Goal: Task Accomplishment & Management: Complete application form

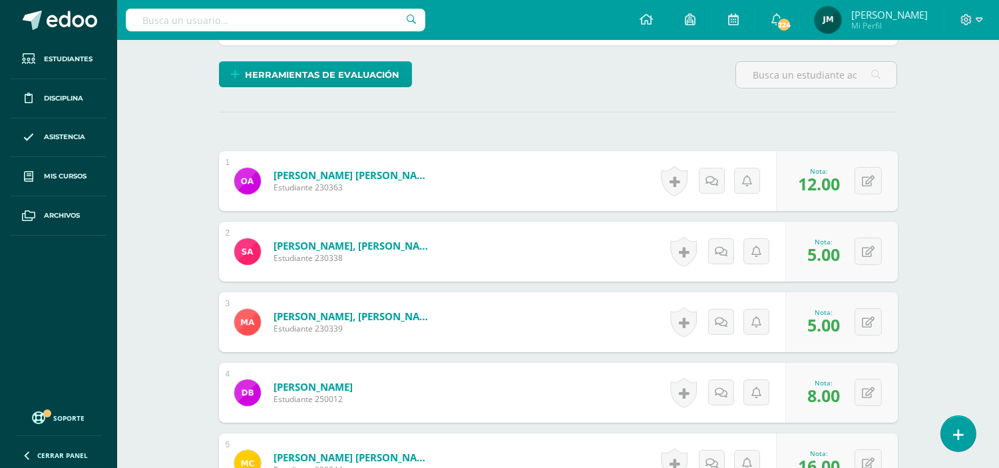
scroll to position [369, 0]
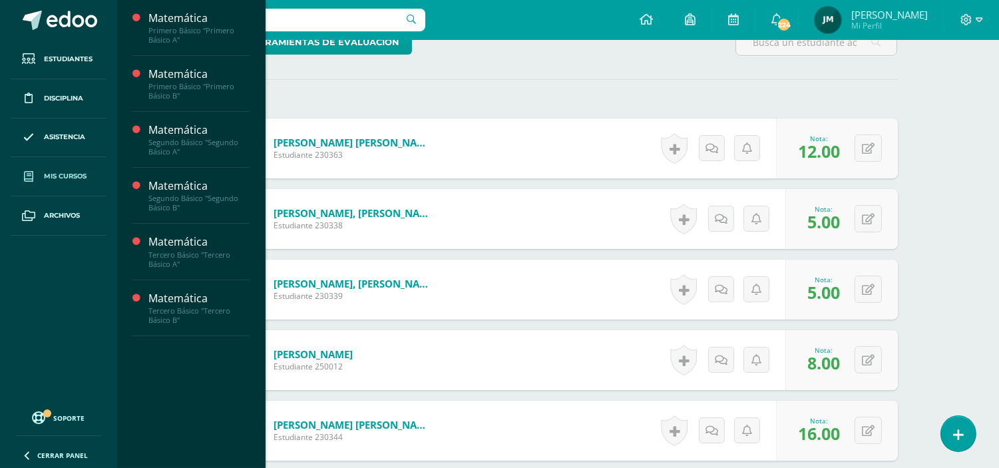
click at [60, 178] on span "Mis cursos" at bounding box center [65, 176] width 43 height 11
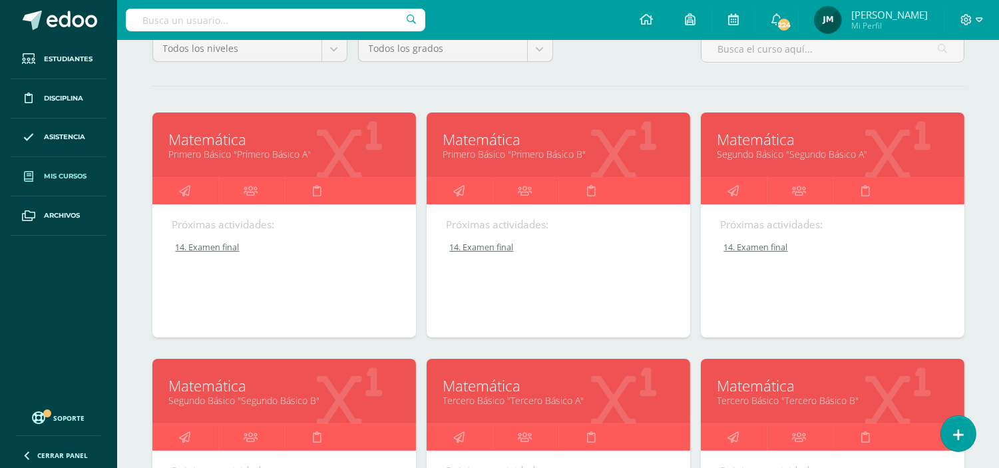
scroll to position [148, 0]
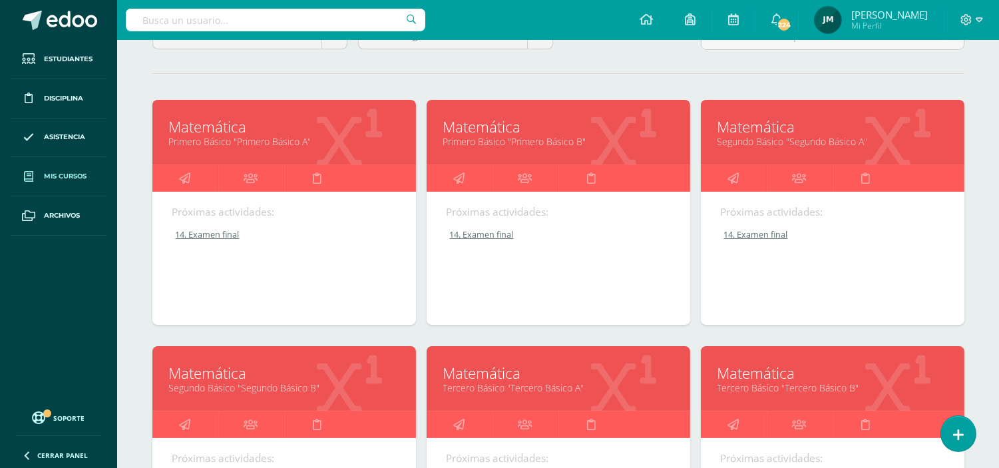
click at [751, 138] on link "Segundo Básico "Segundo Básico A"" at bounding box center [833, 141] width 230 height 13
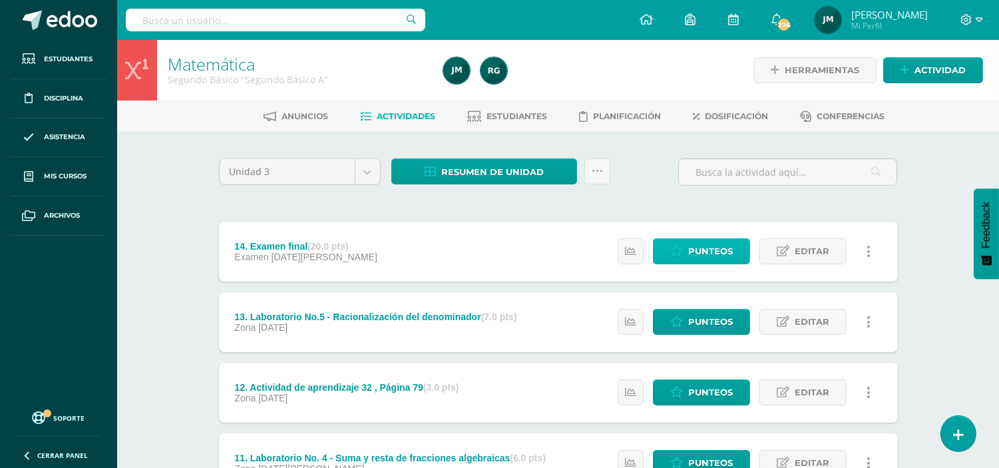
click at [717, 244] on span "Punteos" at bounding box center [710, 251] width 45 height 25
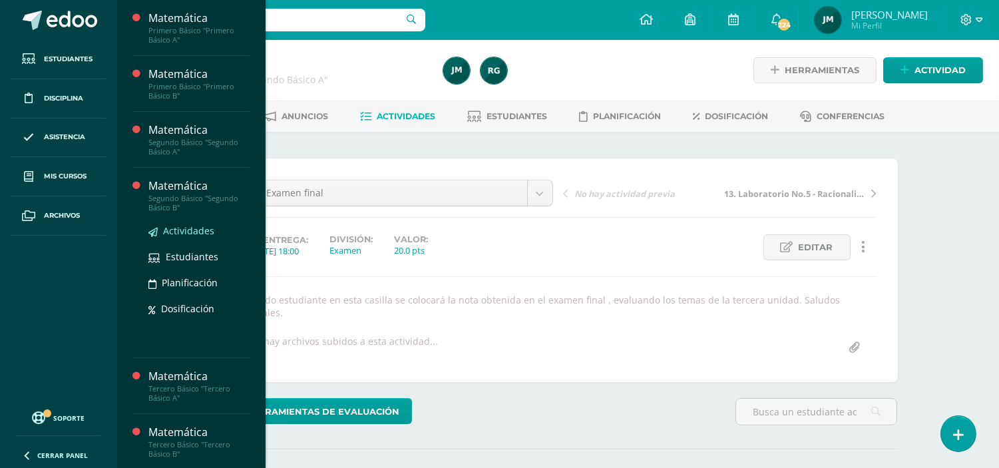
click at [184, 226] on span "Actividades" at bounding box center [188, 230] width 51 height 13
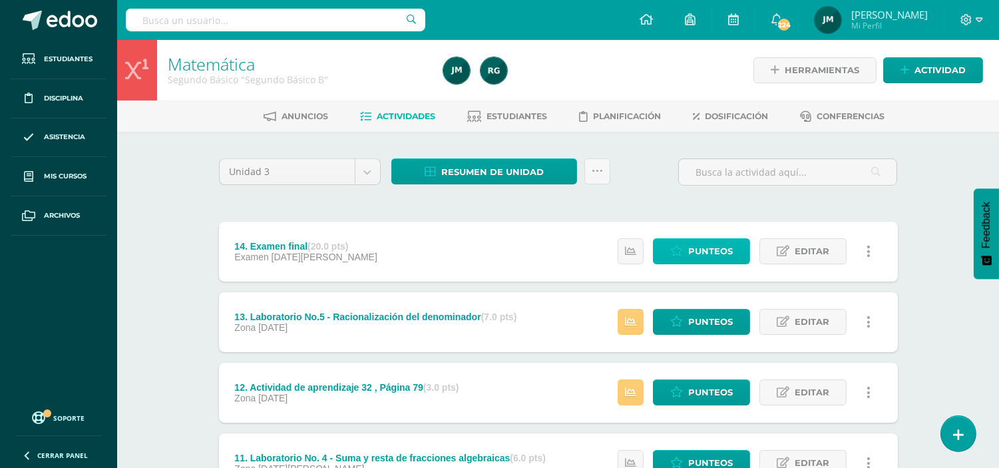
click at [709, 249] on span "Punteos" at bounding box center [710, 251] width 45 height 25
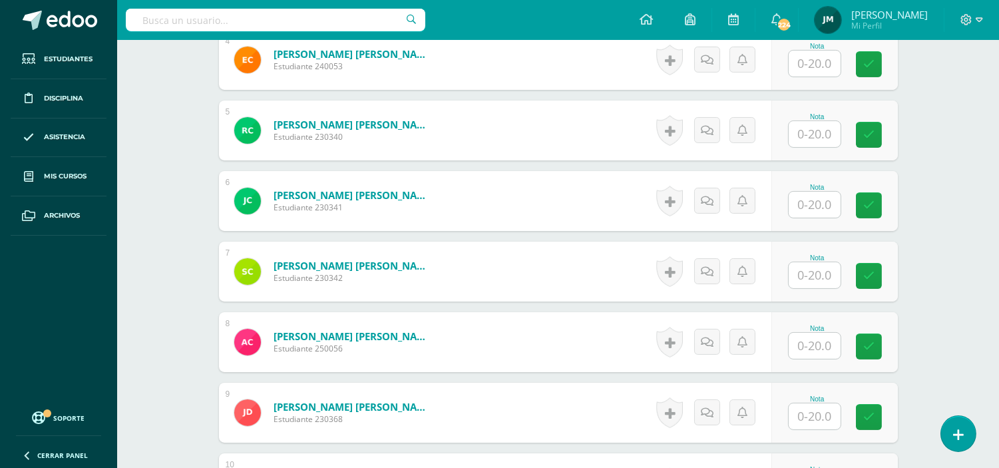
scroll to position [680, 0]
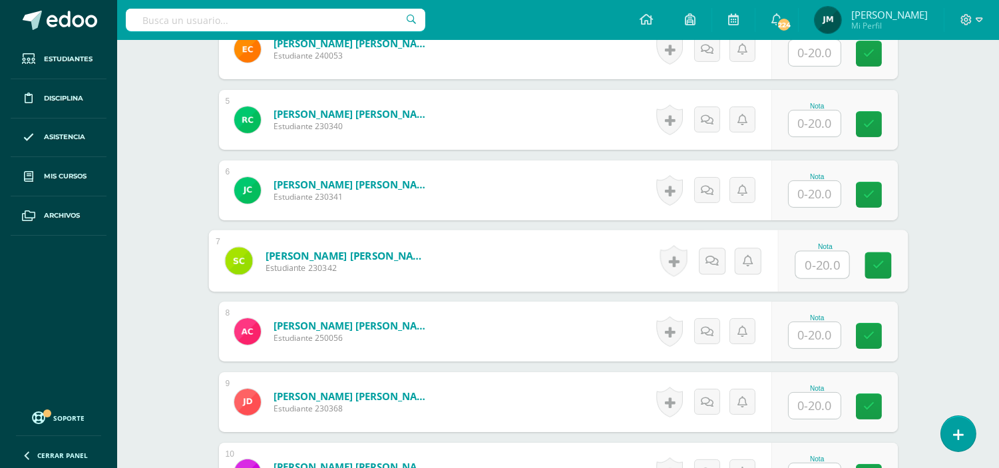
click at [825, 252] on input "text" at bounding box center [822, 265] width 53 height 27
type input "19"
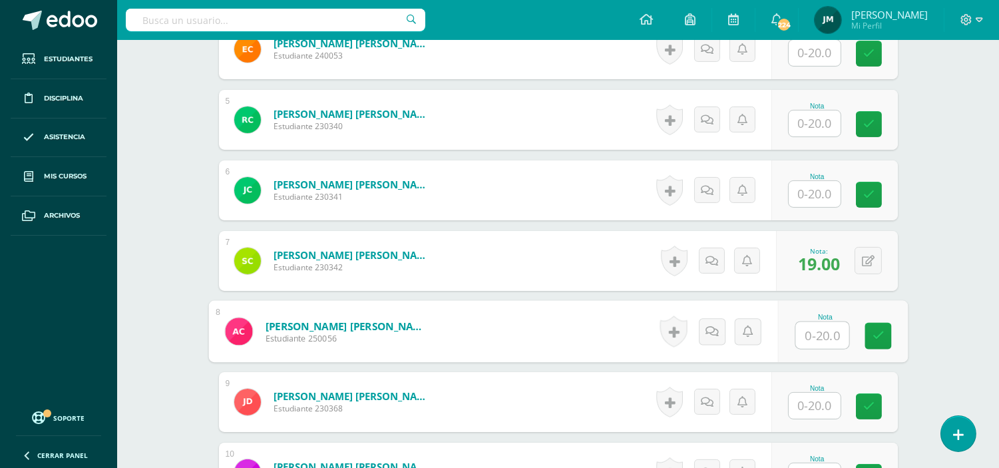
click at [817, 114] on input "text" at bounding box center [815, 124] width 52 height 26
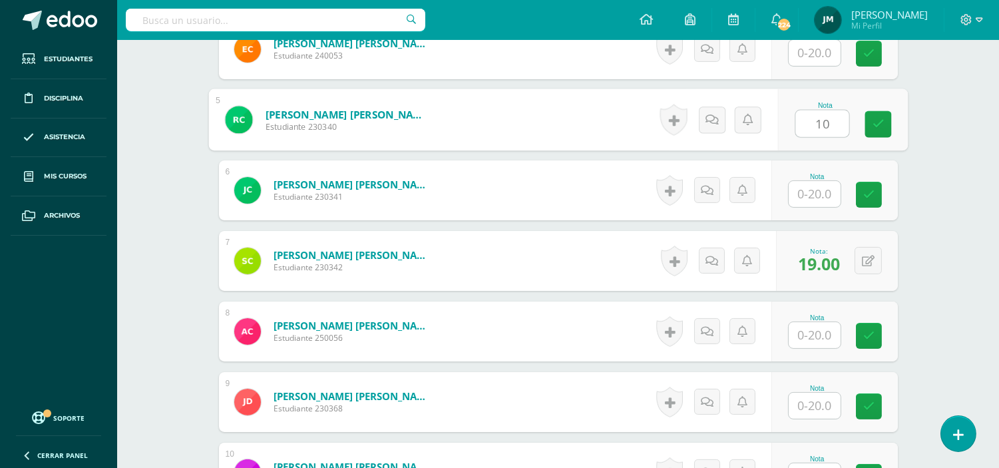
type input "10"
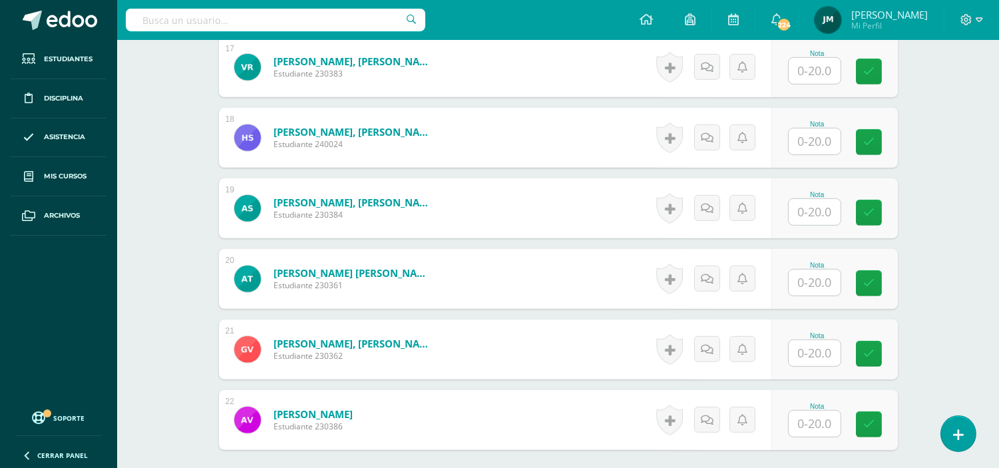
scroll to position [1553, 0]
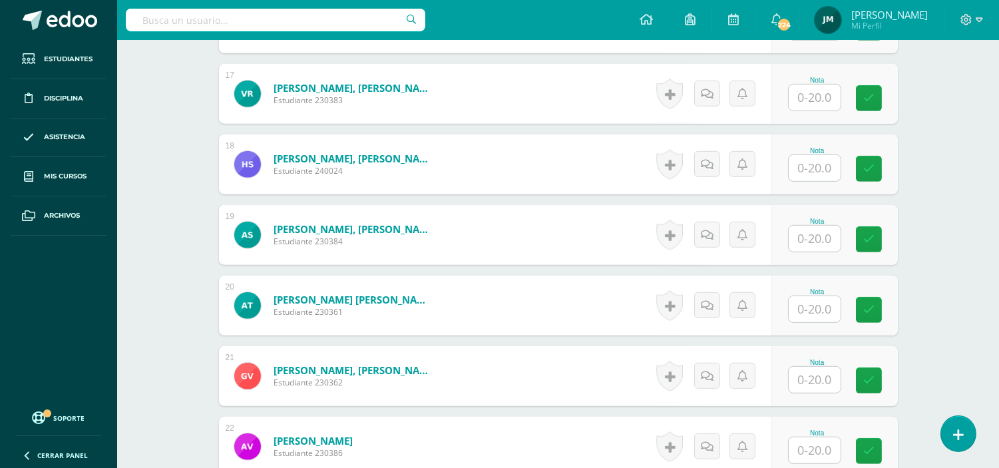
click at [817, 226] on input "text" at bounding box center [815, 239] width 52 height 26
type input "4"
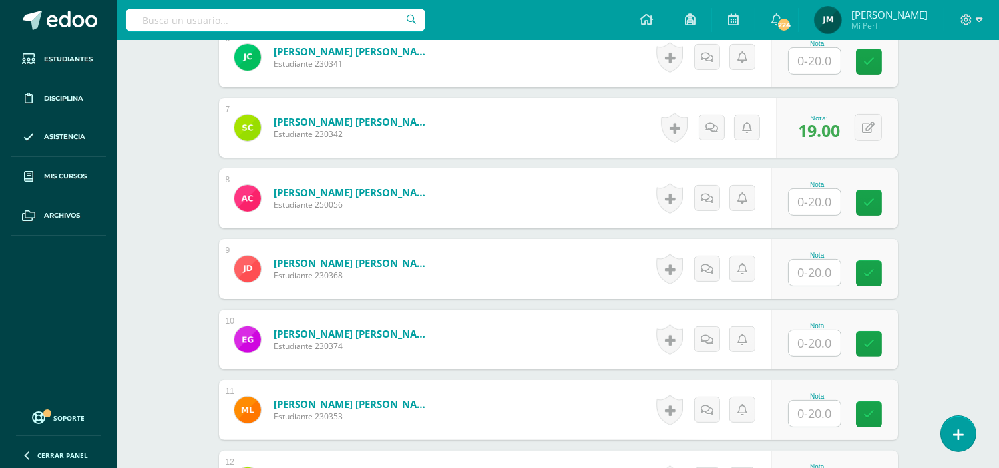
scroll to position [740, 0]
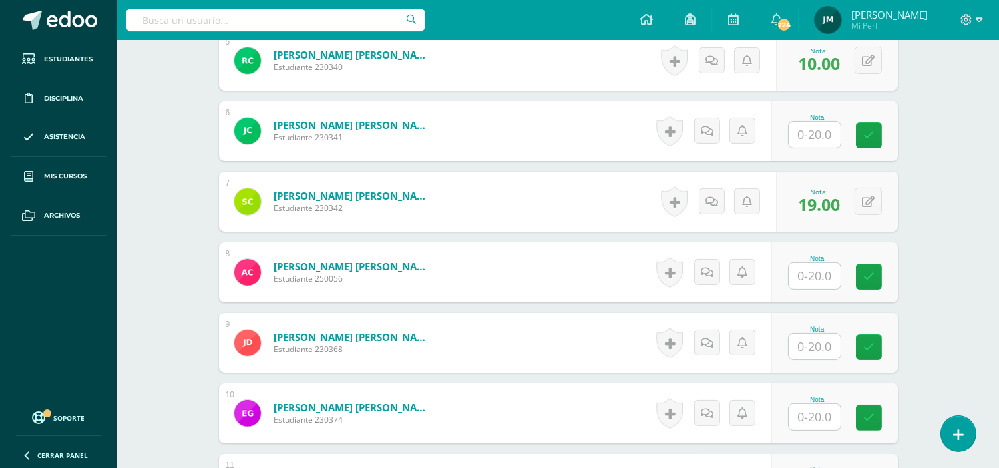
click at [830, 124] on input "text" at bounding box center [815, 135] width 52 height 26
type input "15"
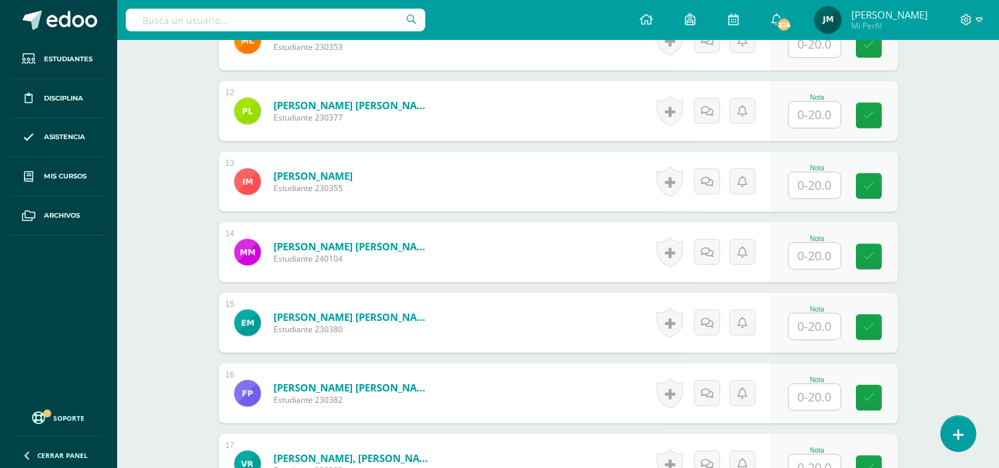
scroll to position [1331, 0]
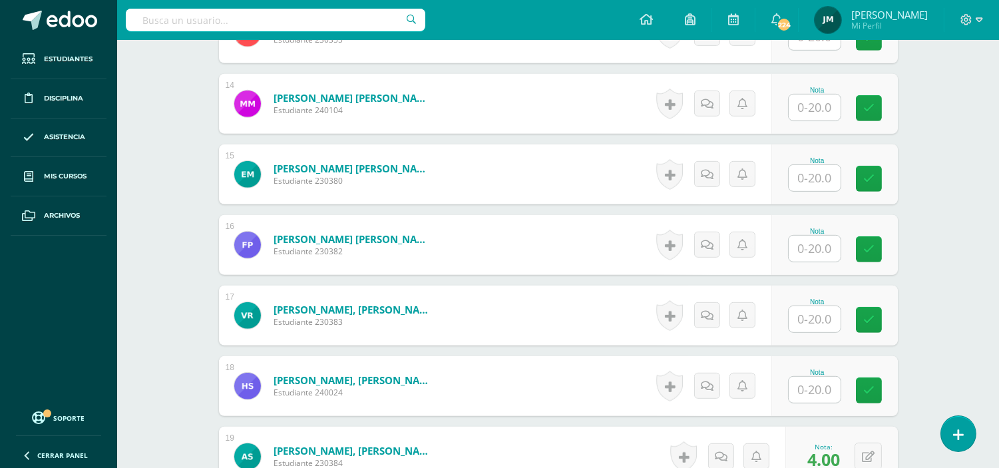
click at [824, 377] on input "text" at bounding box center [815, 390] width 52 height 26
type input "1"
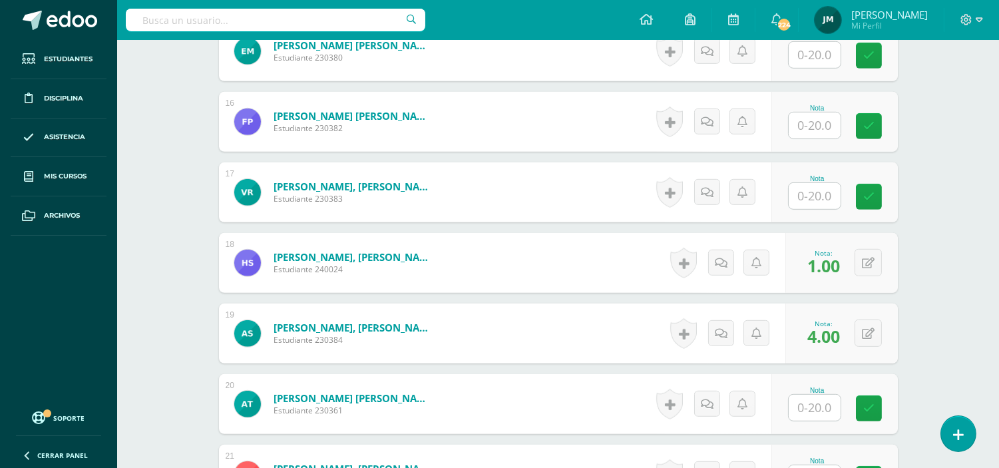
scroll to position [1405, 0]
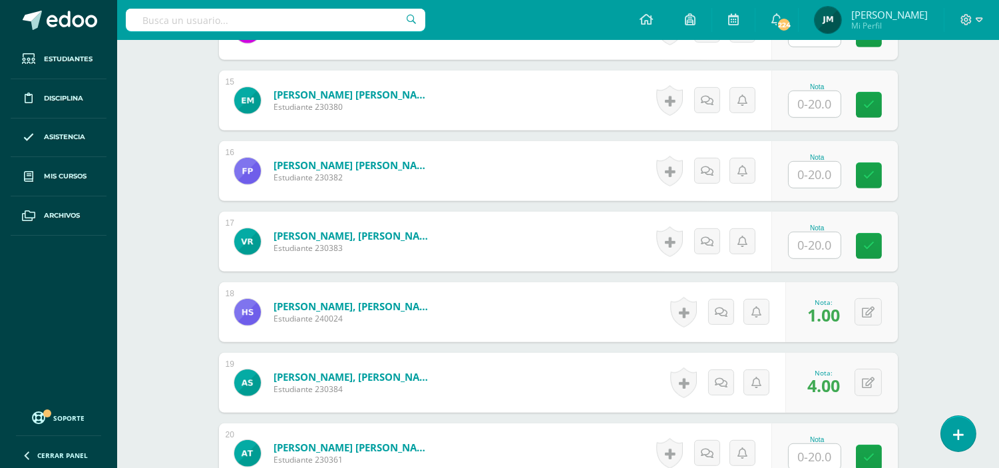
click at [821, 240] on input "text" at bounding box center [815, 245] width 52 height 26
type input "8"
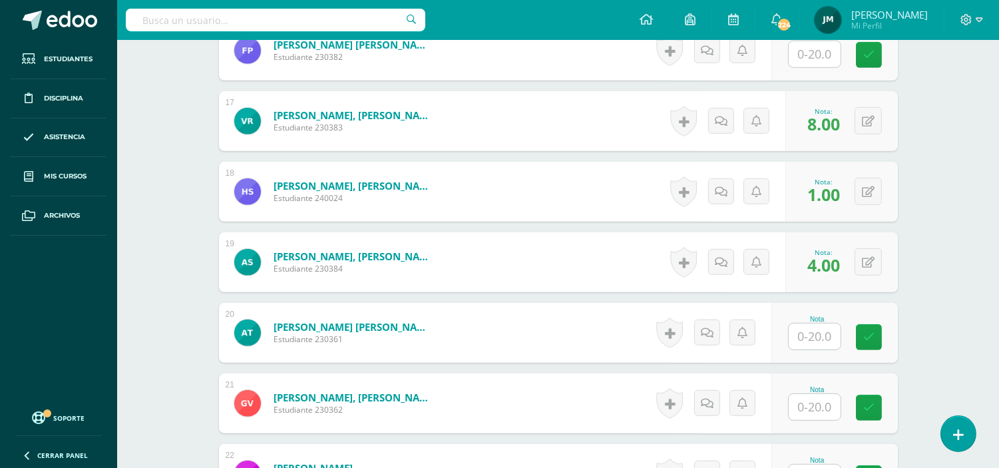
scroll to position [1553, 0]
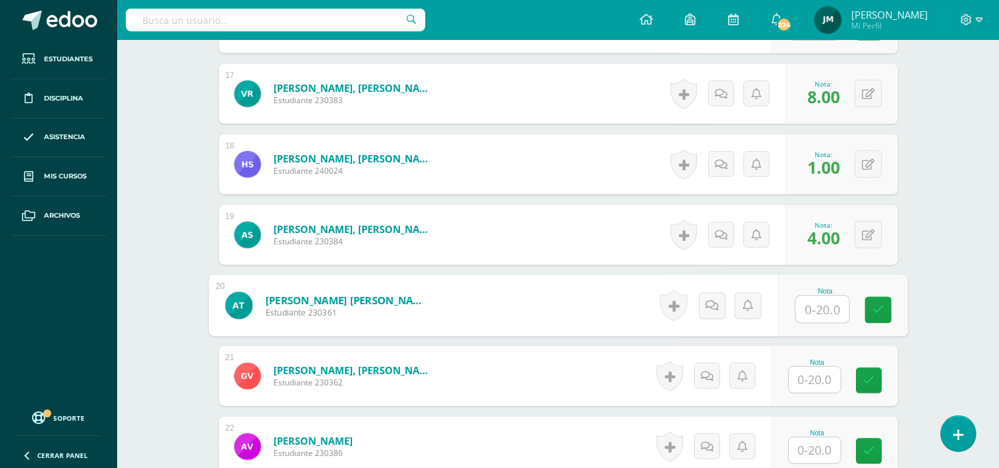
click at [804, 296] on input "text" at bounding box center [822, 309] width 53 height 27
type input "8"
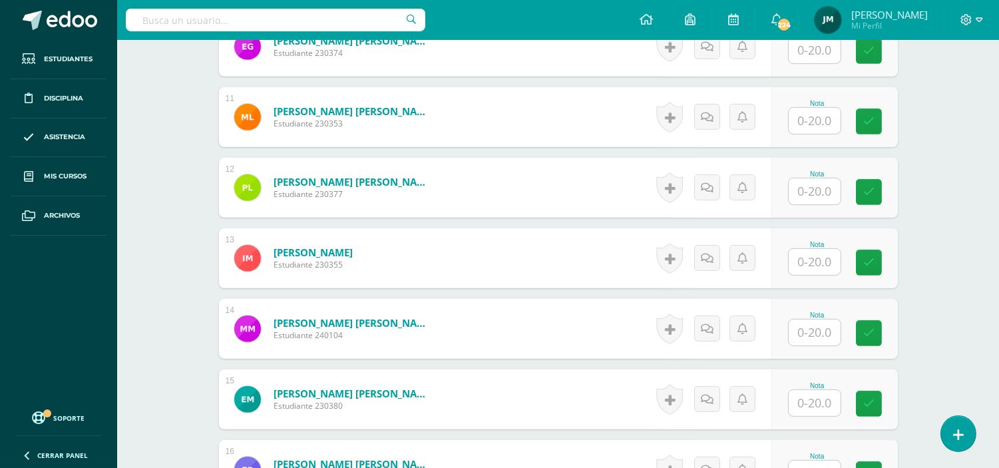
scroll to position [1035, 0]
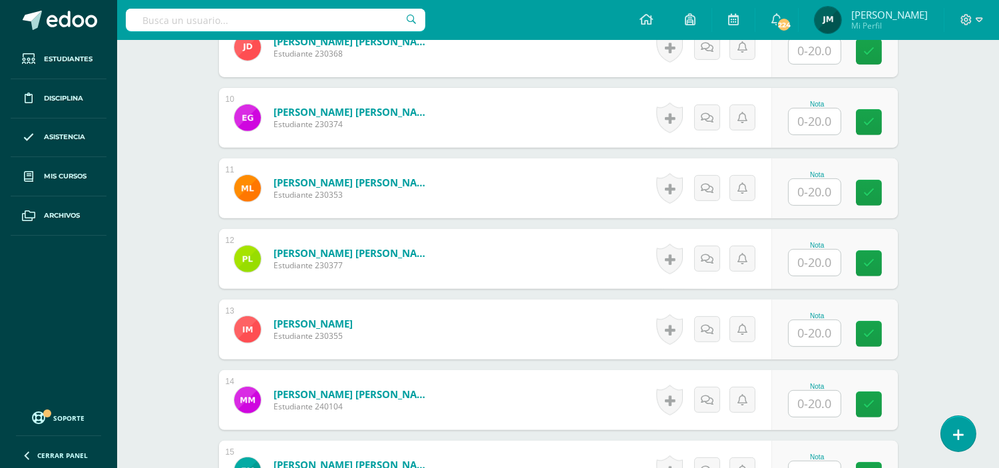
click at [835, 181] on input "text" at bounding box center [815, 192] width 52 height 26
type input "1"
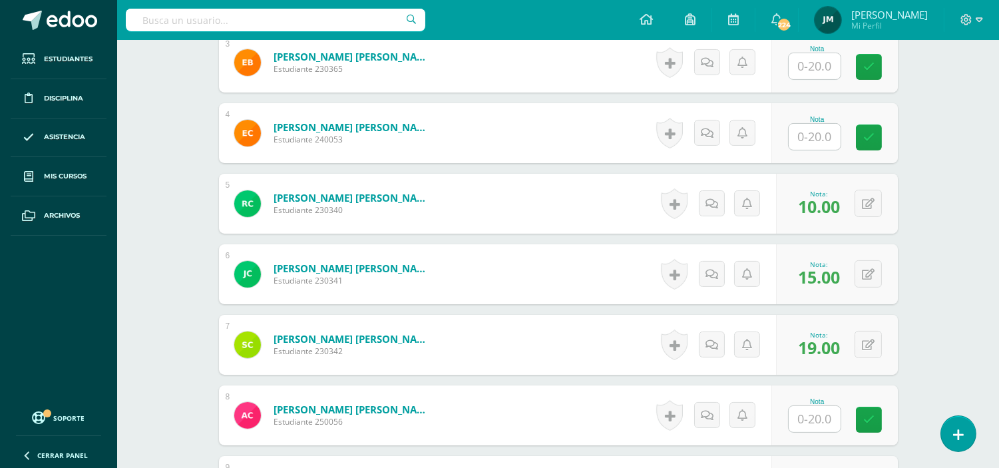
scroll to position [517, 0]
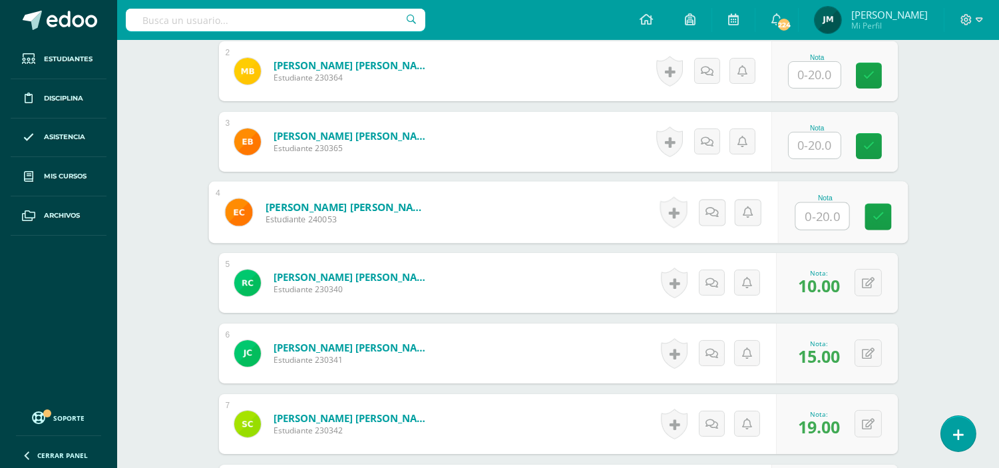
click at [804, 203] on input "text" at bounding box center [822, 216] width 53 height 27
type input "2"
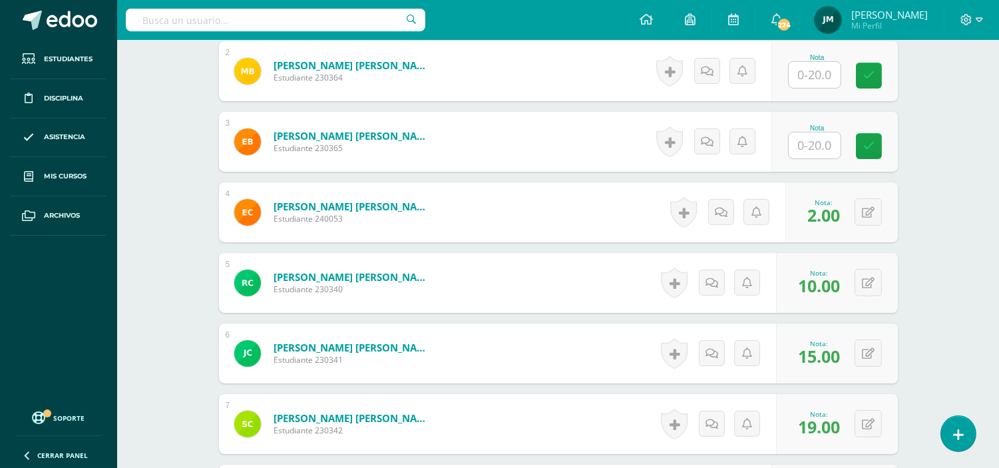
click at [827, 124] on div "Nota" at bounding box center [817, 127] width 59 height 7
click at [824, 132] on input "text" at bounding box center [822, 145] width 53 height 27
type input "1"
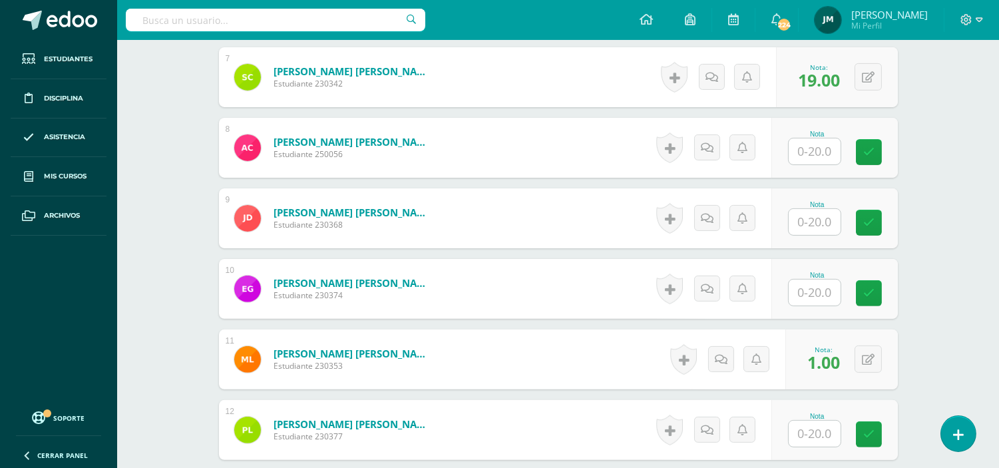
scroll to position [887, 0]
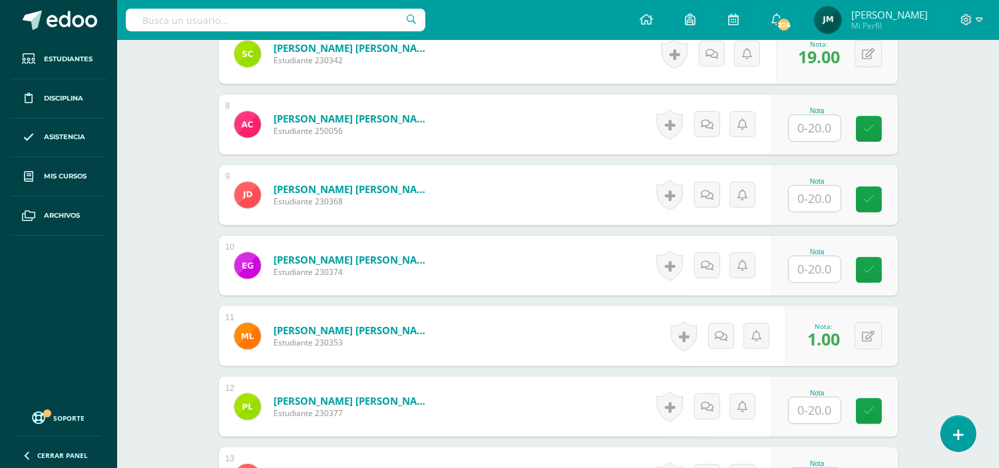
drag, startPoint x: 819, startPoint y: 255, endPoint x: 821, endPoint y: 266, distance: 11.6
click at [819, 258] on input "text" at bounding box center [815, 269] width 52 height 26
type input "10"
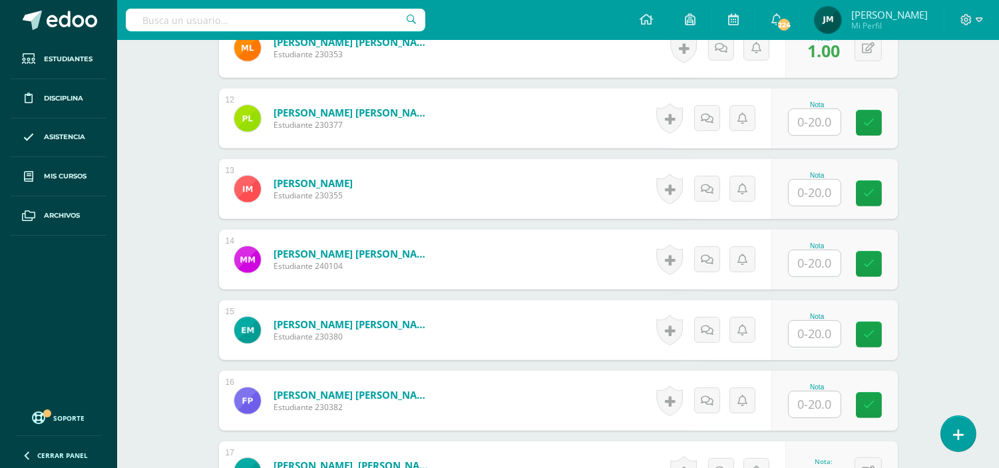
scroll to position [1183, 0]
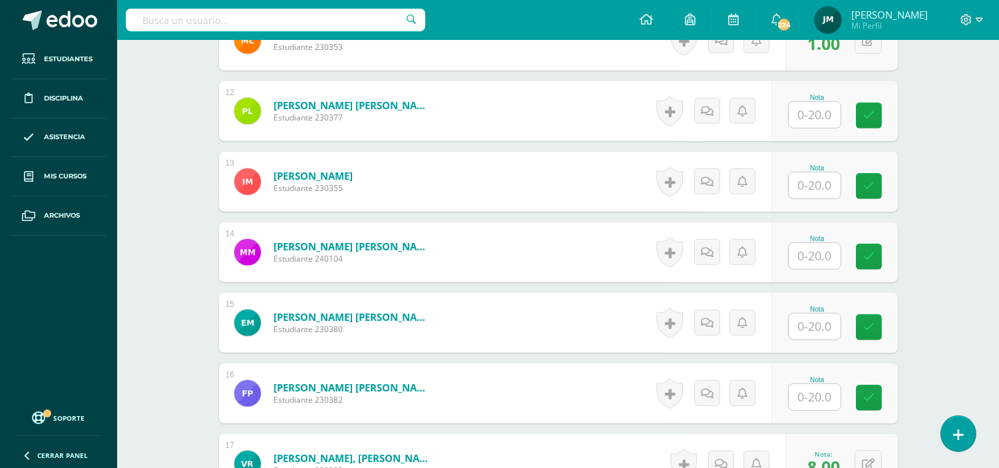
click at [829, 247] on input "text" at bounding box center [815, 256] width 52 height 26
type input "17"
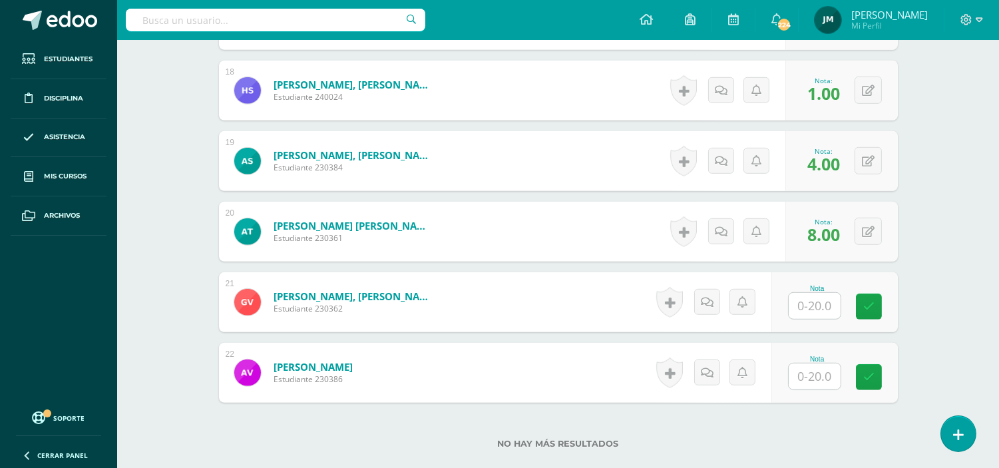
scroll to position [1701, 0]
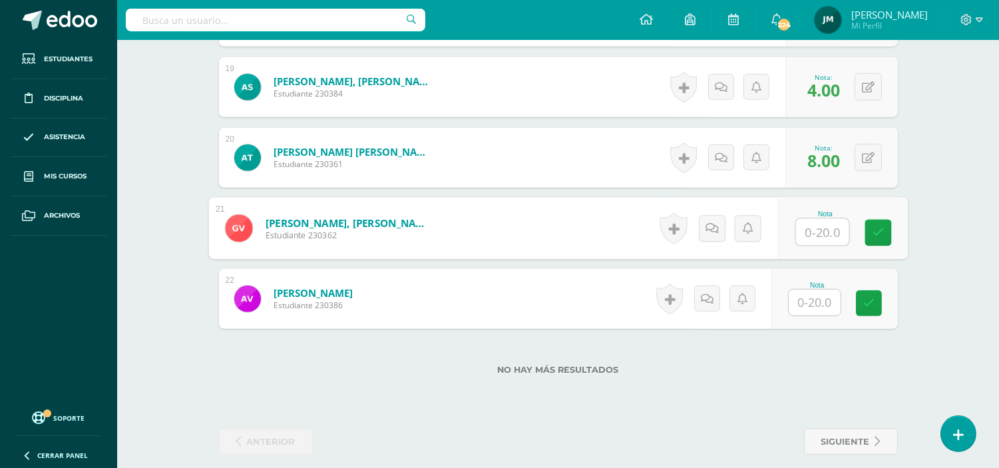
click at [826, 219] on input "text" at bounding box center [822, 232] width 53 height 27
type input "12"
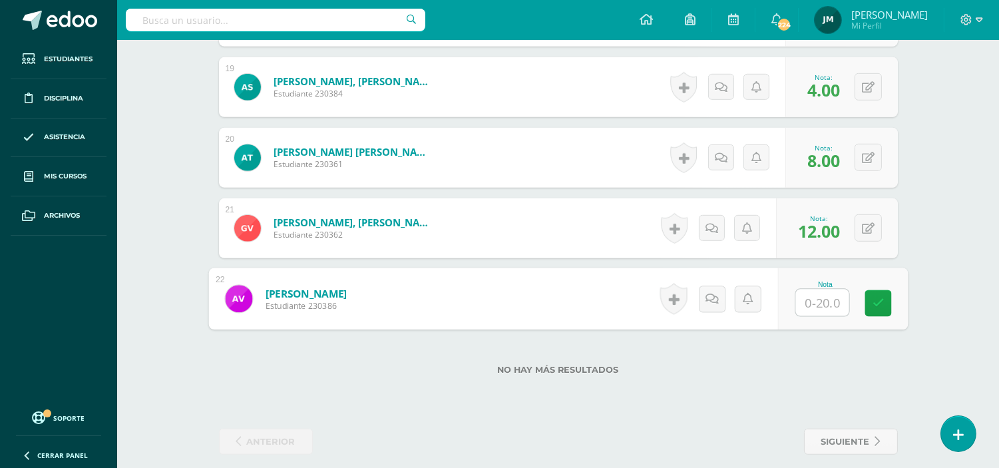
type input "8"
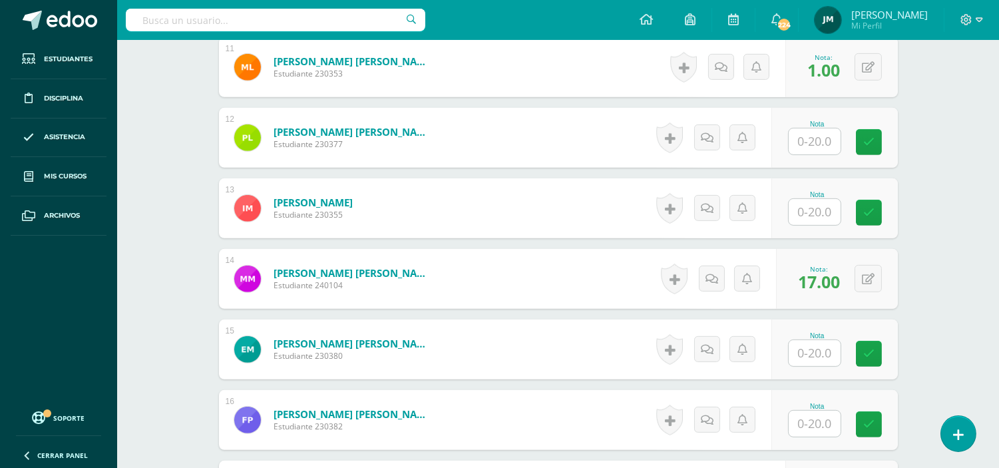
scroll to position [1109, 0]
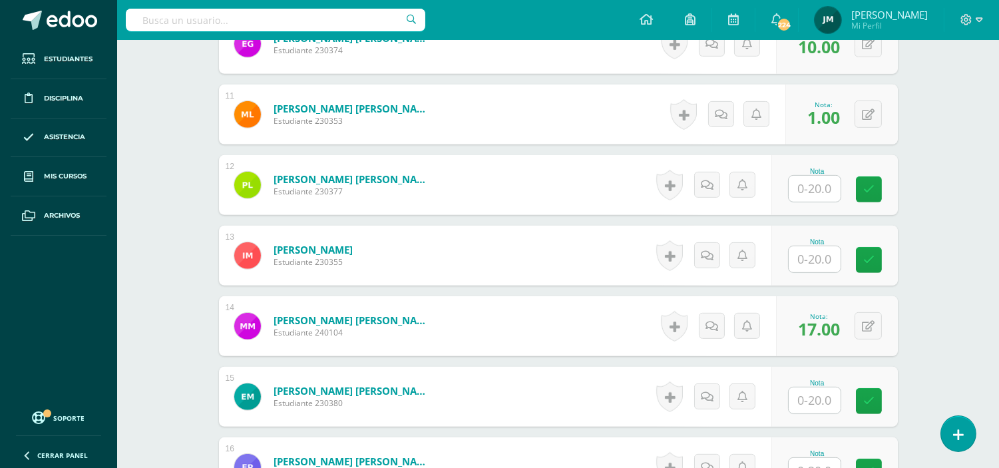
click at [820, 246] on input "text" at bounding box center [815, 259] width 52 height 26
type input "1"
click at [816, 176] on input "text" at bounding box center [815, 189] width 52 height 26
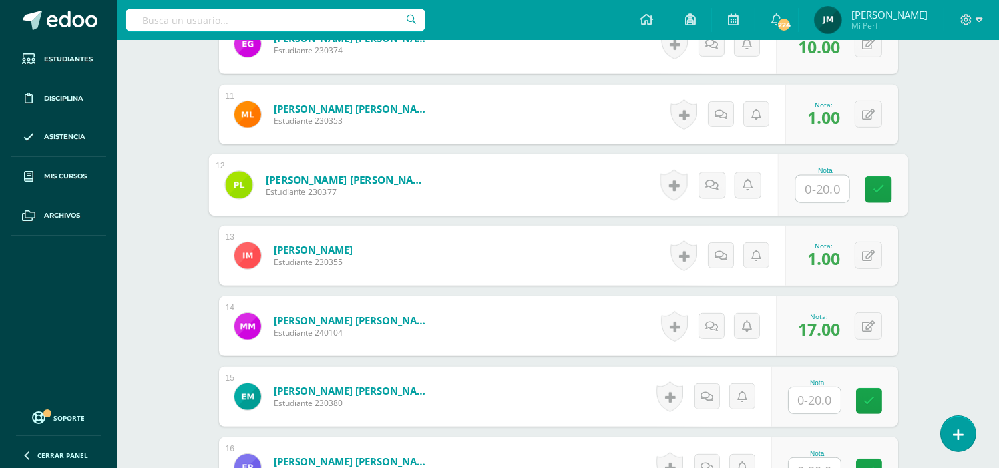
type input "8"
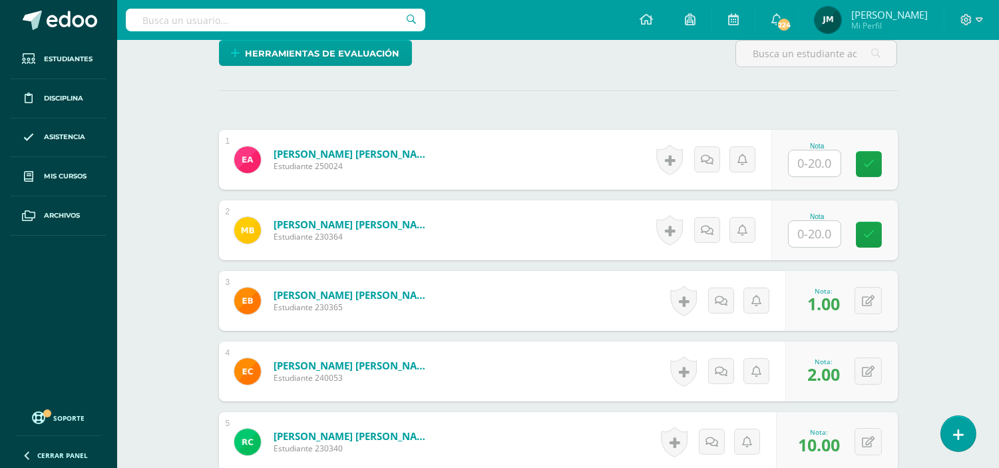
scroll to position [443, 0]
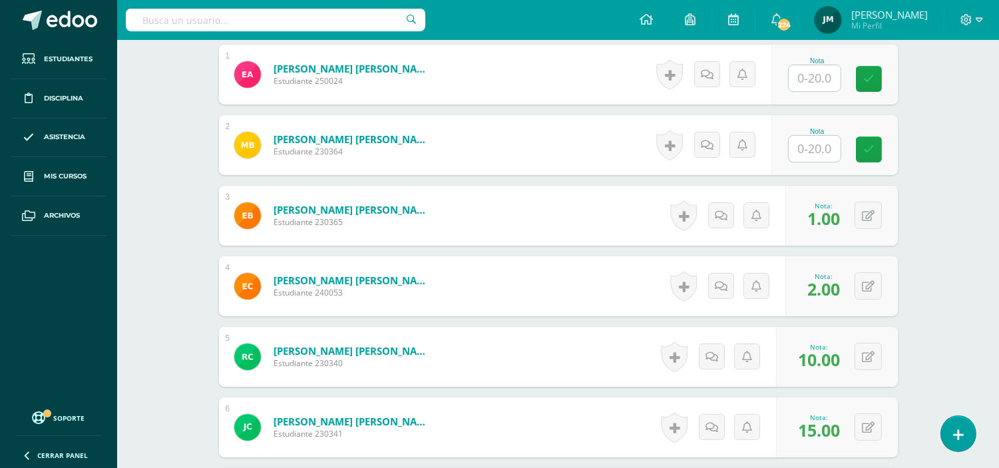
click at [828, 142] on input "text" at bounding box center [815, 149] width 52 height 26
type input "15"
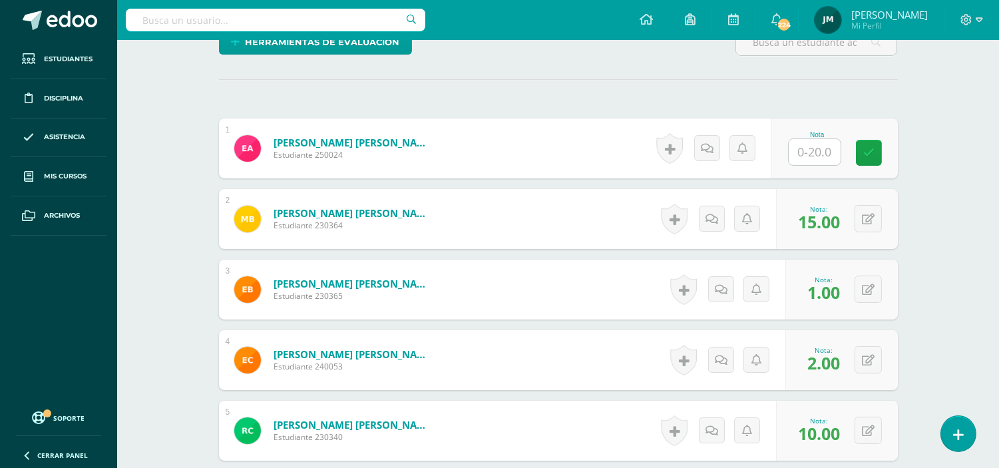
click at [817, 140] on input "text" at bounding box center [815, 152] width 52 height 26
type input "9"
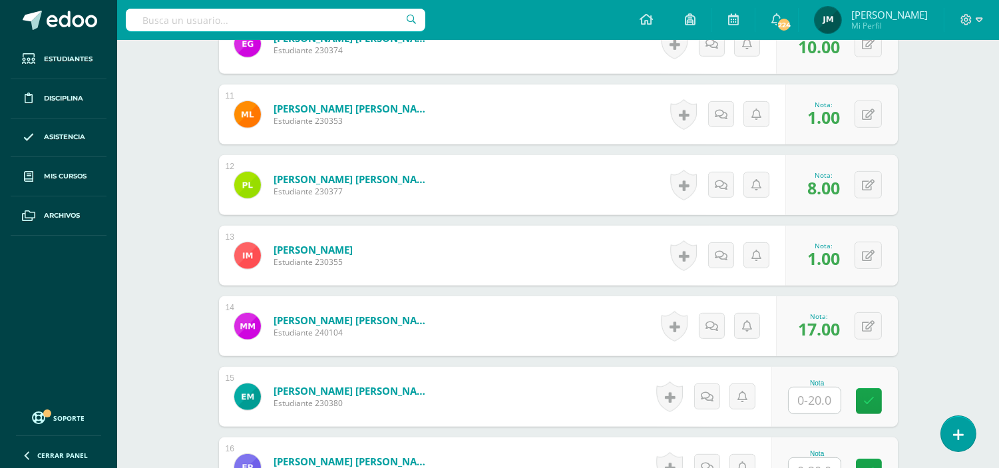
scroll to position [1331, 0]
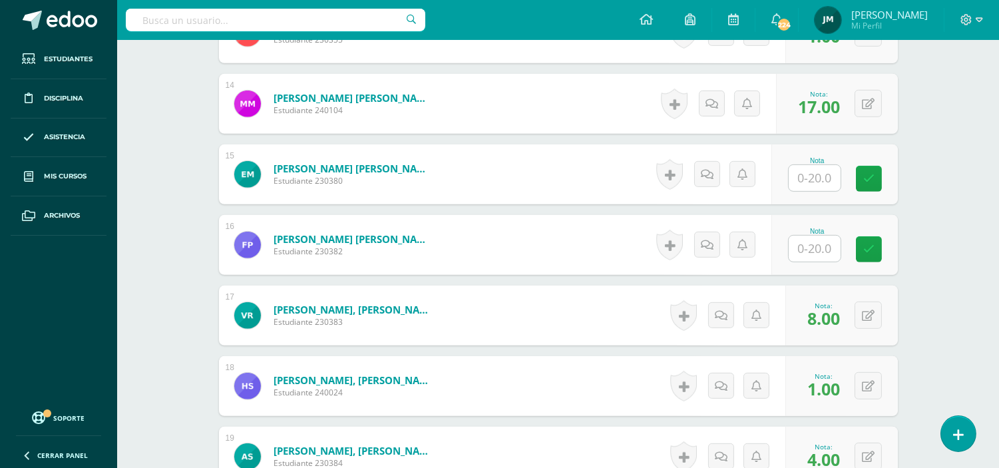
click at [819, 236] on input "text" at bounding box center [815, 249] width 52 height 26
type input "4"
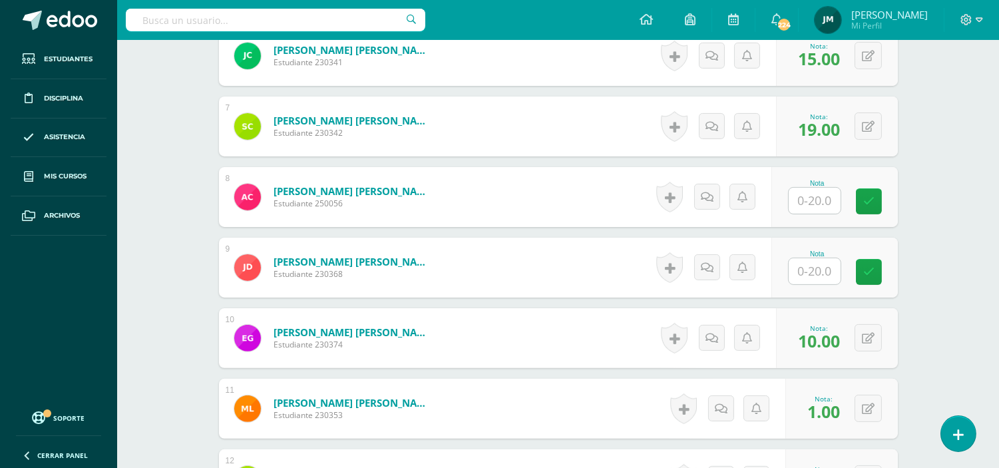
scroll to position [813, 0]
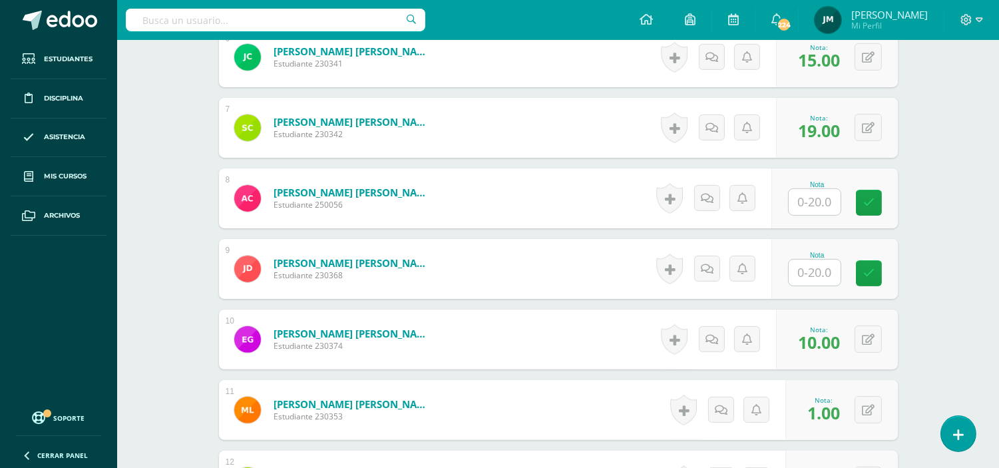
click at [823, 189] on input "text" at bounding box center [815, 202] width 52 height 26
click at [812, 260] on input "text" at bounding box center [815, 273] width 52 height 26
type input "8"
click at [815, 189] on input "text" at bounding box center [815, 202] width 52 height 26
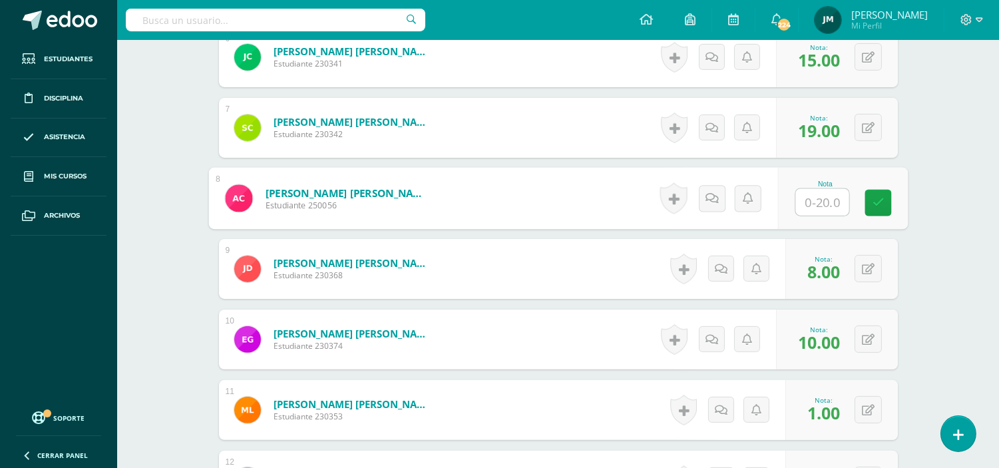
type input "1"
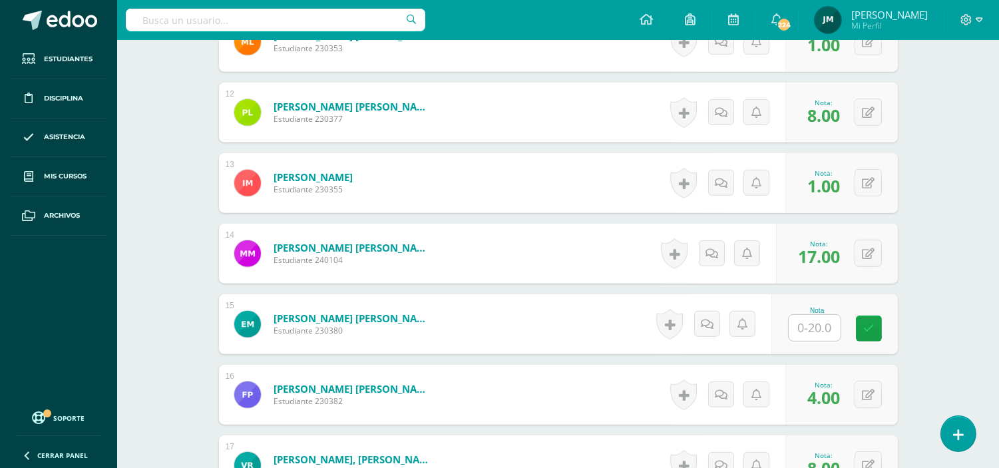
scroll to position [1183, 0]
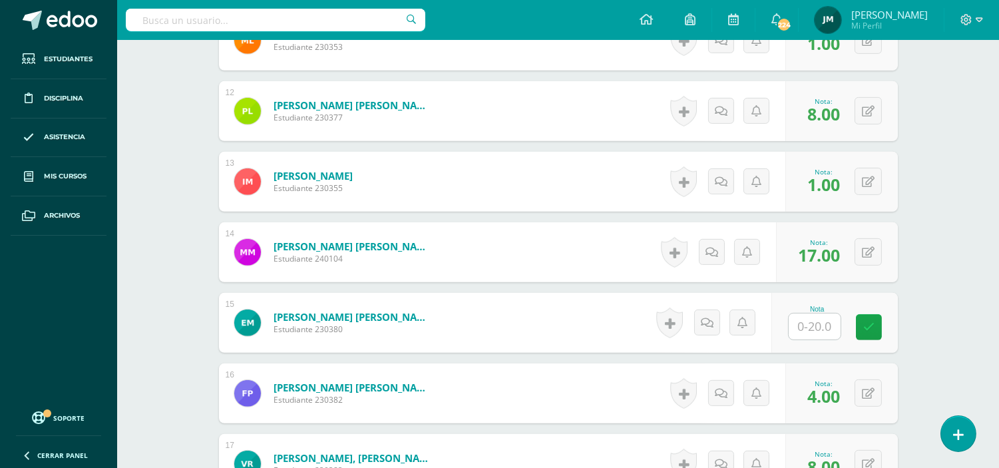
click at [507, 222] on form "Mendieta Rodriguez, Matias Ezequiel Estudiante 240104 Nota 17.00 0 Logros 17.00" at bounding box center [558, 252] width 679 height 60
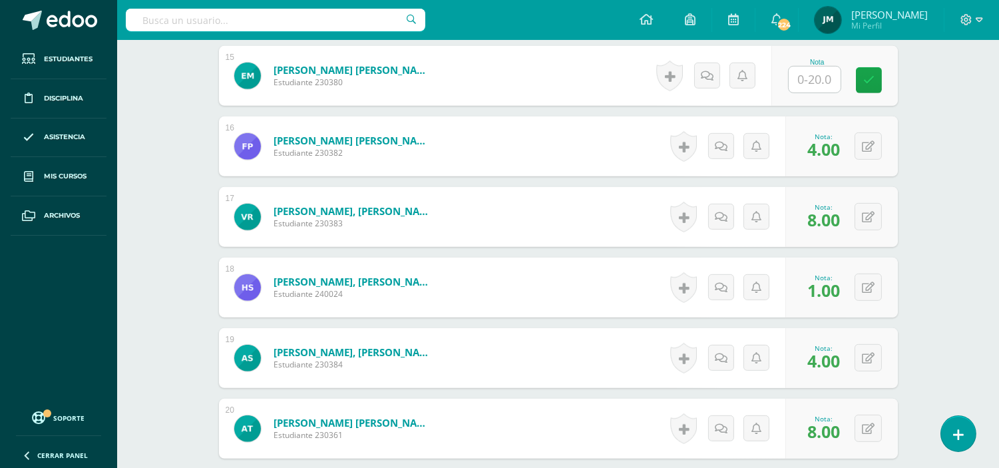
scroll to position [1220, 0]
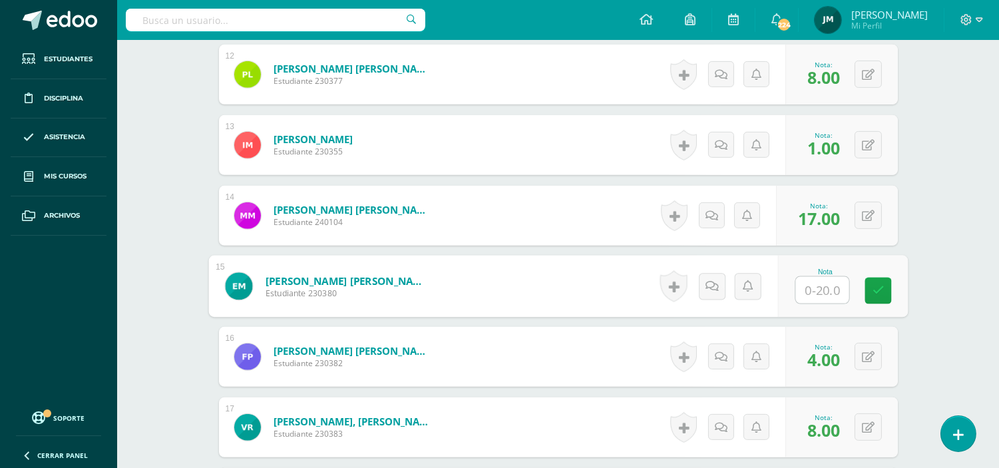
click at [806, 277] on input "text" at bounding box center [822, 290] width 53 height 27
type input "18"
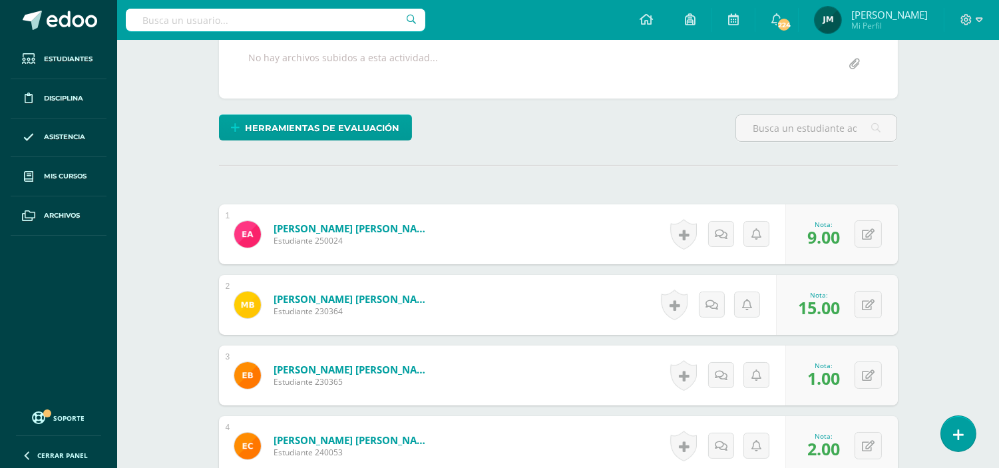
scroll to position [0, 0]
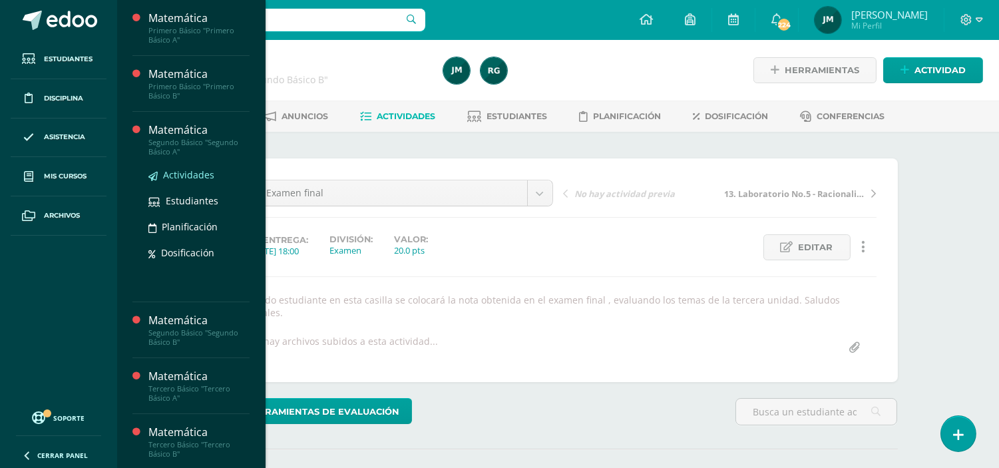
click at [192, 174] on span "Actividades" at bounding box center [188, 174] width 51 height 13
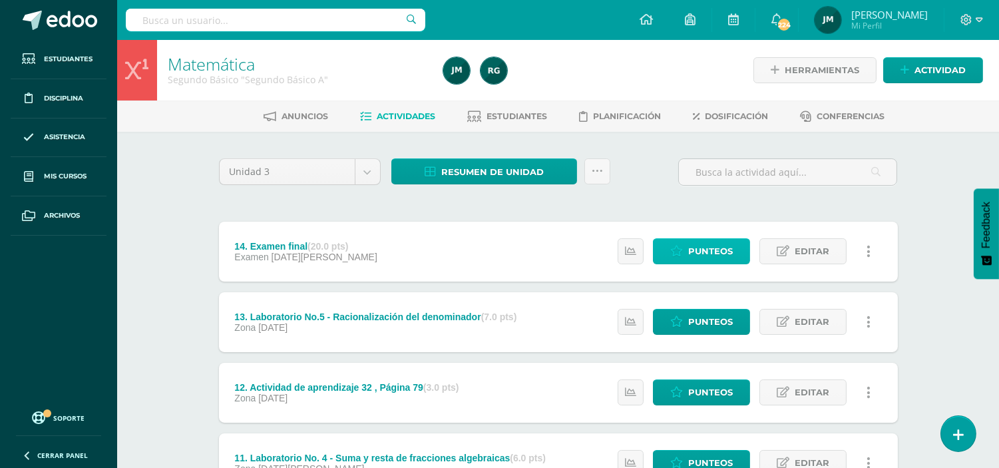
click at [703, 244] on span "Punteos" at bounding box center [710, 251] width 45 height 25
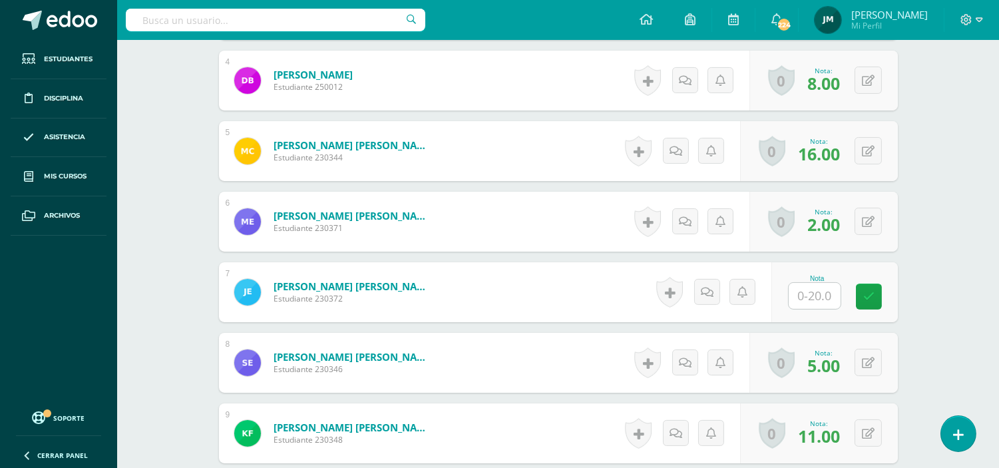
scroll to position [666, 0]
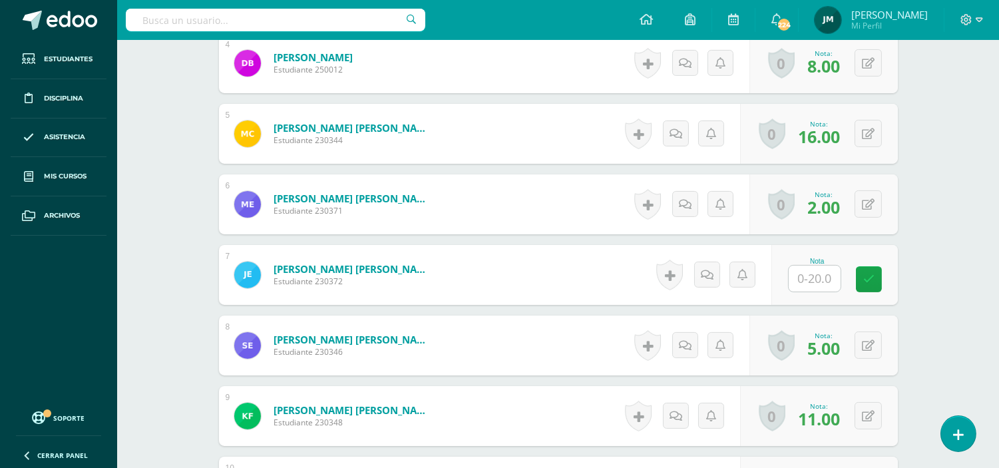
click at [821, 265] on div at bounding box center [814, 278] width 53 height 27
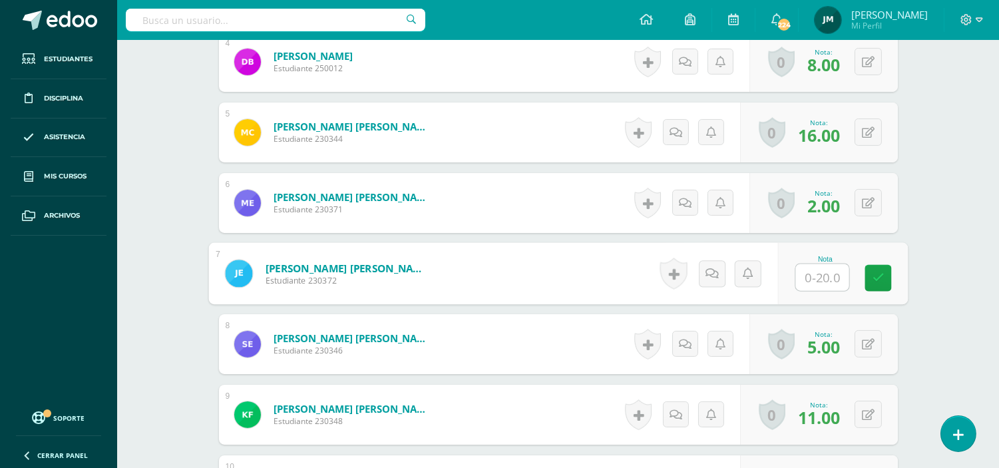
click at [821, 264] on input "text" at bounding box center [822, 277] width 53 height 27
type input "20"
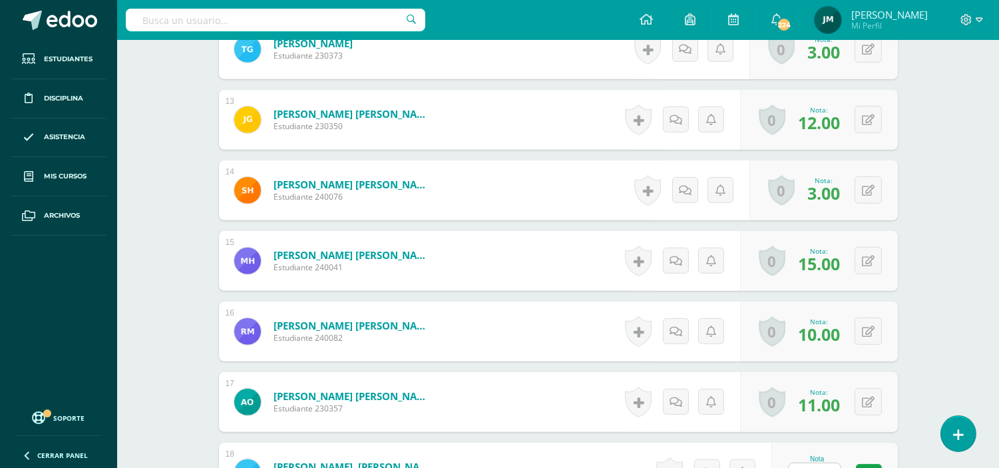
scroll to position [1481, 0]
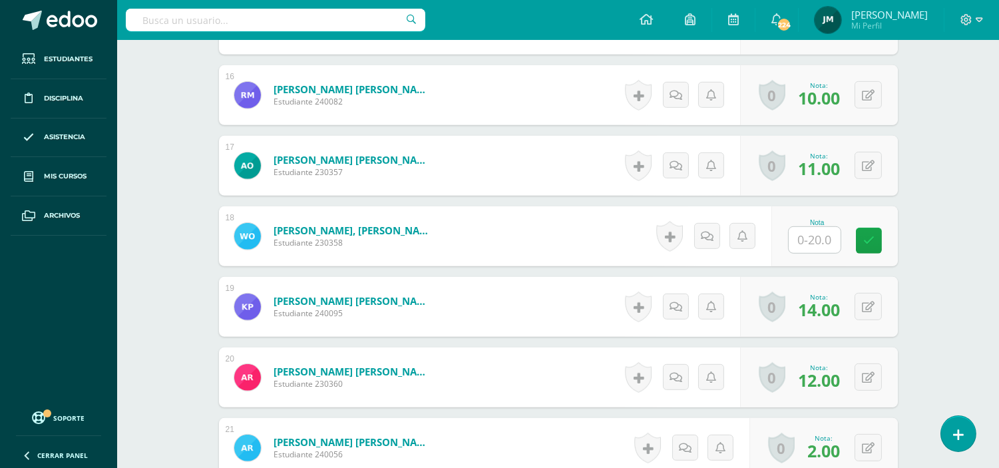
click at [815, 229] on input "text" at bounding box center [815, 240] width 52 height 26
type input "8"
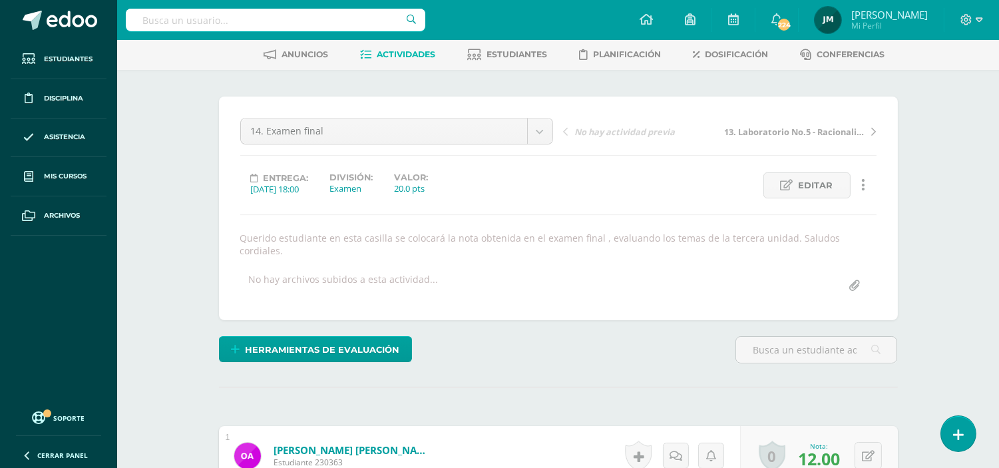
scroll to position [148, 0]
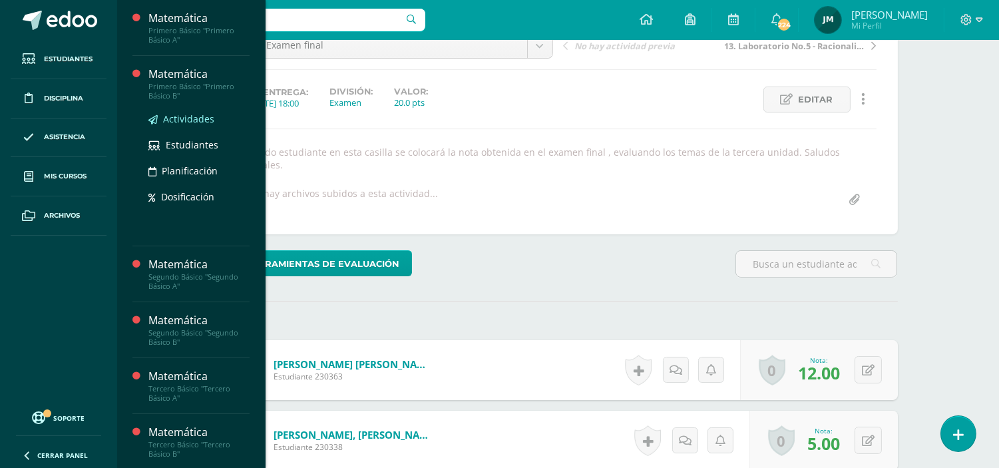
click at [175, 118] on span "Actividades" at bounding box center [188, 119] width 51 height 13
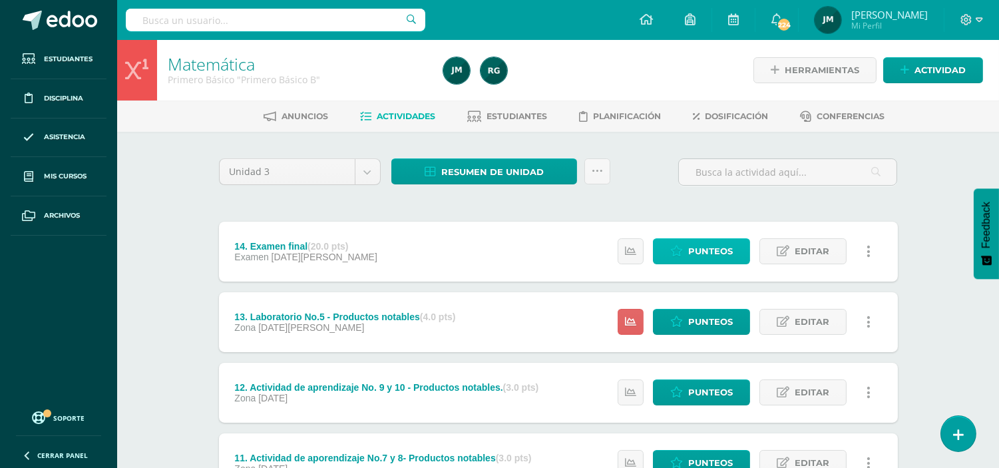
click at [709, 253] on span "Punteos" at bounding box center [710, 251] width 45 height 25
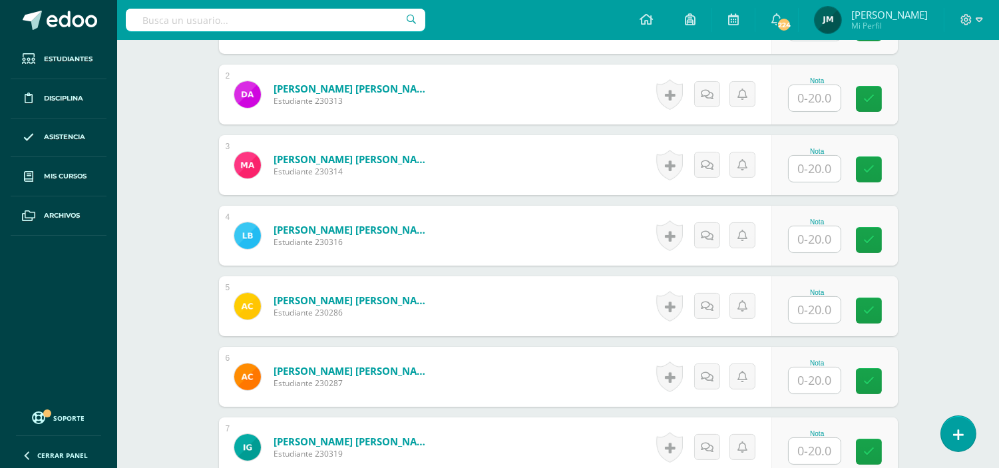
scroll to position [520, 0]
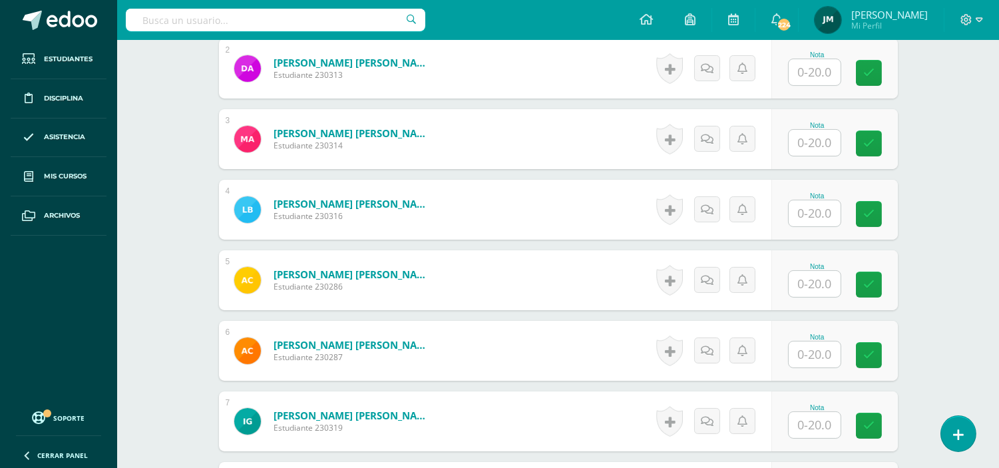
drag, startPoint x: 835, startPoint y: 269, endPoint x: 821, endPoint y: 276, distance: 15.5
click at [835, 271] on input "text" at bounding box center [815, 284] width 52 height 26
type input "6"
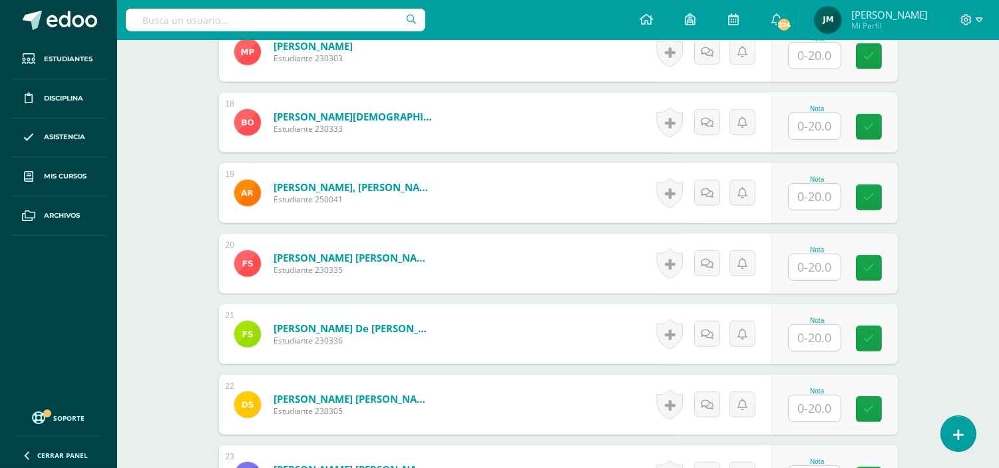
scroll to position [1542, 0]
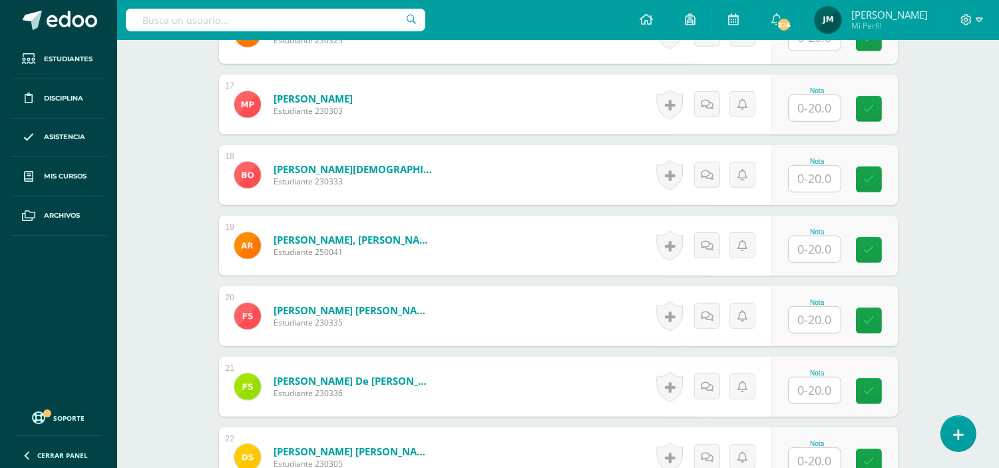
click at [809, 236] on input "text" at bounding box center [815, 249] width 52 height 26
type input "14"
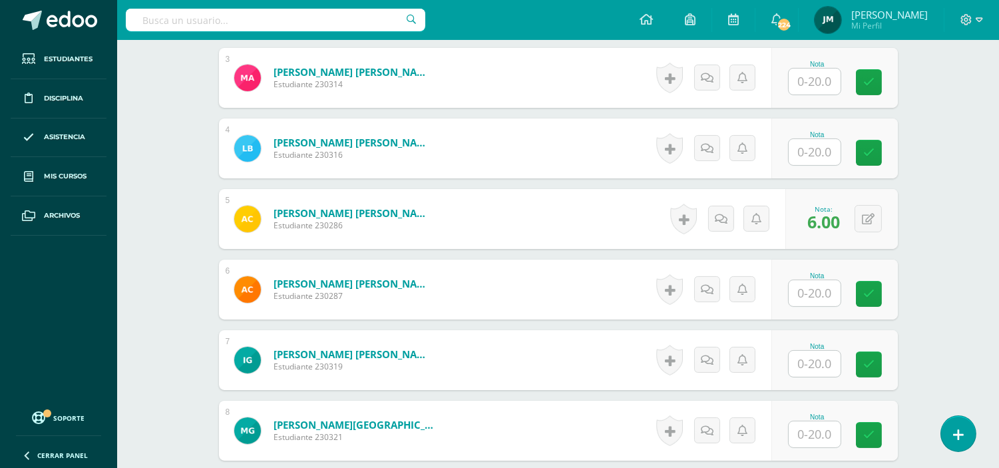
scroll to position [507, 0]
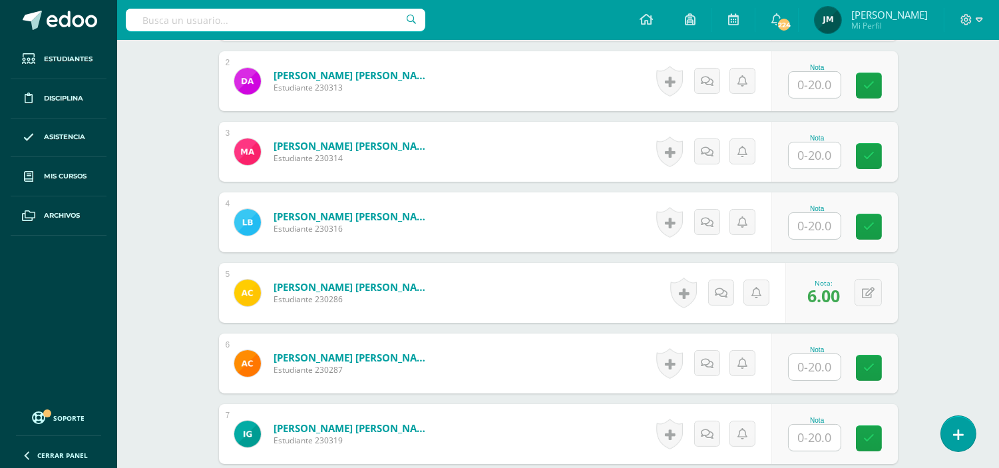
click at [817, 157] on div "Nota" at bounding box center [835, 152] width 126 height 60
click at [820, 147] on input "text" at bounding box center [815, 155] width 52 height 26
type input "19"
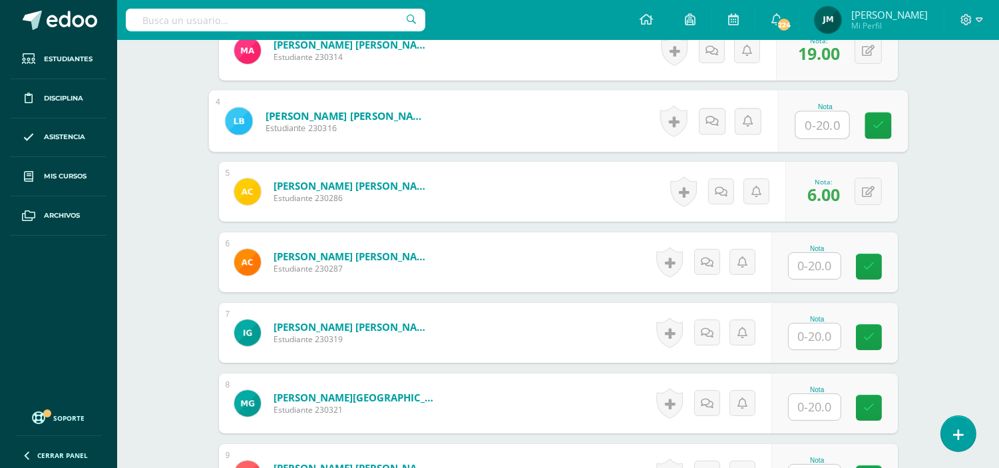
scroll to position [729, 0]
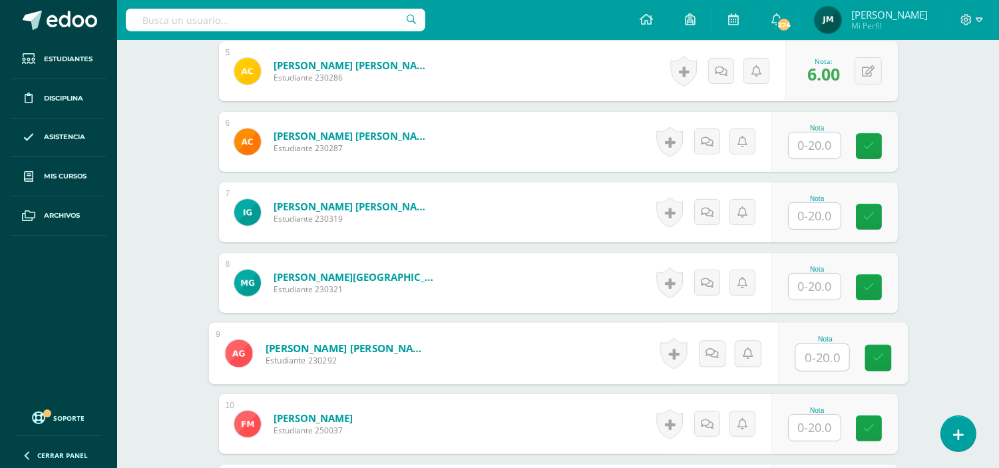
click at [815, 344] on input "text" at bounding box center [822, 357] width 53 height 27
type input "2"
type input "12"
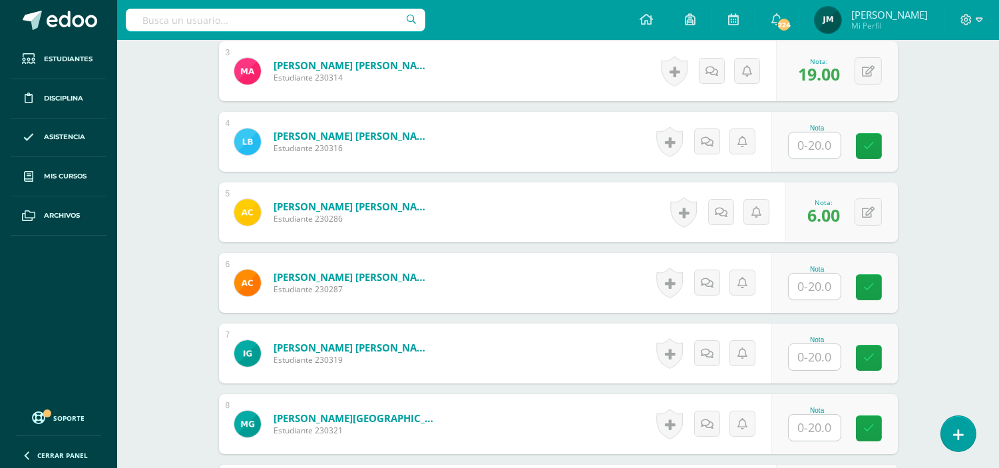
scroll to position [581, 0]
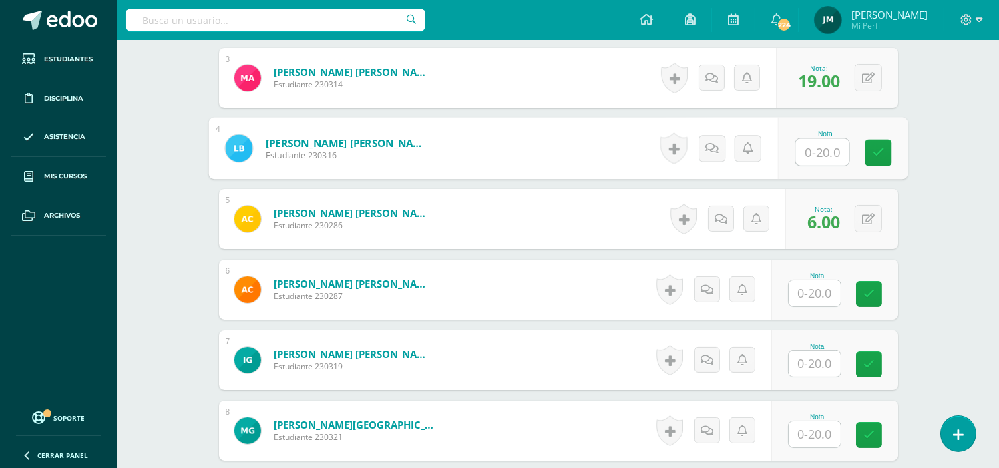
click at [802, 139] on input "text" at bounding box center [822, 152] width 53 height 27
type input "18"
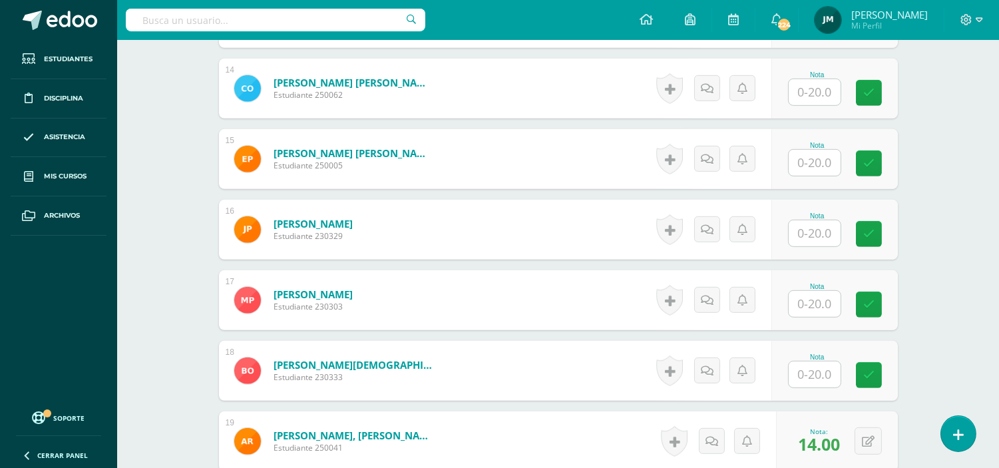
scroll to position [1321, 0]
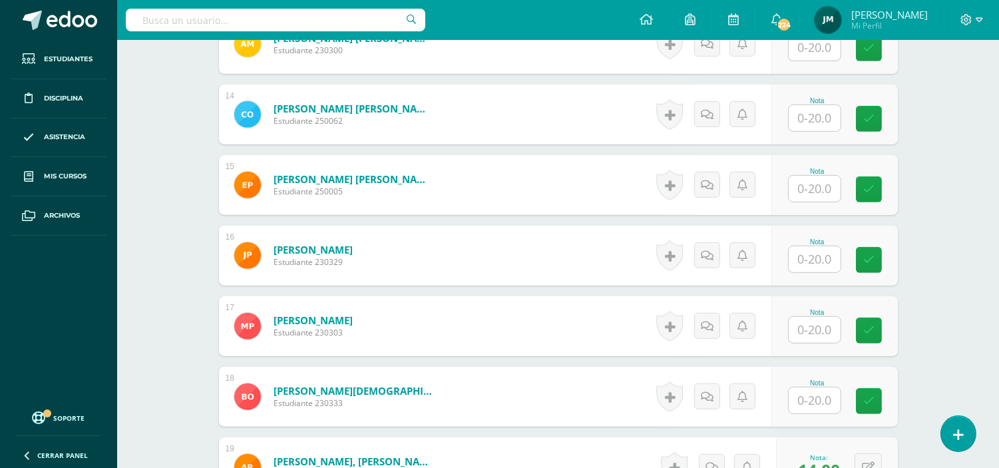
click at [801, 176] on input "text" at bounding box center [815, 189] width 52 height 26
type input "9"
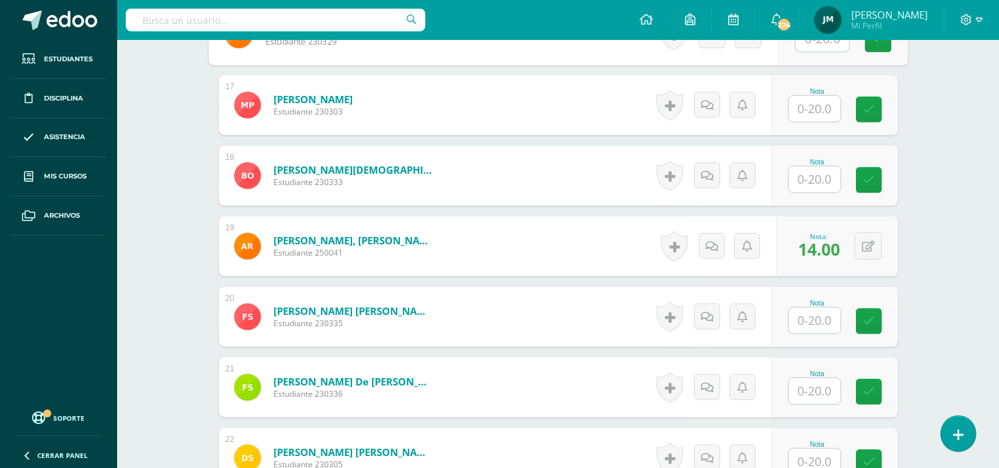
scroll to position [1542, 0]
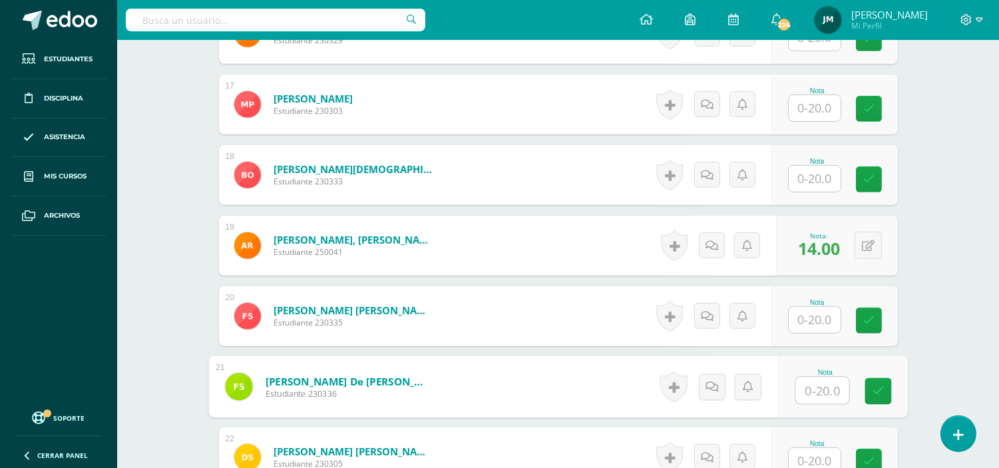
click at [817, 377] on input "text" at bounding box center [822, 390] width 53 height 27
type input "1"
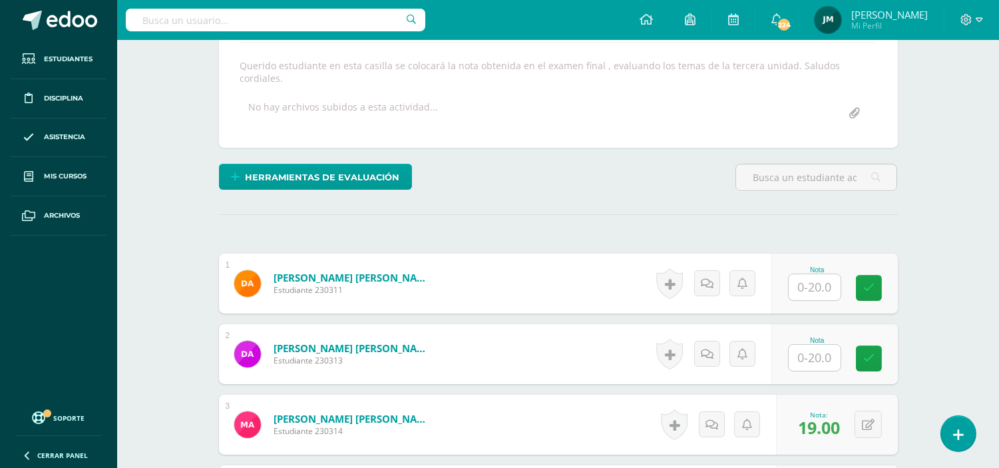
scroll to position [211, 0]
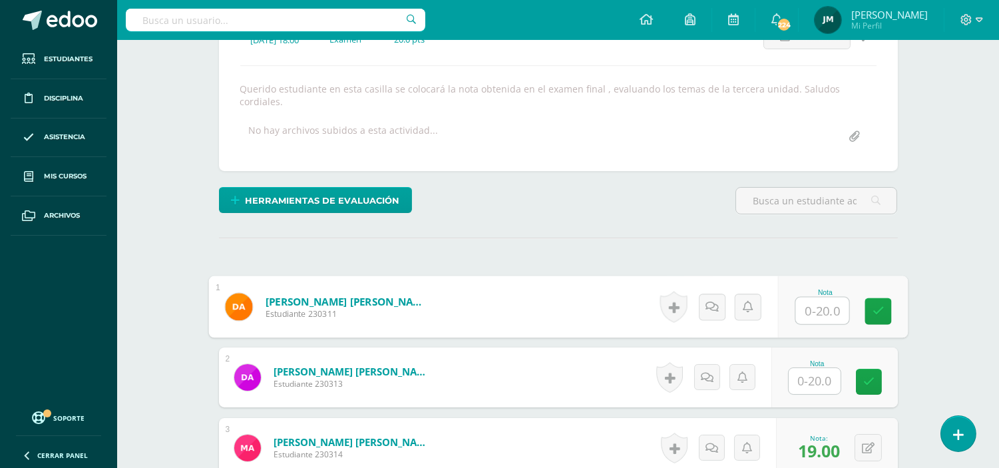
click at [817, 302] on input "text" at bounding box center [822, 311] width 53 height 27
type input "16"
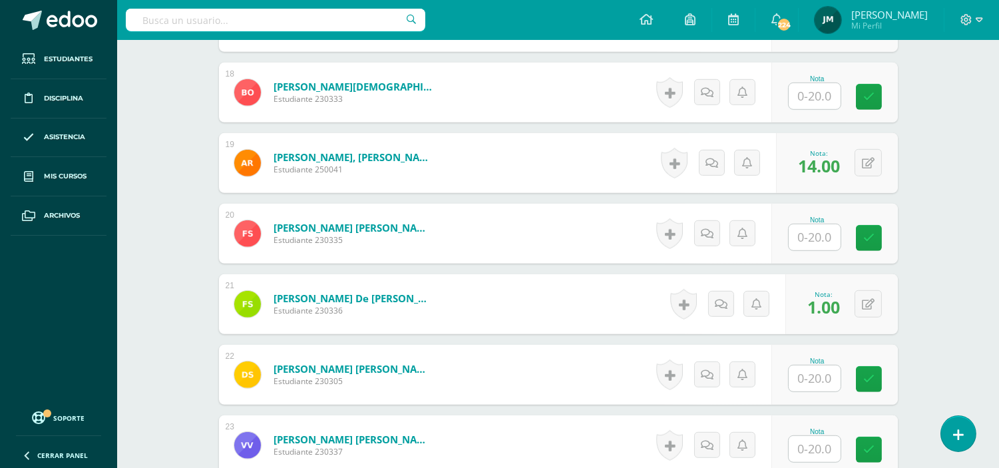
scroll to position [1616, 0]
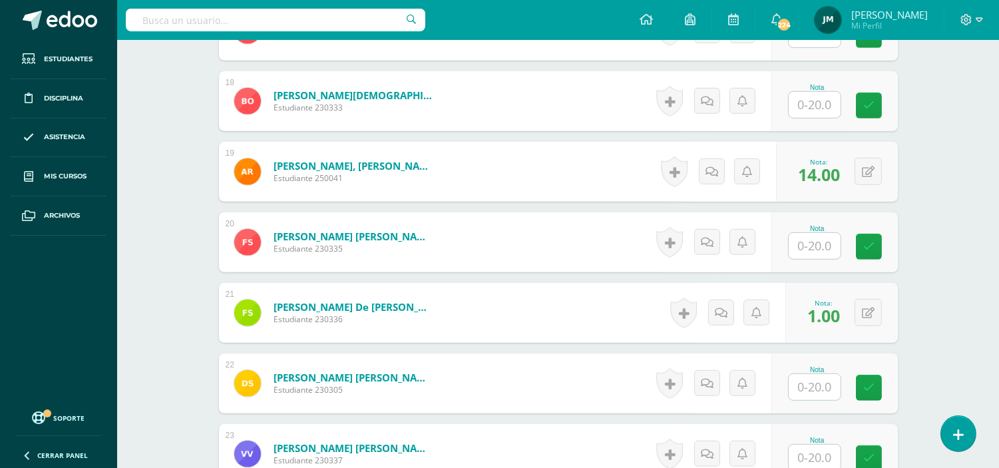
click at [819, 93] on input "text" at bounding box center [815, 105] width 52 height 26
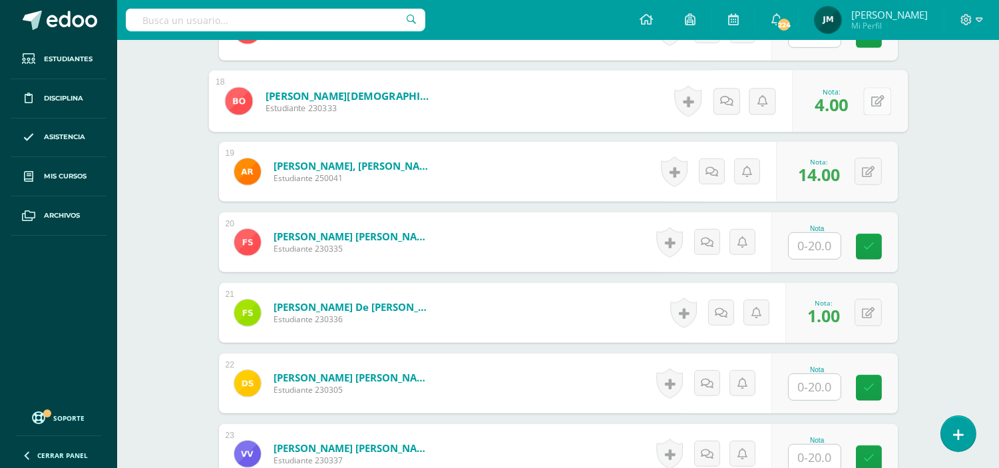
click at [866, 87] on button at bounding box center [877, 101] width 28 height 28
type input "6"
click at [834, 101] on link at bounding box center [842, 106] width 27 height 27
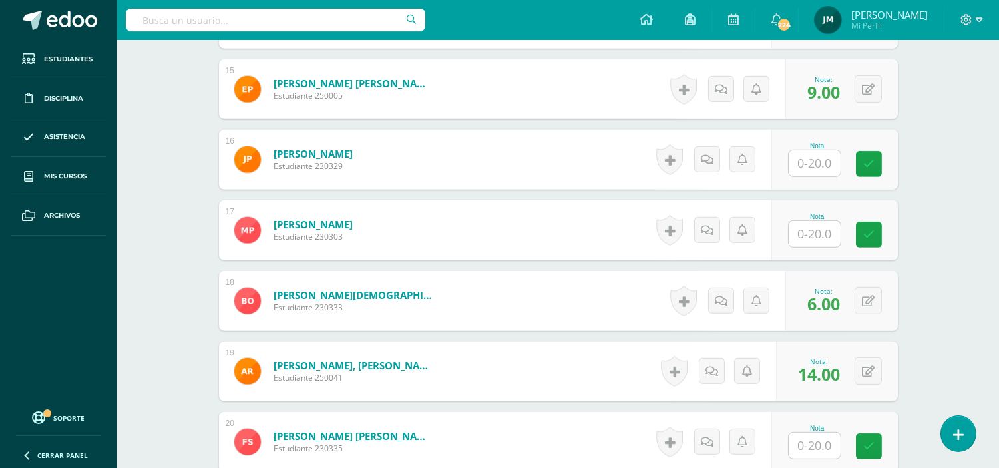
scroll to position [1321, 0]
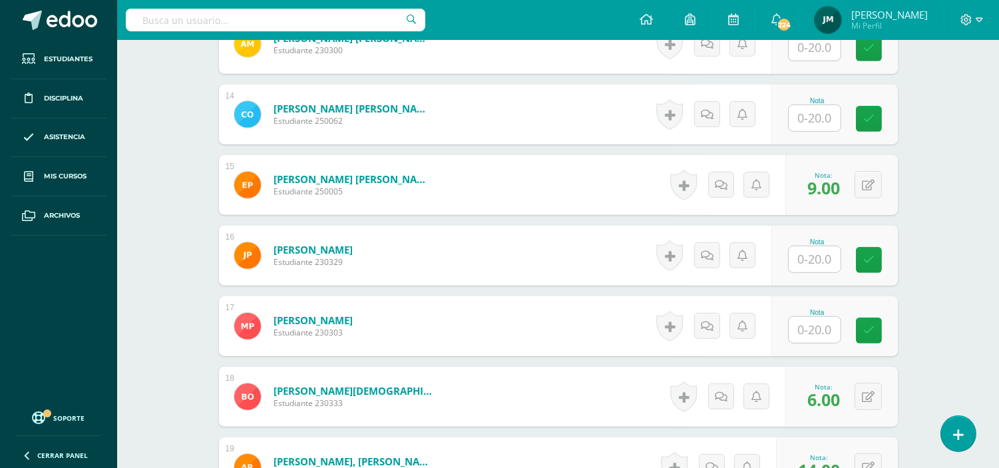
click at [816, 107] on input "text" at bounding box center [815, 118] width 52 height 26
type input "8"
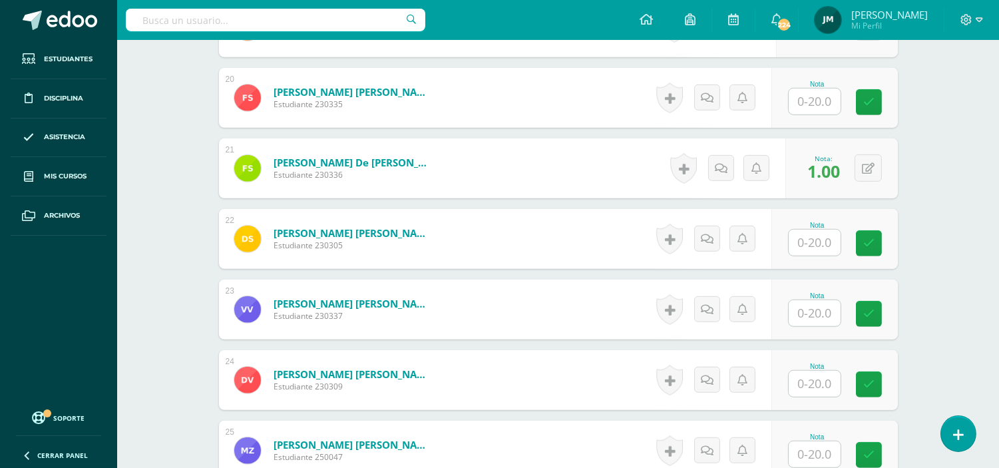
scroll to position [1765, 0]
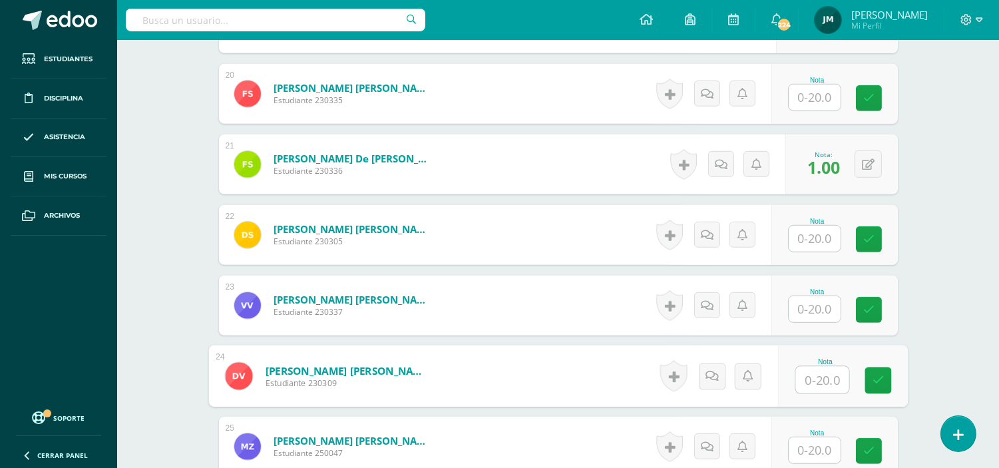
click at [809, 367] on input "text" at bounding box center [822, 380] width 53 height 27
type input "8"
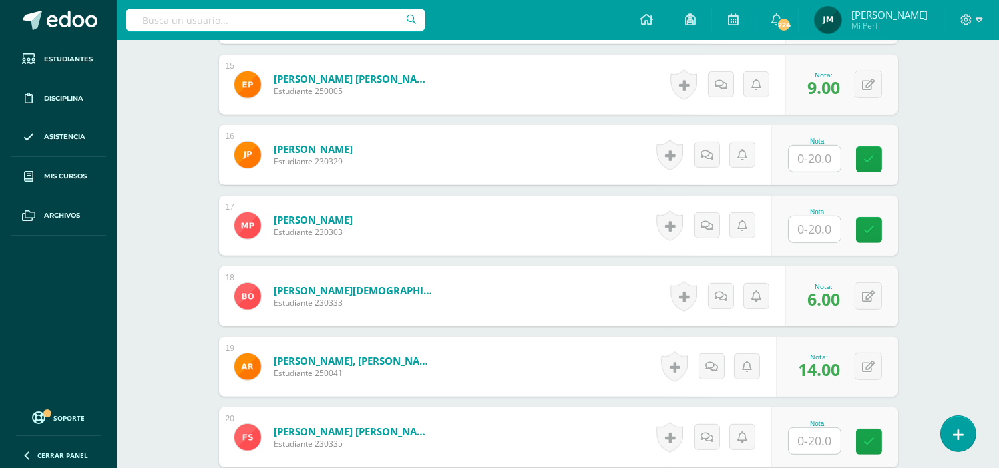
scroll to position [1395, 0]
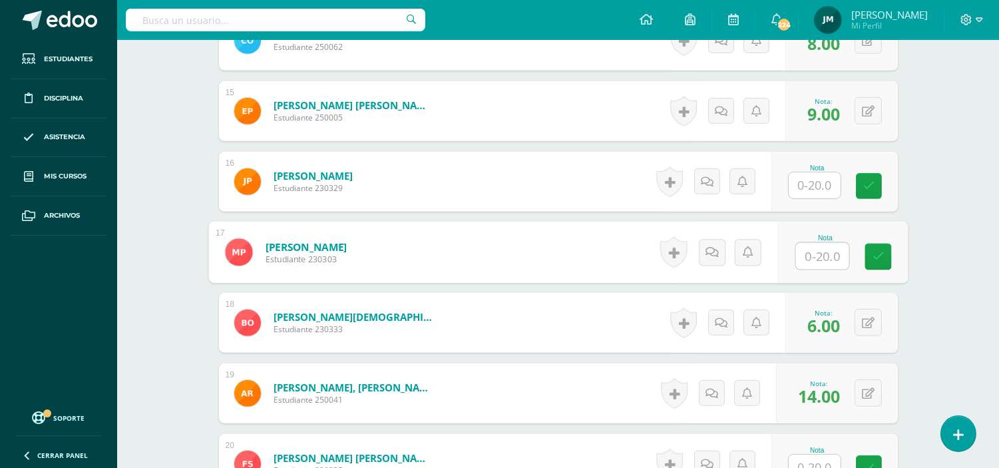
click at [823, 243] on input "text" at bounding box center [822, 256] width 53 height 27
type input "4"
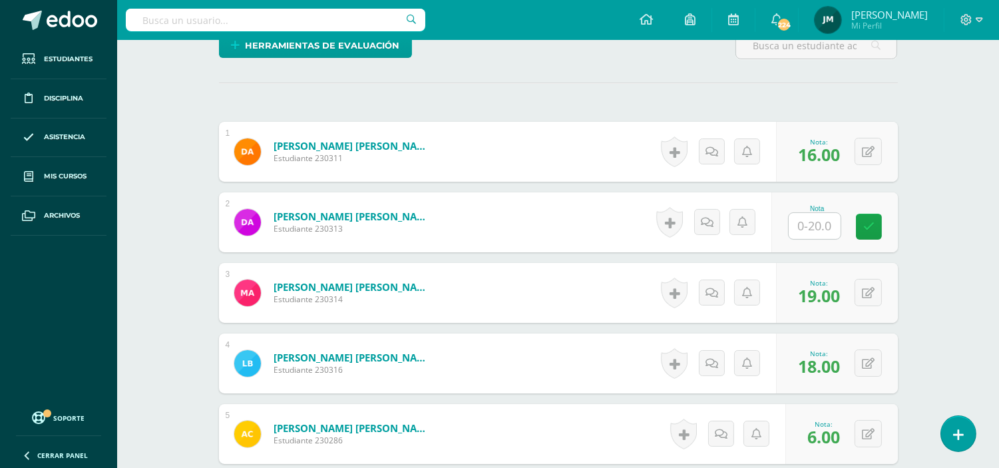
scroll to position [359, 0]
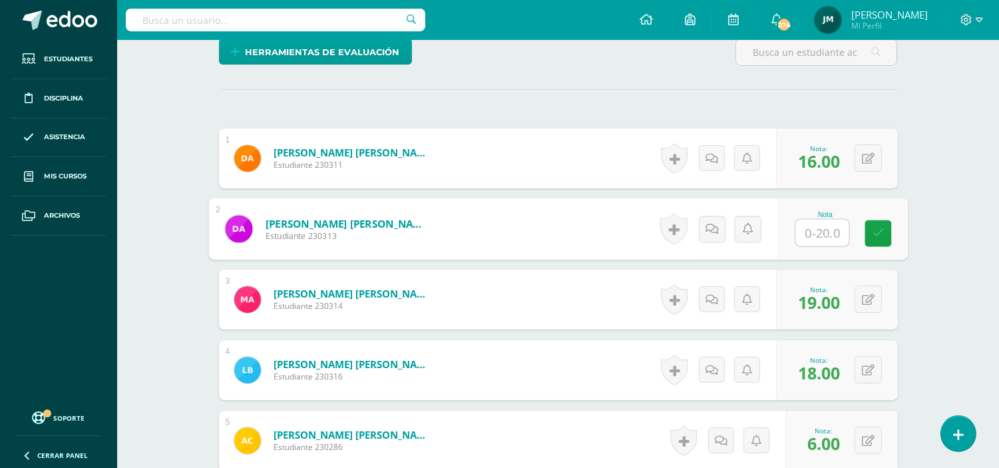
click at [826, 227] on input "text" at bounding box center [822, 233] width 53 height 27
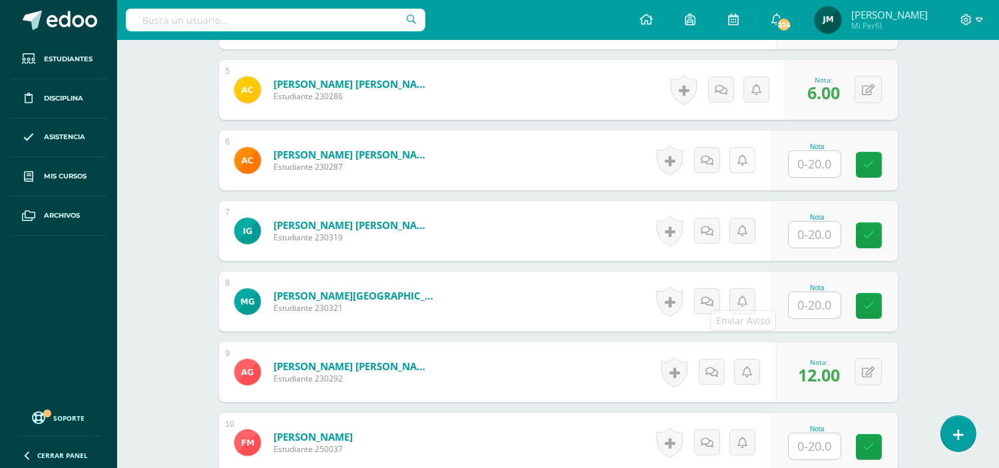
scroll to position [729, 0]
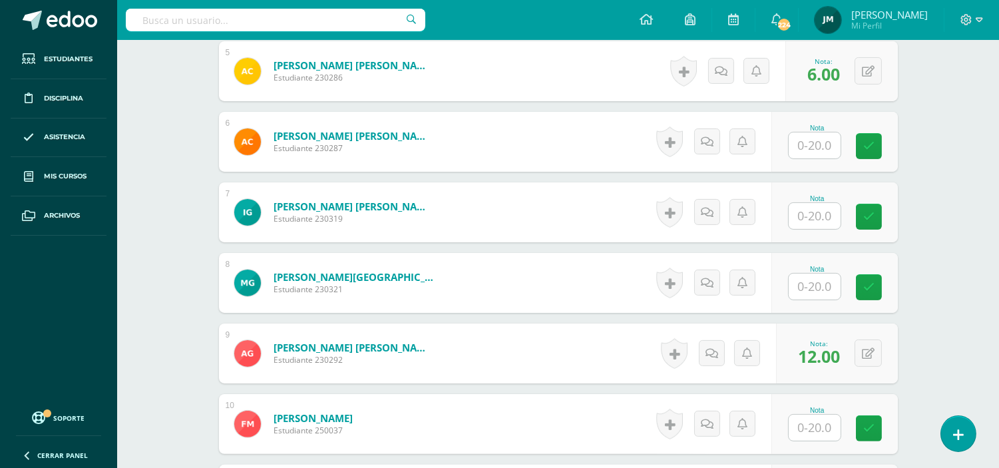
click at [813, 210] on input "text" at bounding box center [815, 216] width 52 height 26
type input "18"
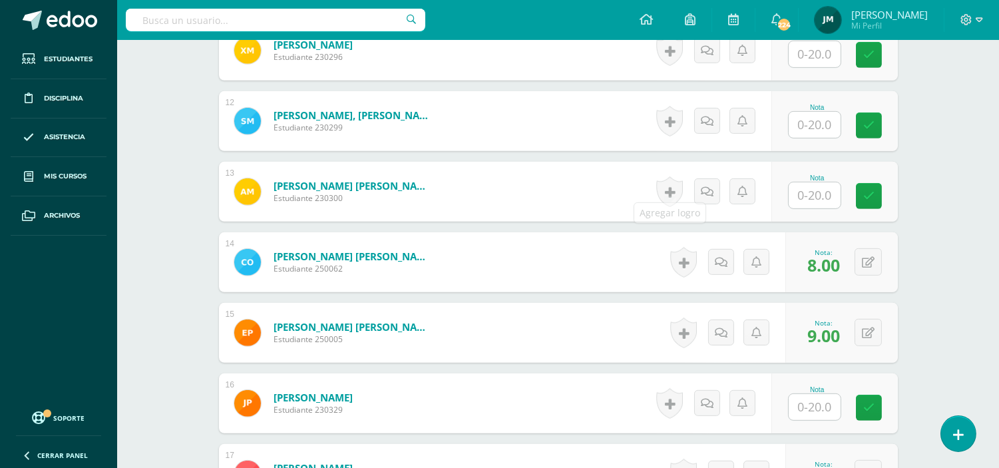
scroll to position [1395, 0]
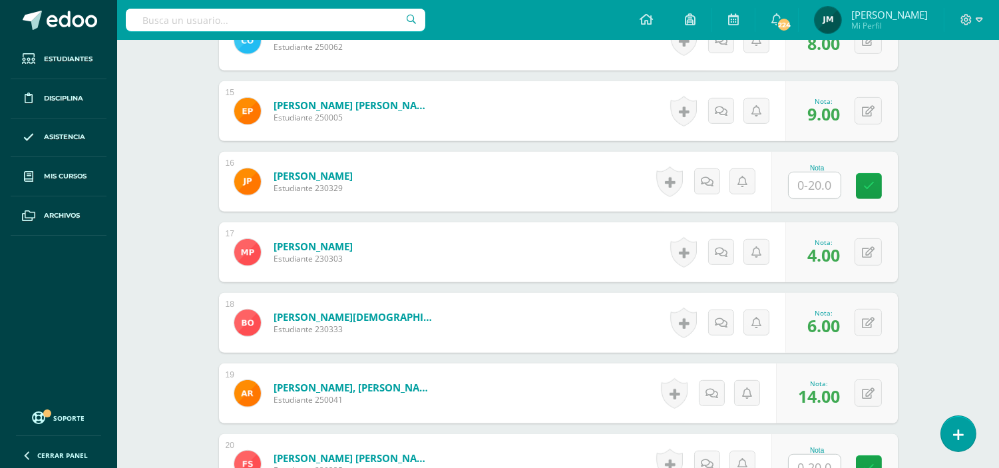
click at [820, 172] on input "text" at bounding box center [815, 185] width 52 height 26
type input "1"
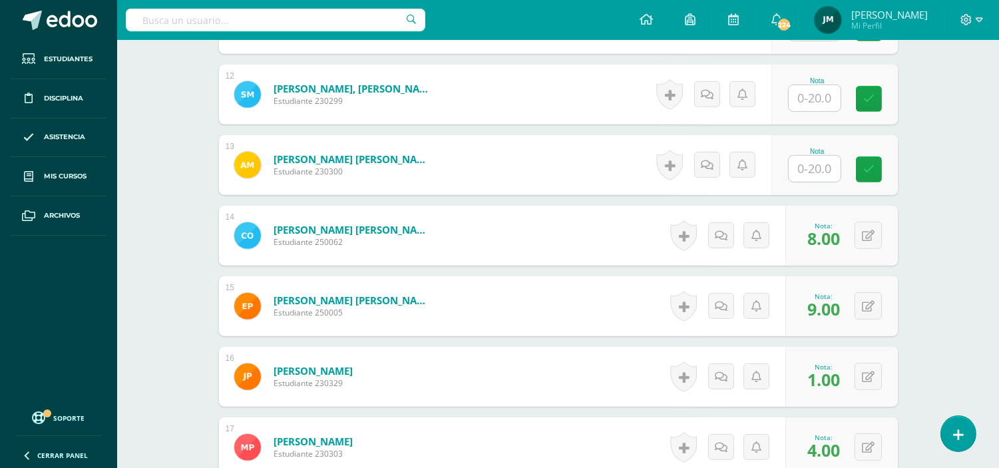
scroll to position [1173, 0]
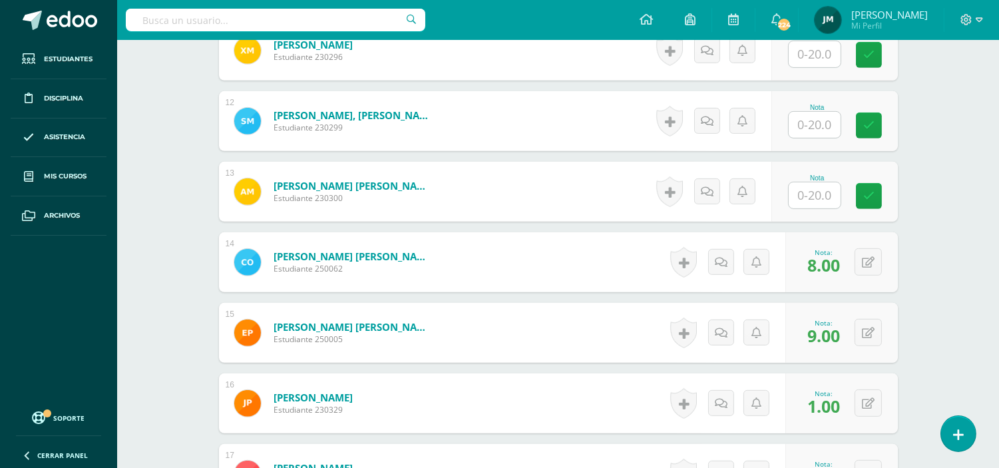
click at [811, 182] on input "text" at bounding box center [815, 195] width 52 height 26
type input "8"
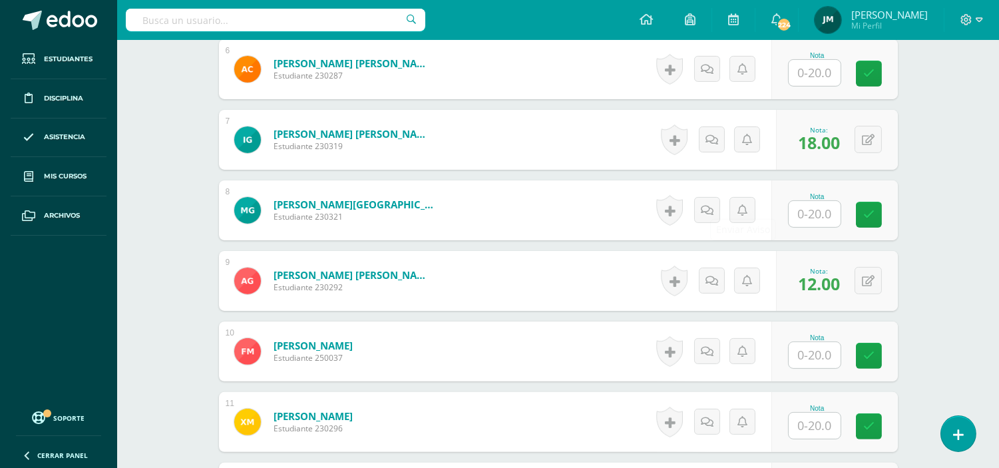
scroll to position [803, 0]
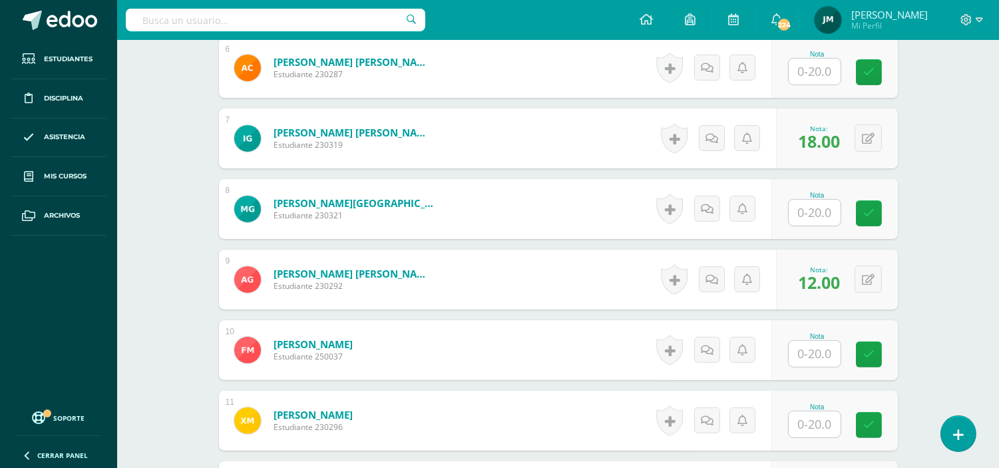
click at [819, 202] on input "text" at bounding box center [815, 213] width 52 height 26
type input "1"
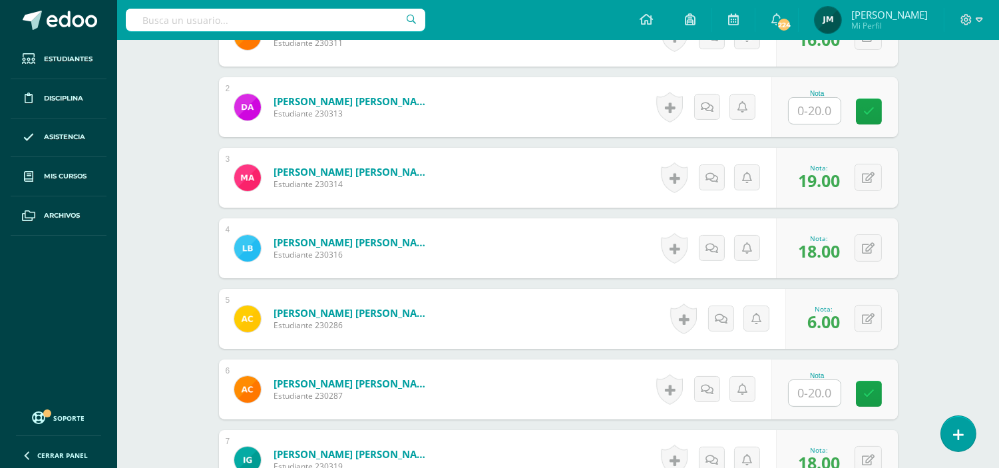
scroll to position [507, 0]
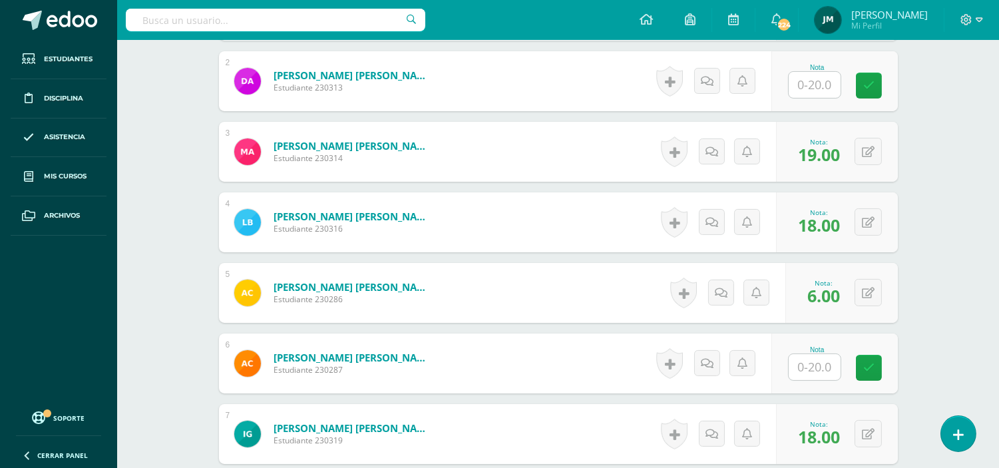
click at [811, 360] on input "text" at bounding box center [815, 367] width 52 height 26
type input "16"
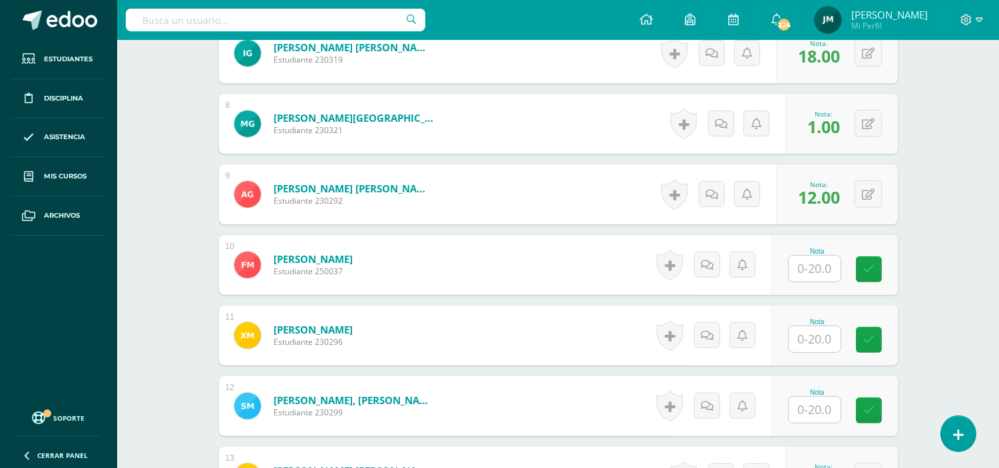
scroll to position [951, 0]
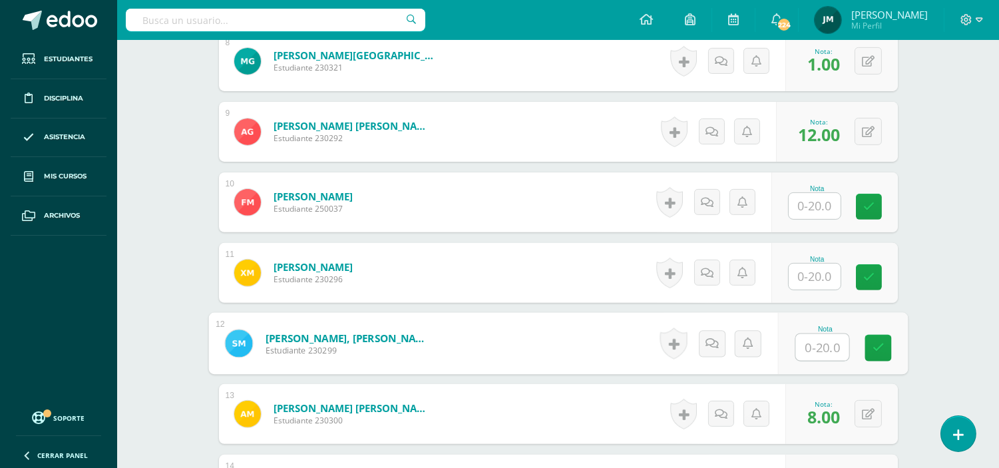
click at [815, 341] on input "text" at bounding box center [822, 347] width 53 height 27
type input "15"
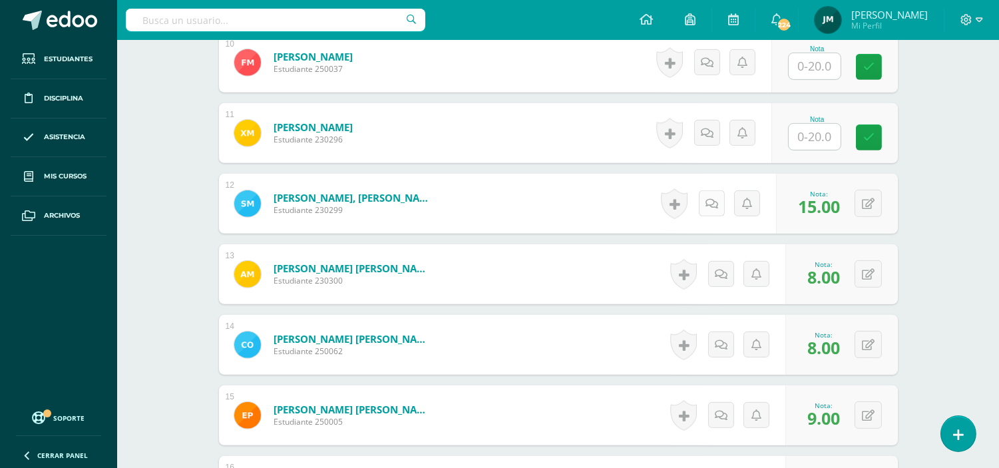
scroll to position [1099, 0]
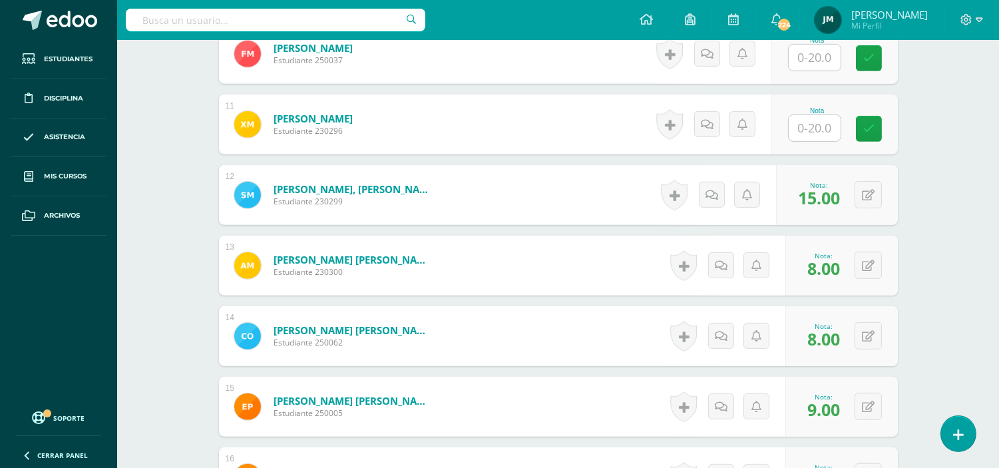
click at [806, 115] on input "text" at bounding box center [815, 128] width 52 height 26
type input "2"
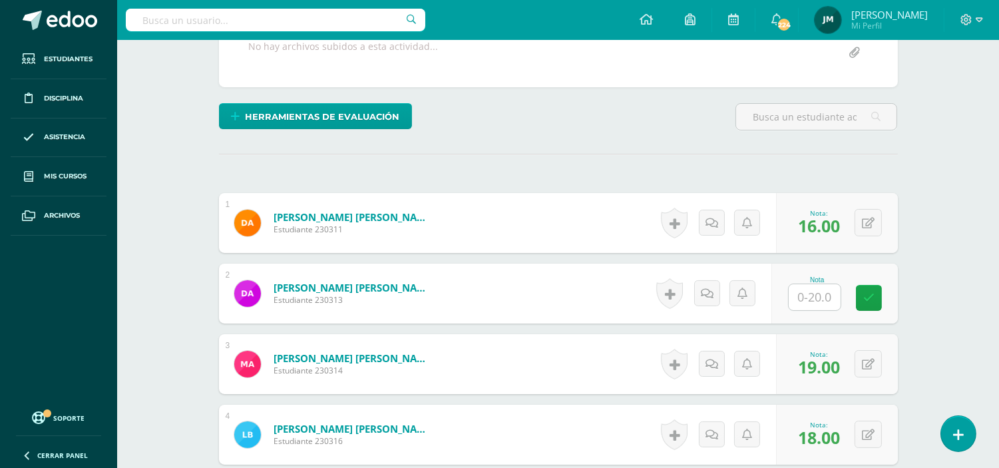
scroll to position [285, 0]
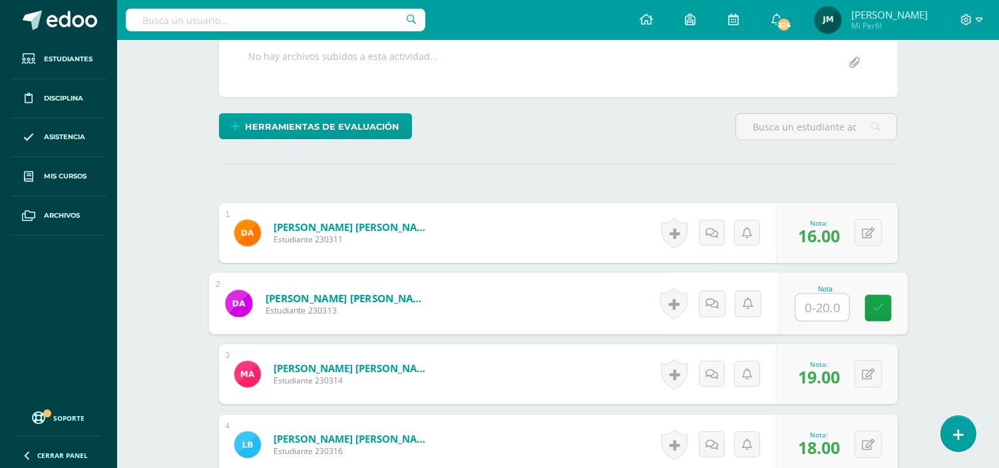
click at [819, 294] on input "text" at bounding box center [822, 307] width 53 height 27
type input "11"
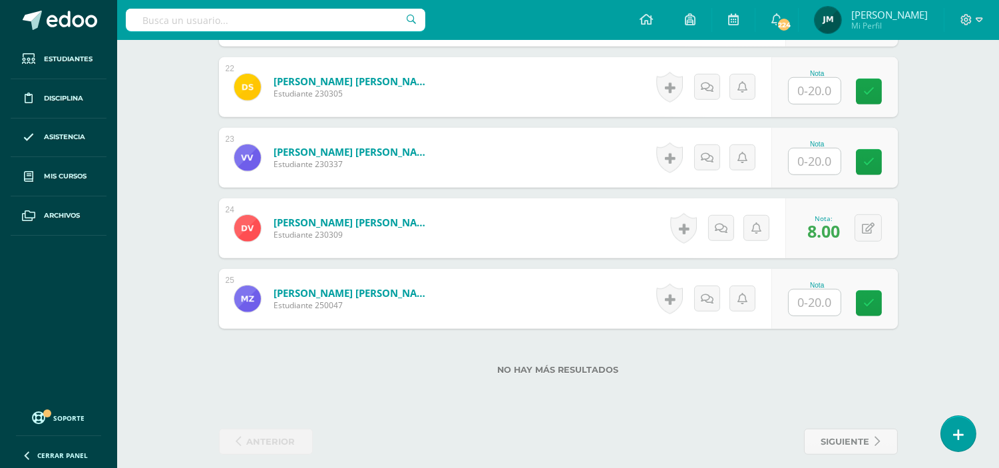
scroll to position [1839, 0]
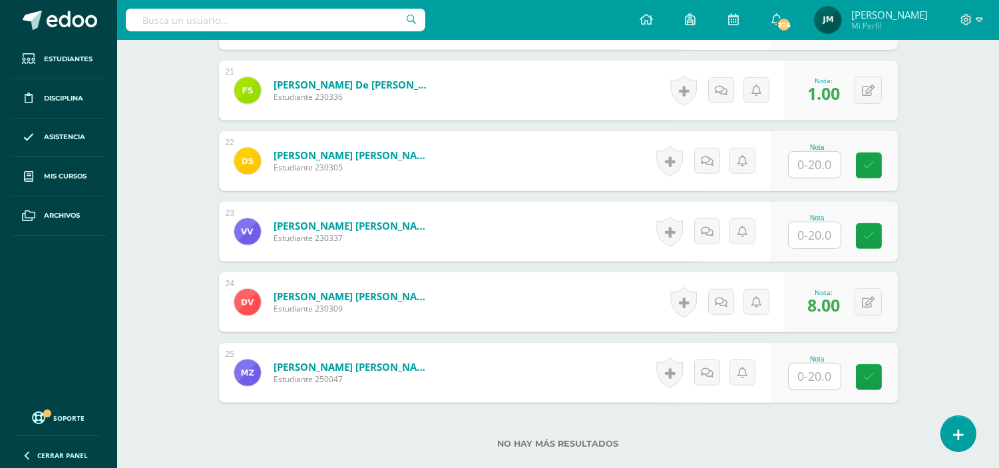
click at [812, 153] on input "text" at bounding box center [815, 165] width 52 height 26
type input "11"
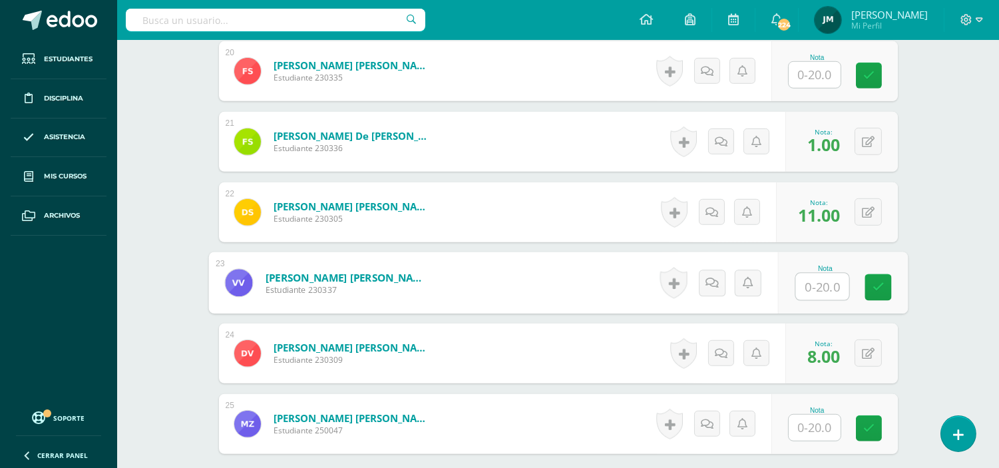
scroll to position [1691, 0]
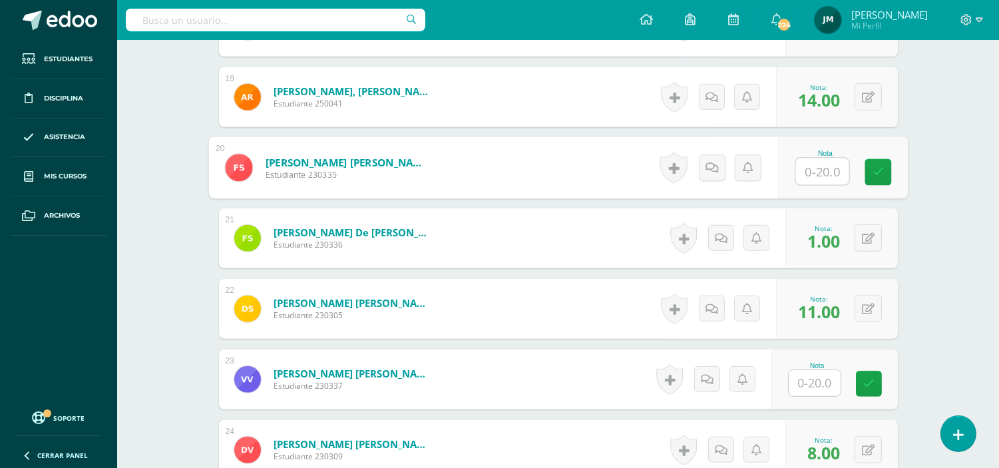
click at [809, 158] on input "text" at bounding box center [822, 171] width 53 height 27
type input "5"
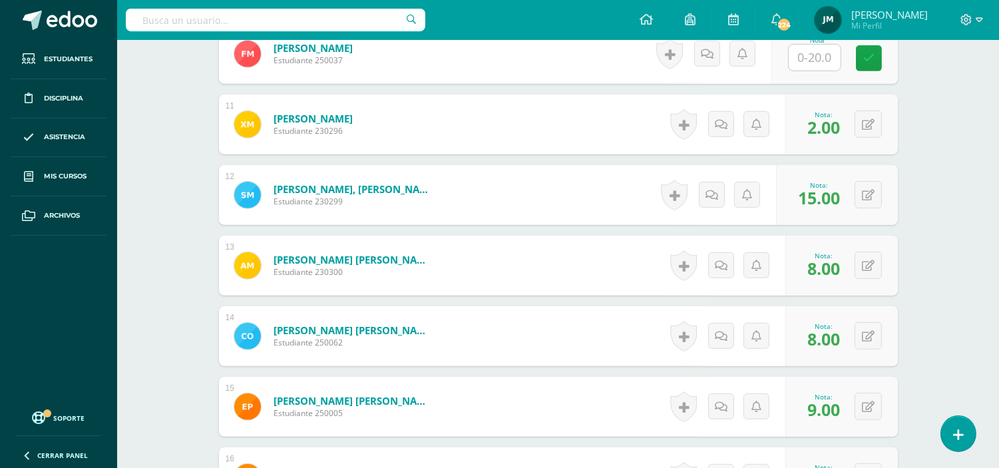
scroll to position [951, 0]
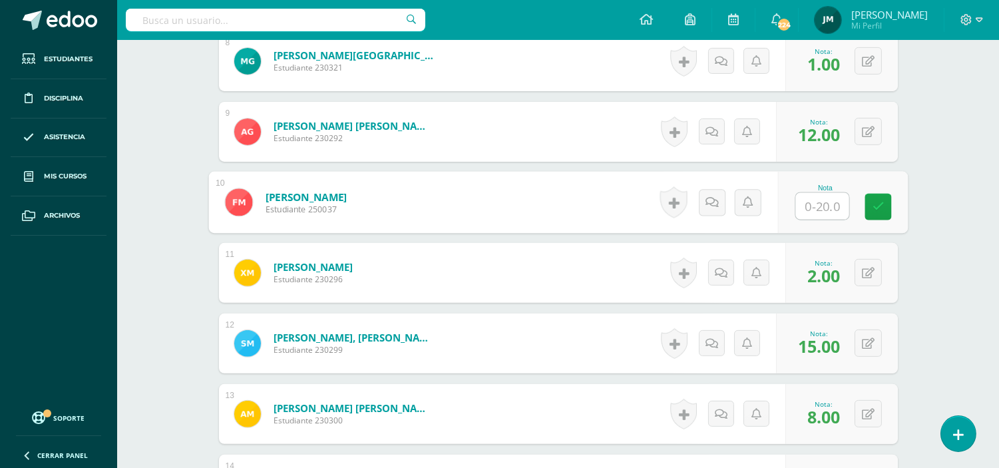
click at [824, 193] on input "text" at bounding box center [822, 206] width 53 height 27
type input "13"
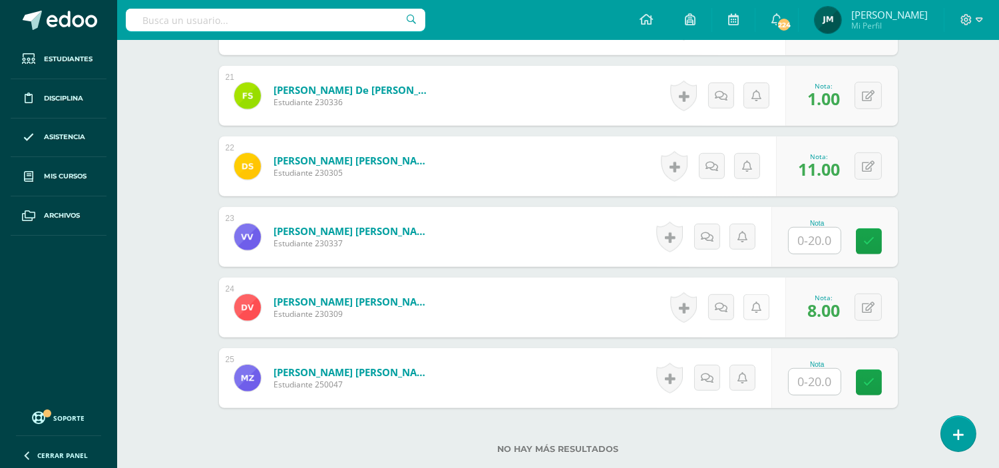
scroll to position [1839, 0]
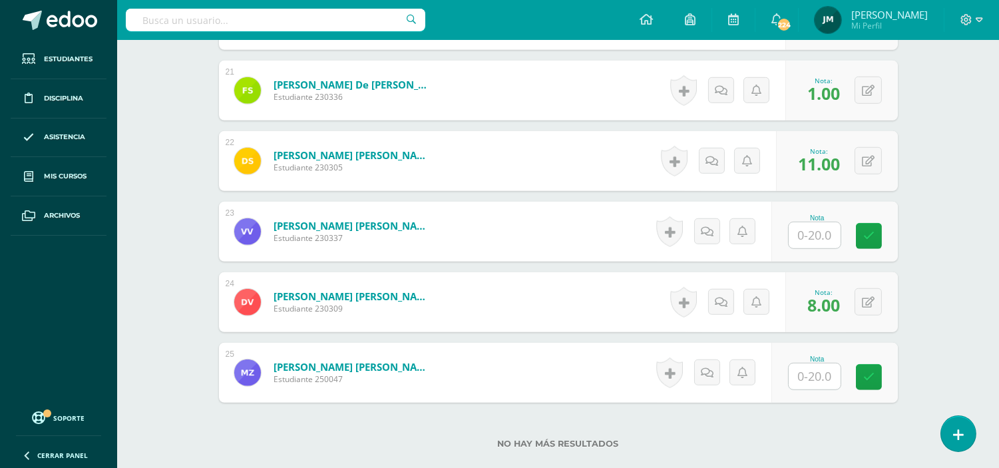
click at [811, 230] on input "text" at bounding box center [815, 235] width 52 height 26
type input "14"
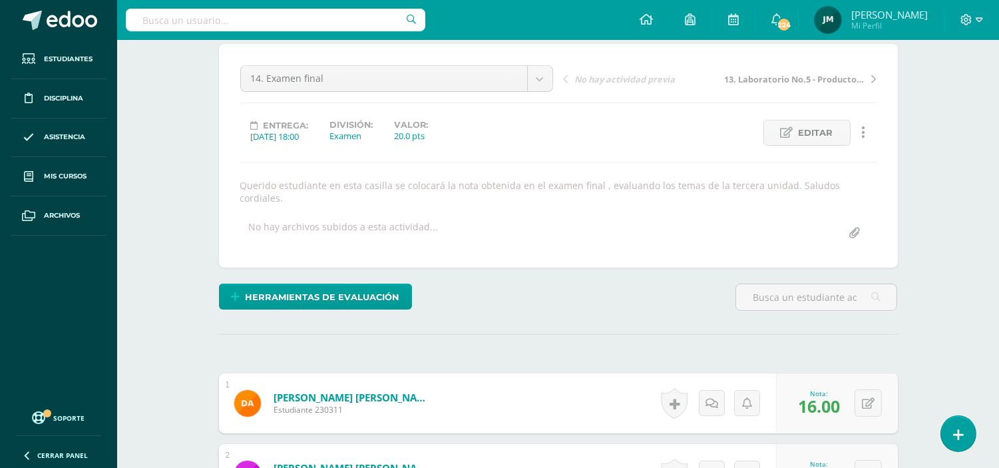
scroll to position [0, 0]
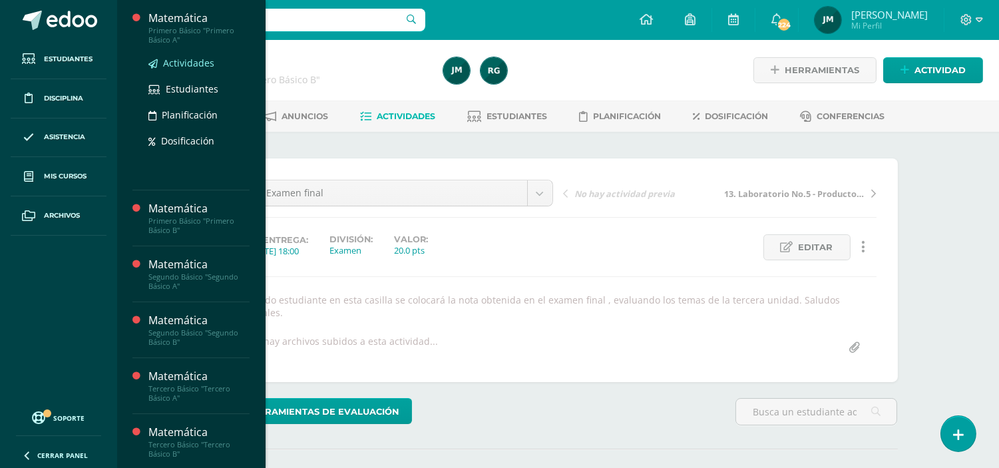
click at [190, 61] on span "Actividades" at bounding box center [188, 63] width 51 height 13
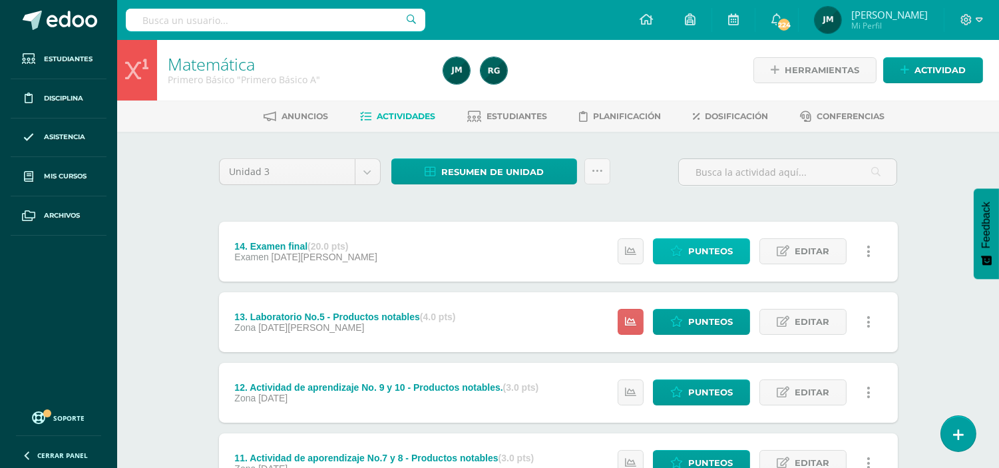
click at [693, 255] on span "Punteos" at bounding box center [710, 251] width 45 height 25
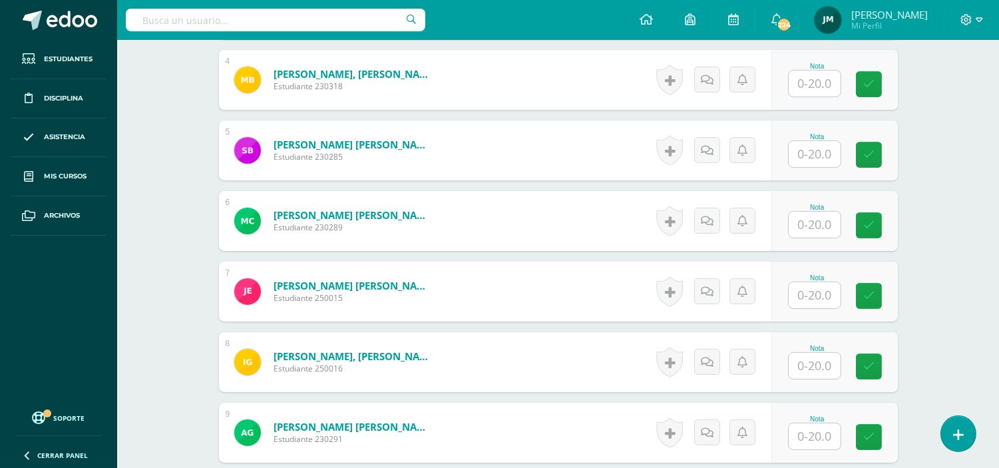
scroll to position [742, 0]
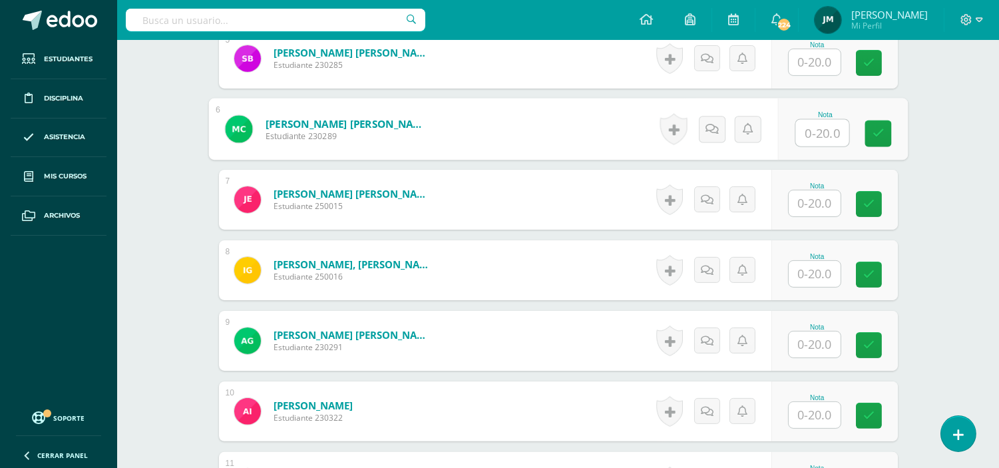
click at [806, 122] on input "text" at bounding box center [822, 133] width 53 height 27
type input "2"
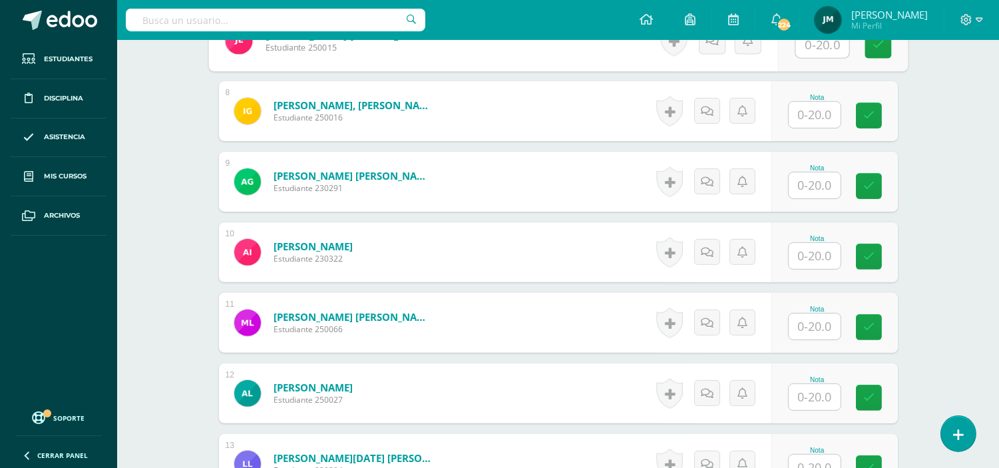
scroll to position [815, 0]
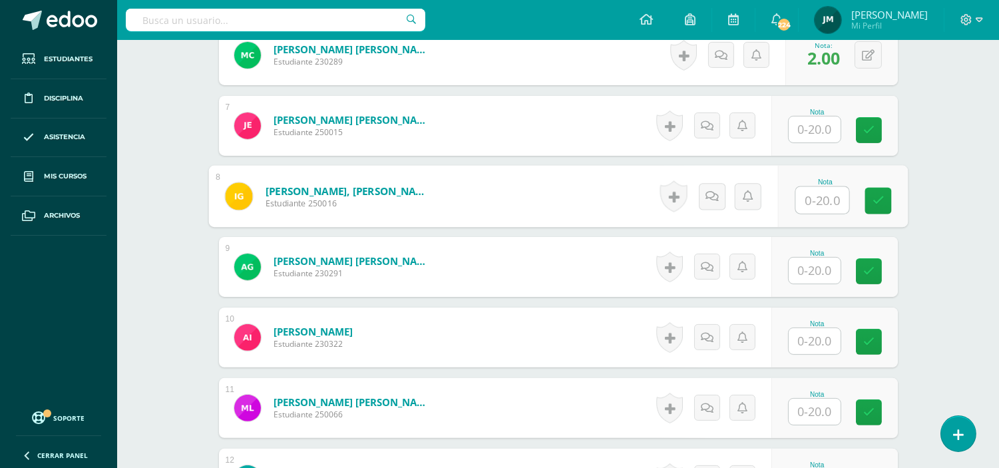
click at [813, 187] on input "text" at bounding box center [822, 200] width 53 height 27
type input "15"
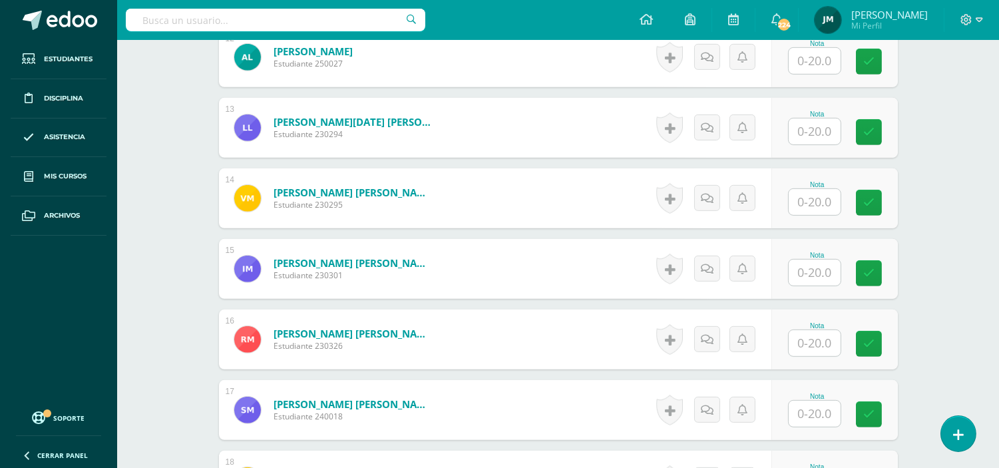
scroll to position [1260, 0]
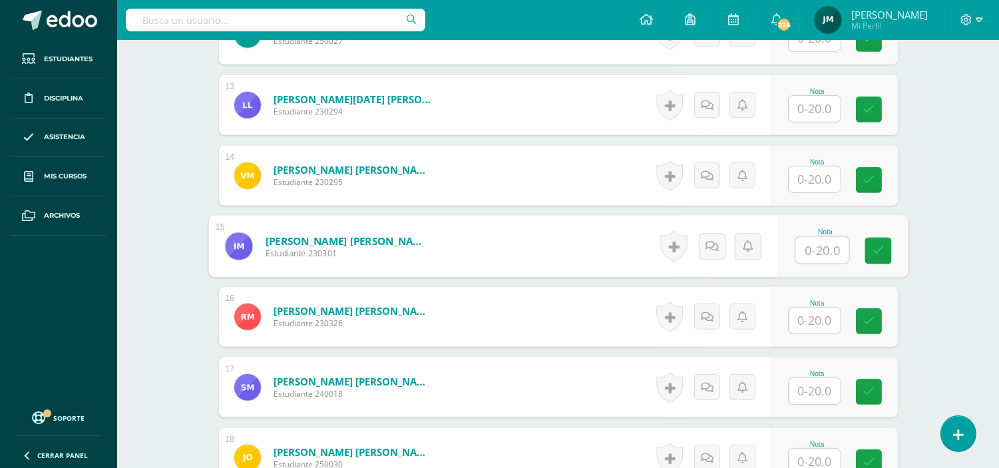
click at [829, 240] on input "text" at bounding box center [822, 250] width 53 height 27
type input "9"
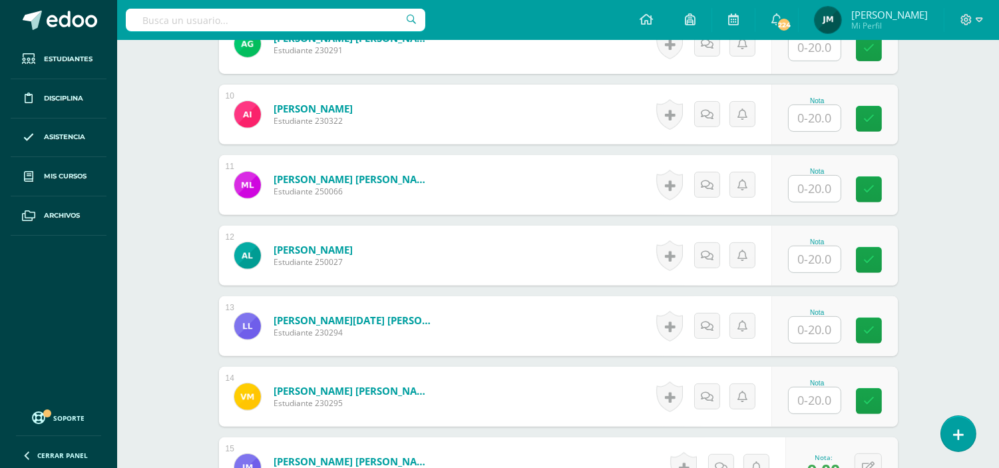
scroll to position [1037, 0]
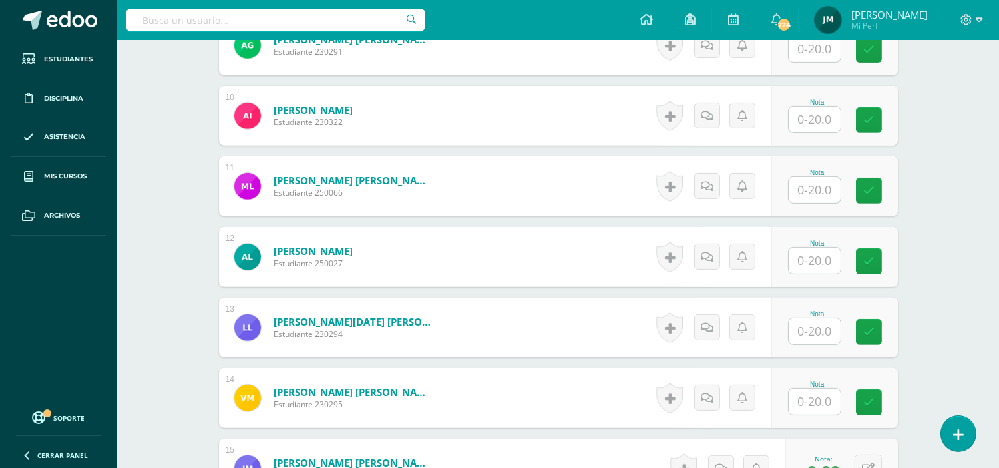
click at [808, 177] on input "text" at bounding box center [815, 190] width 52 height 26
type input "3"
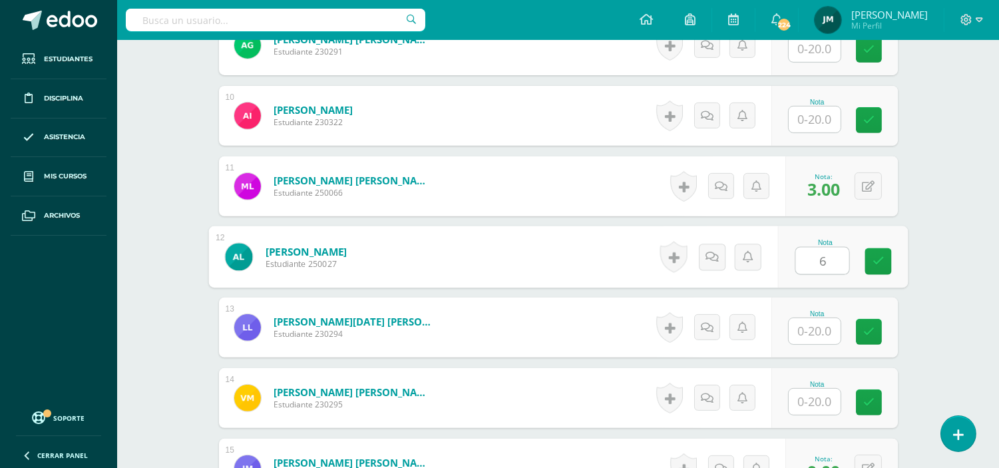
type input "6"
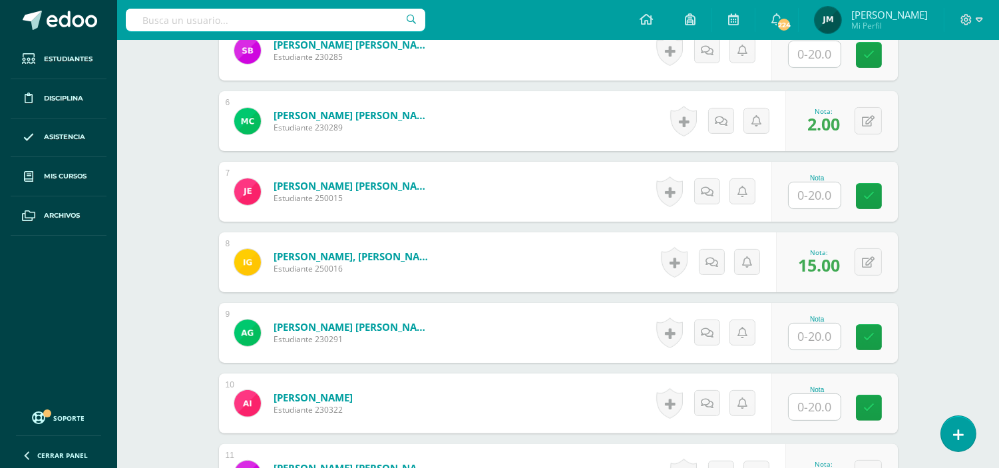
scroll to position [742, 0]
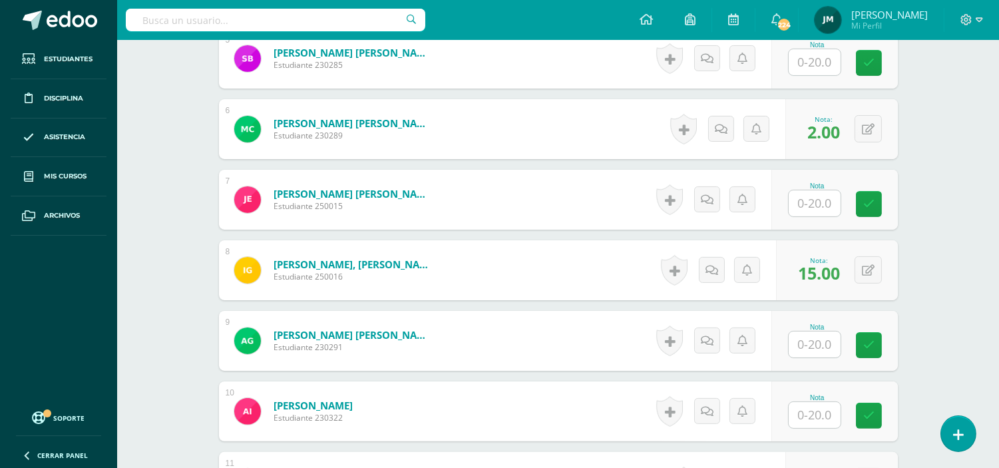
click at [823, 334] on input "text" at bounding box center [815, 345] width 52 height 26
type input "13"
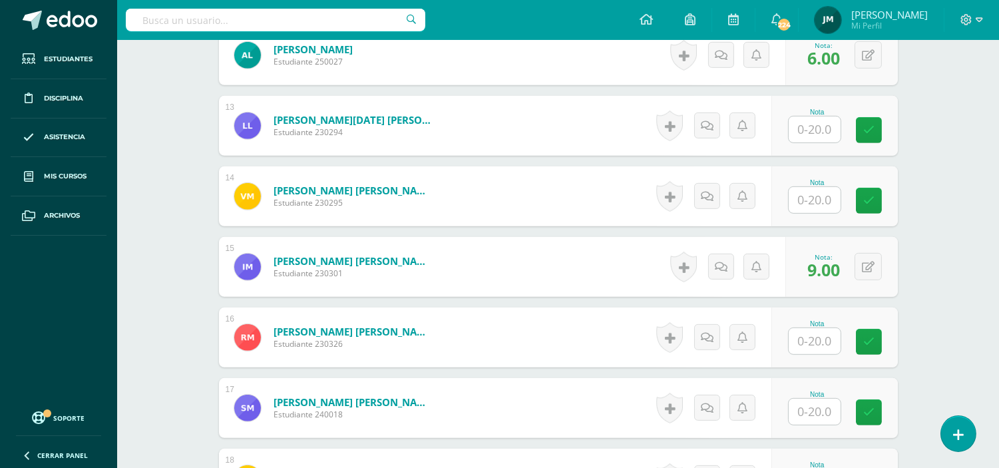
scroll to position [1260, 0]
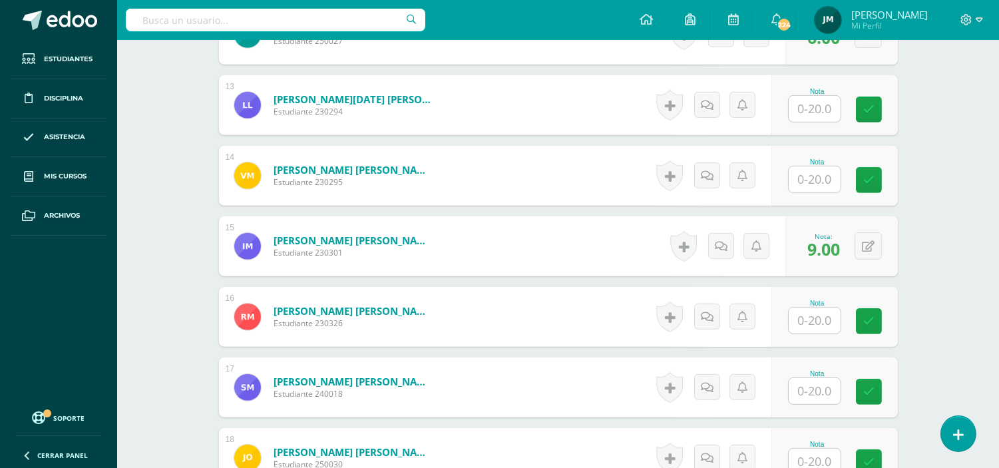
click at [810, 310] on input "text" at bounding box center [815, 321] width 52 height 26
type input "1"
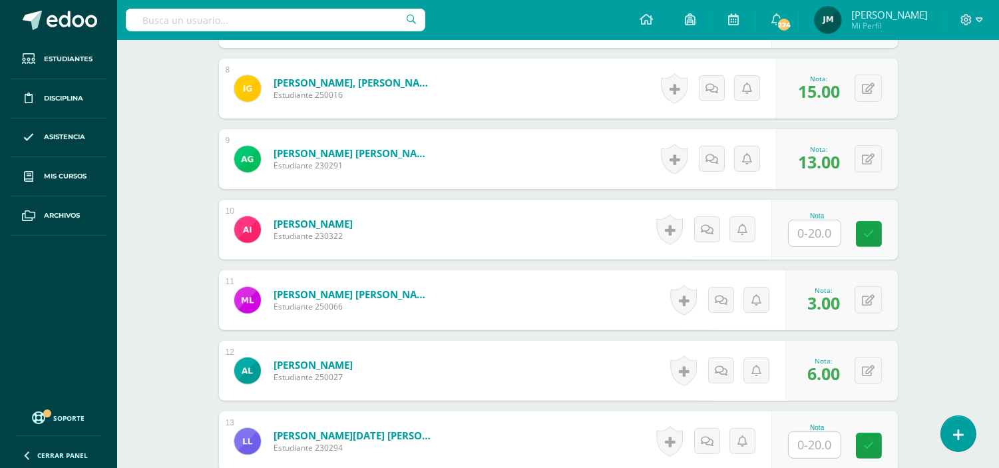
scroll to position [889, 0]
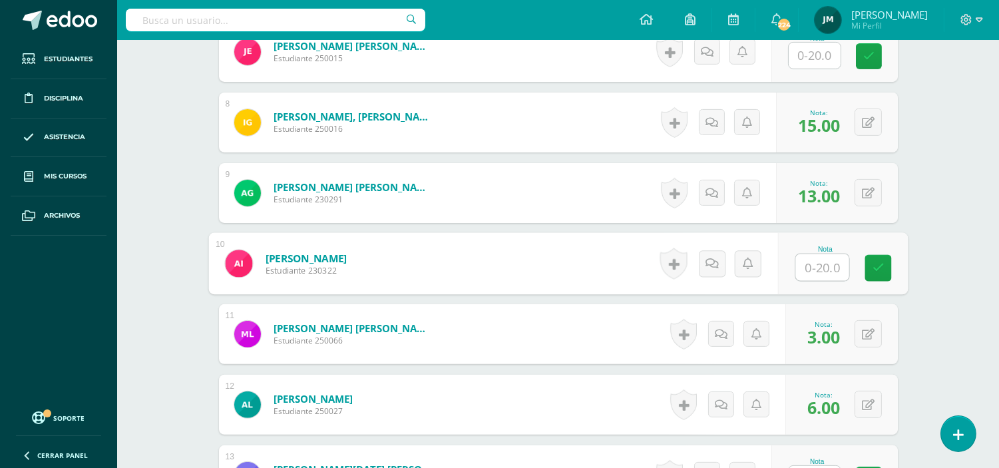
click at [817, 258] on input "text" at bounding box center [822, 267] width 53 height 27
type input "11"
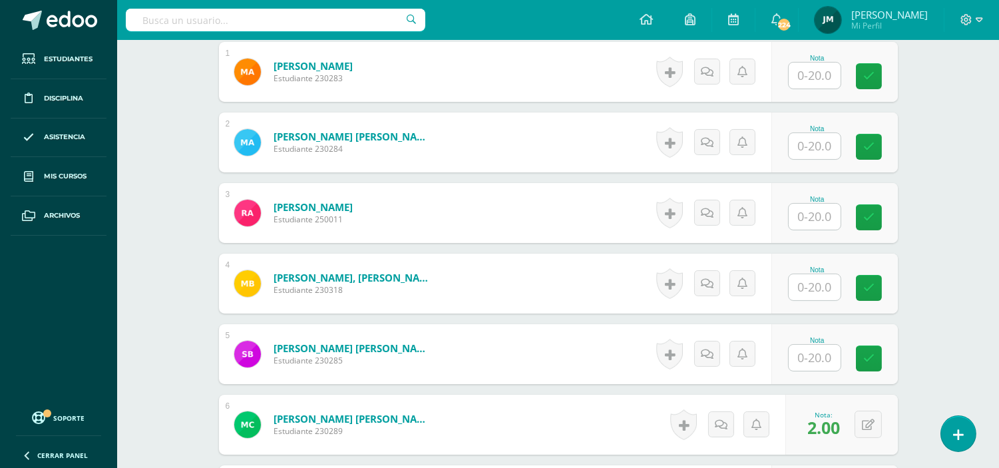
scroll to position [371, 0]
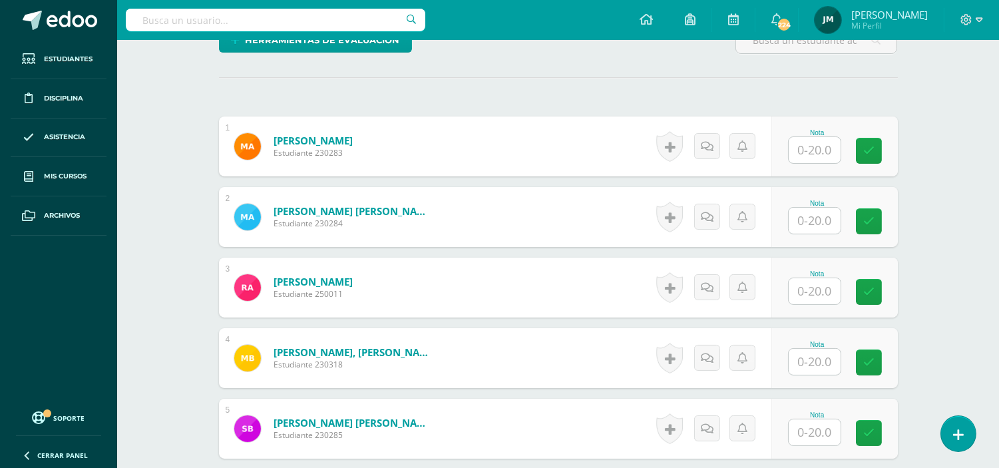
click at [804, 278] on input "text" at bounding box center [815, 291] width 52 height 26
type input "7"
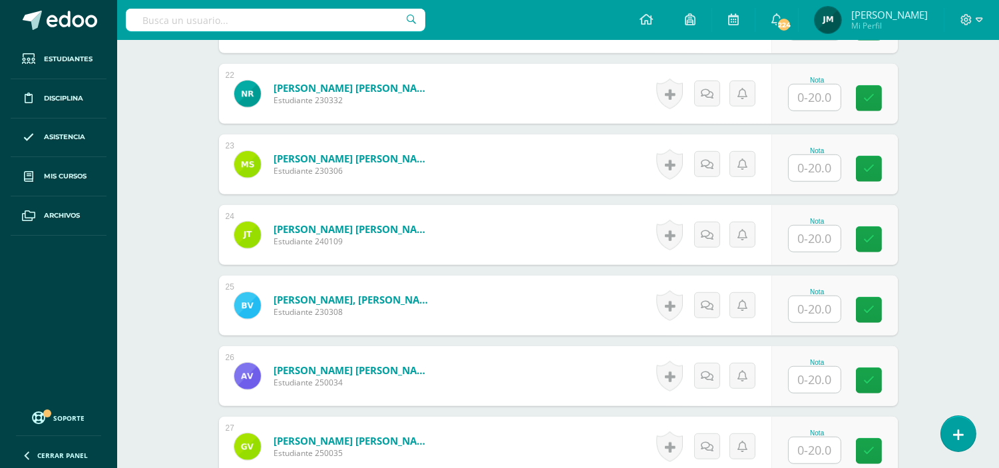
scroll to position [1999, 0]
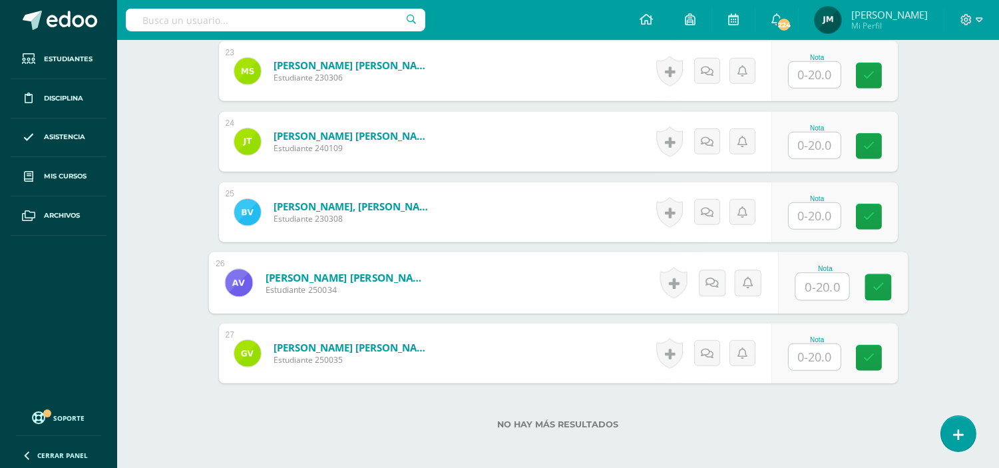
click at [820, 274] on input "text" at bounding box center [822, 287] width 53 height 27
type input "3"
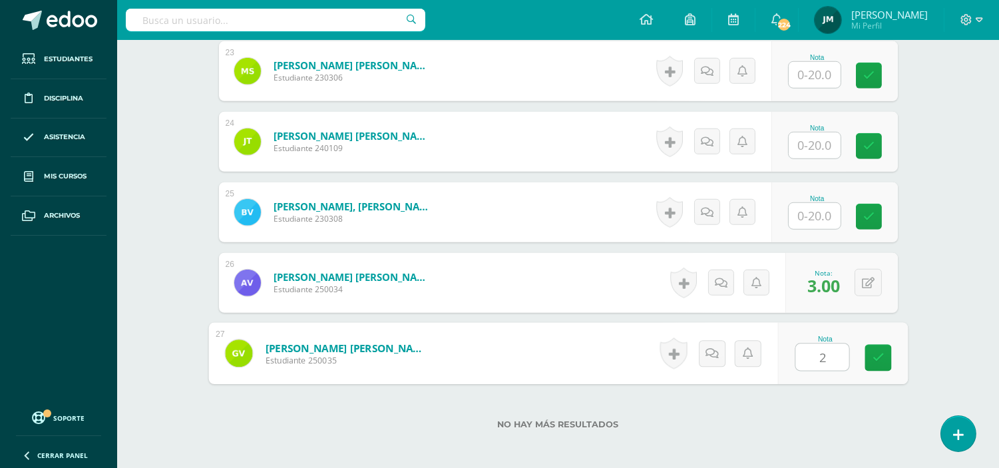
type input "20"
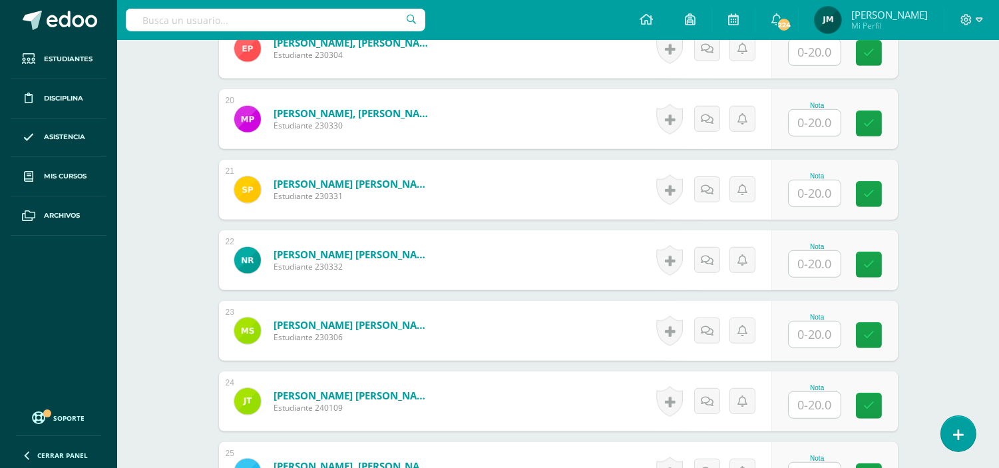
scroll to position [1703, 0]
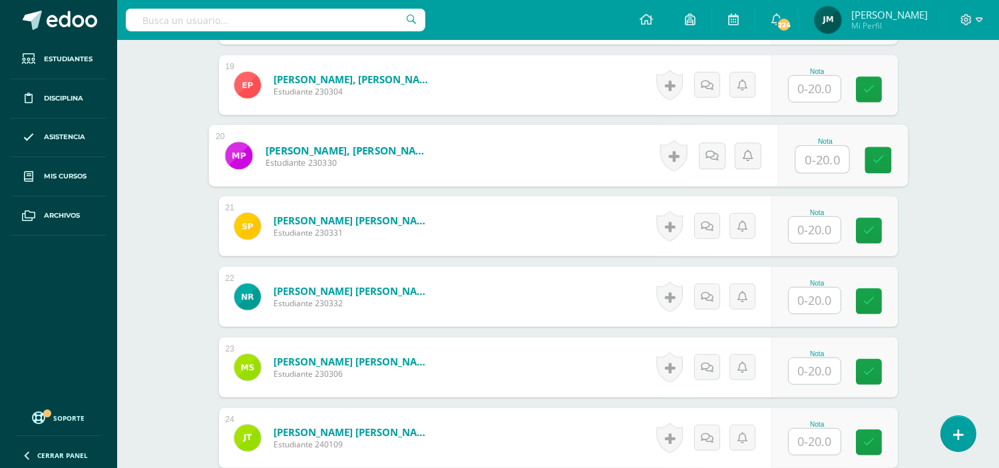
click at [815, 150] on input "text" at bounding box center [822, 159] width 53 height 27
type input "1"
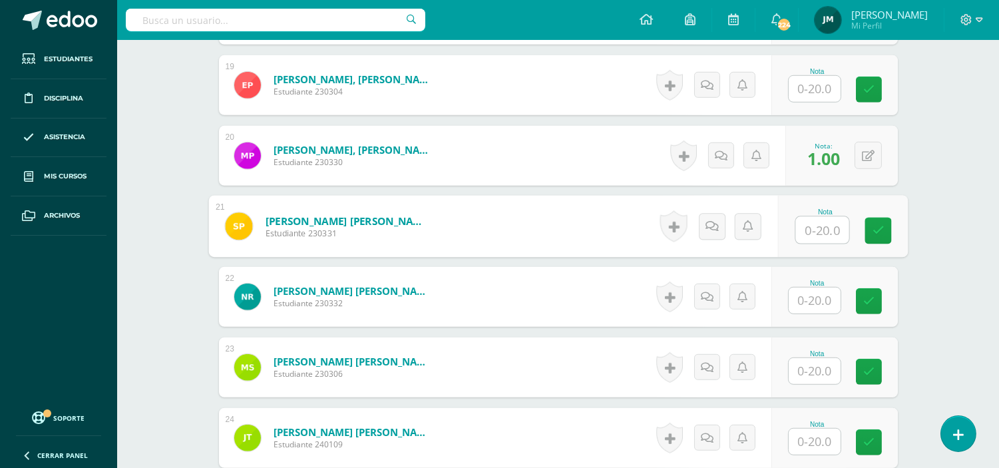
click at [822, 288] on input "text" at bounding box center [815, 301] width 52 height 26
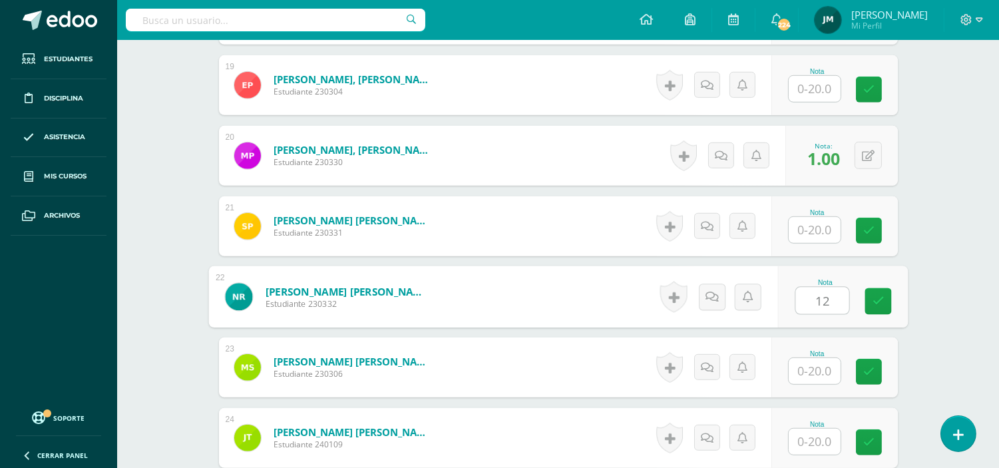
type input "12"
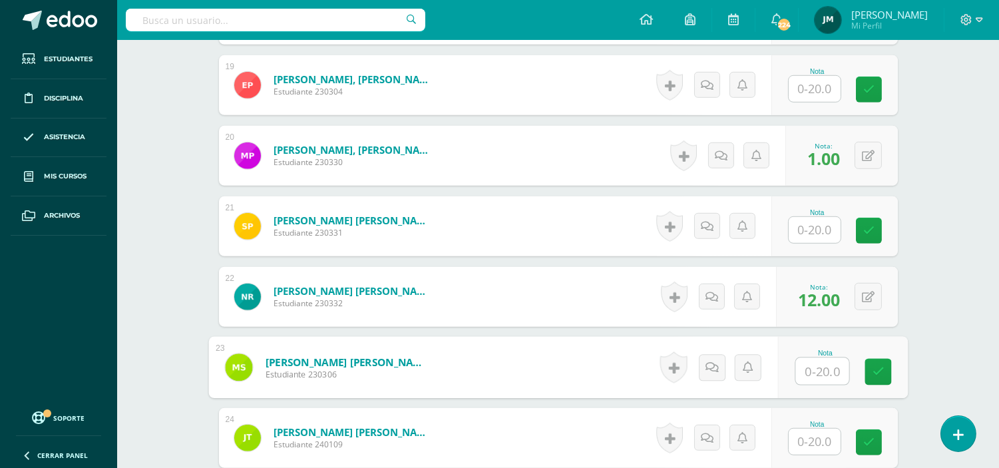
scroll to position [1629, 0]
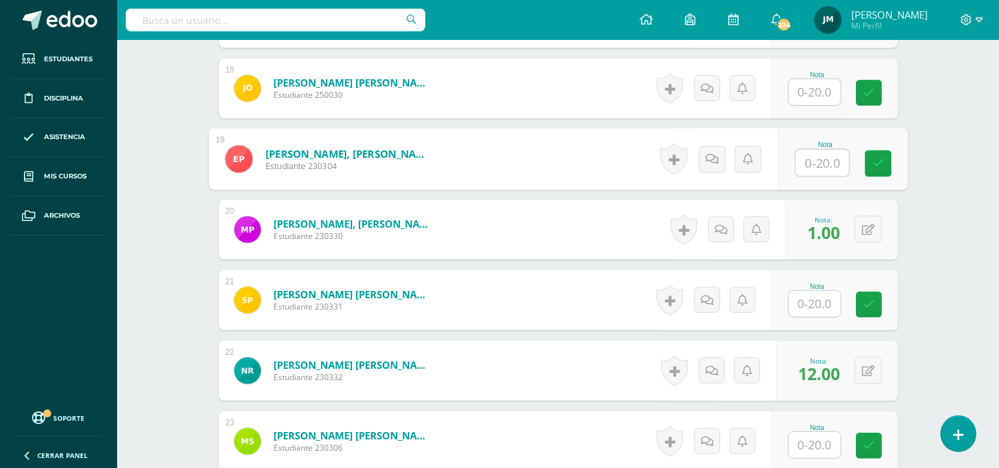
click at [811, 150] on input "text" at bounding box center [822, 163] width 53 height 27
type input "17"
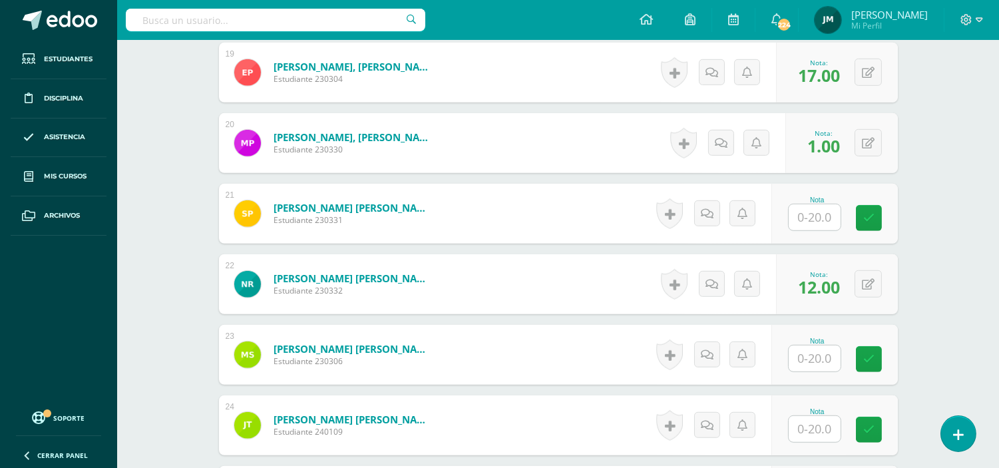
scroll to position [1925, 0]
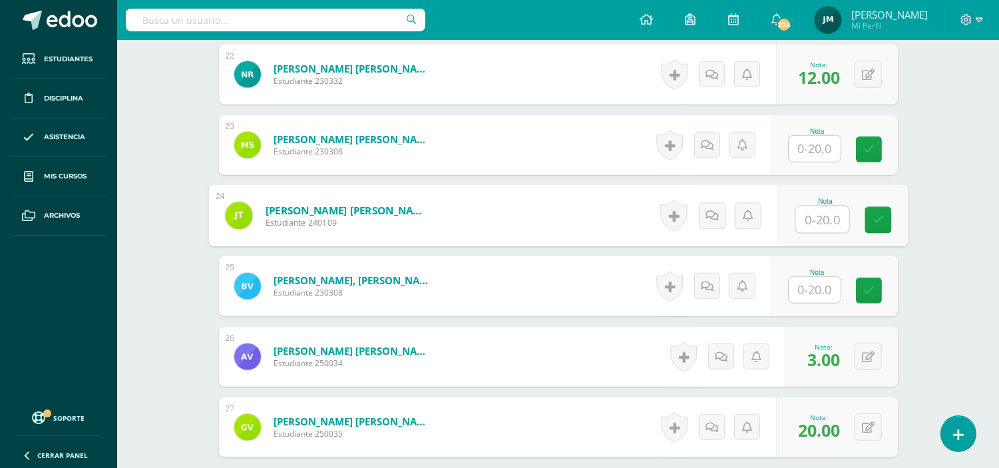
click at [812, 209] on input "text" at bounding box center [822, 219] width 53 height 27
type input "4"
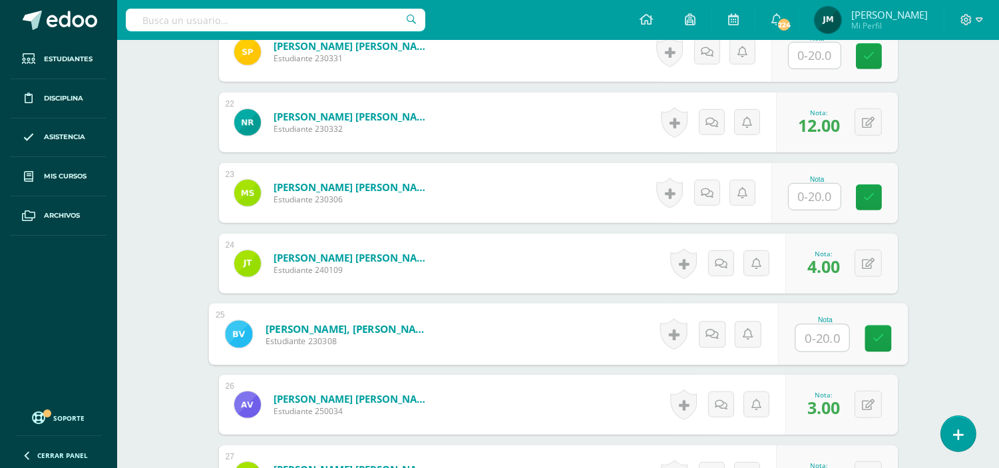
scroll to position [1851, 0]
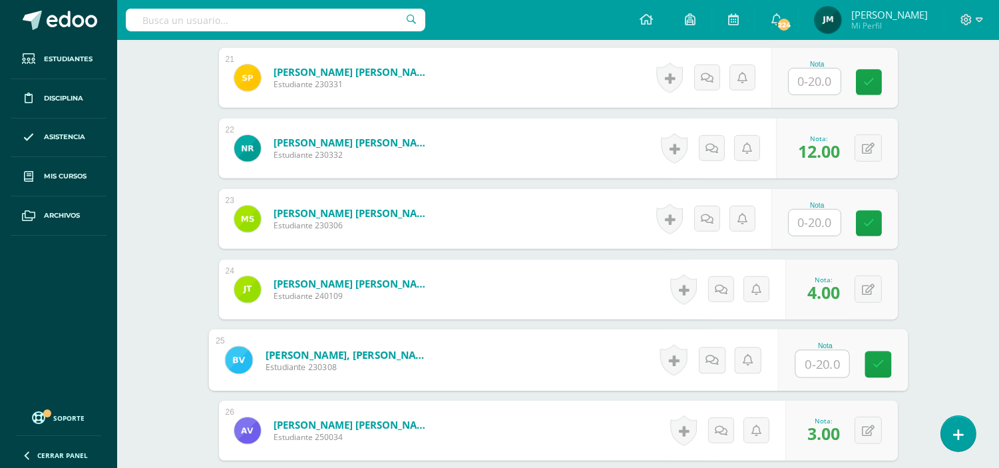
click at [808, 211] on input "text" at bounding box center [815, 223] width 52 height 26
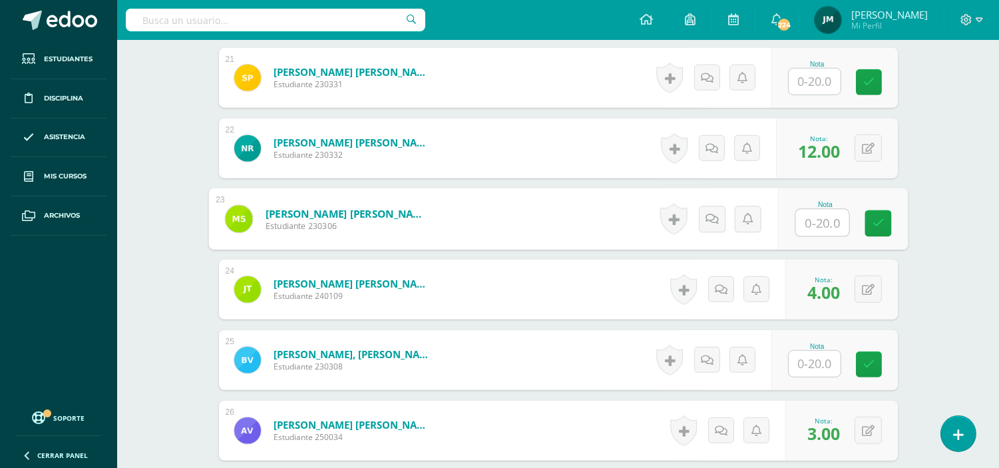
type input "1"
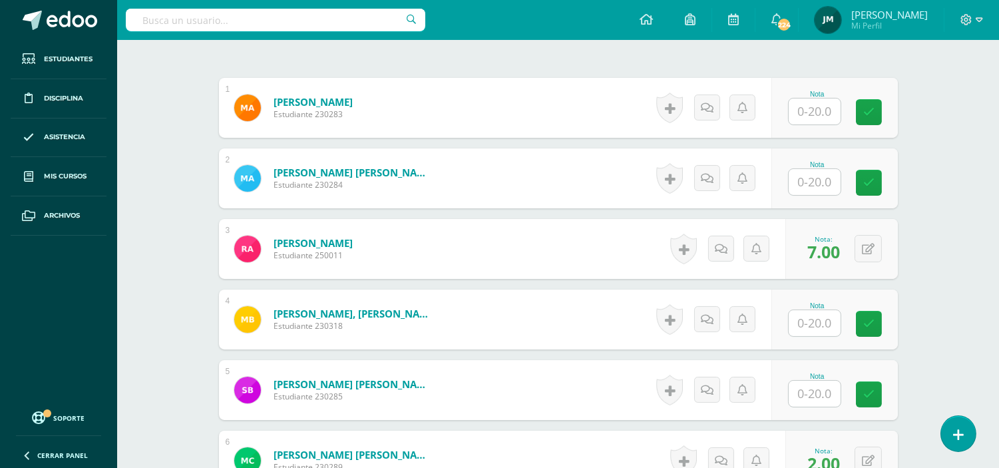
scroll to position [371, 0]
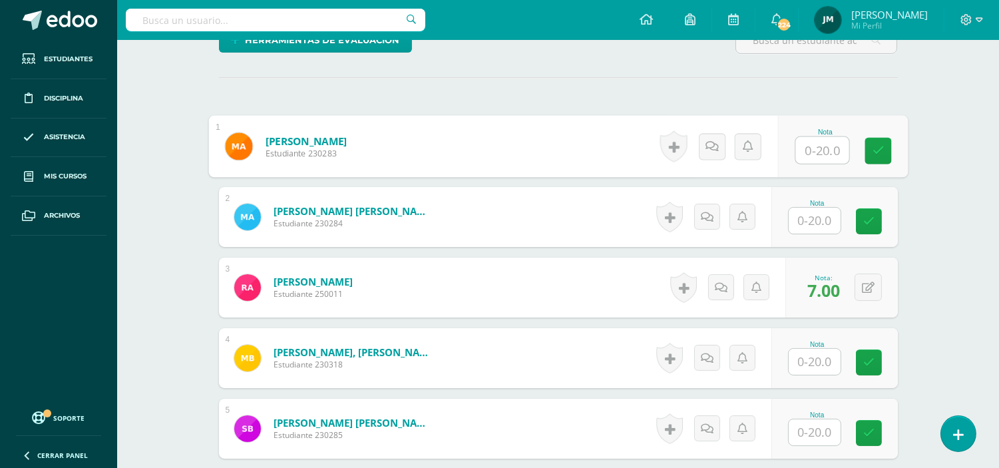
click at [815, 144] on input "text" at bounding box center [822, 150] width 53 height 27
type input "11"
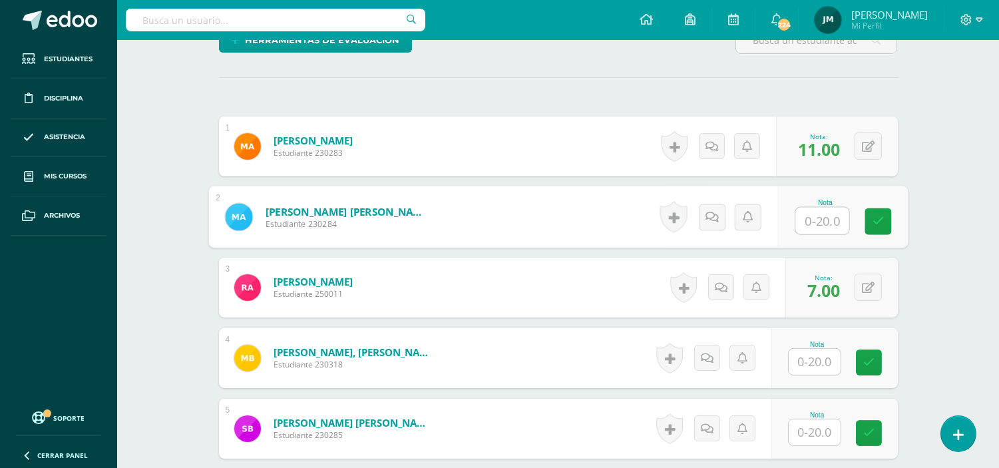
click at [835, 208] on input "text" at bounding box center [822, 221] width 53 height 27
type input "7"
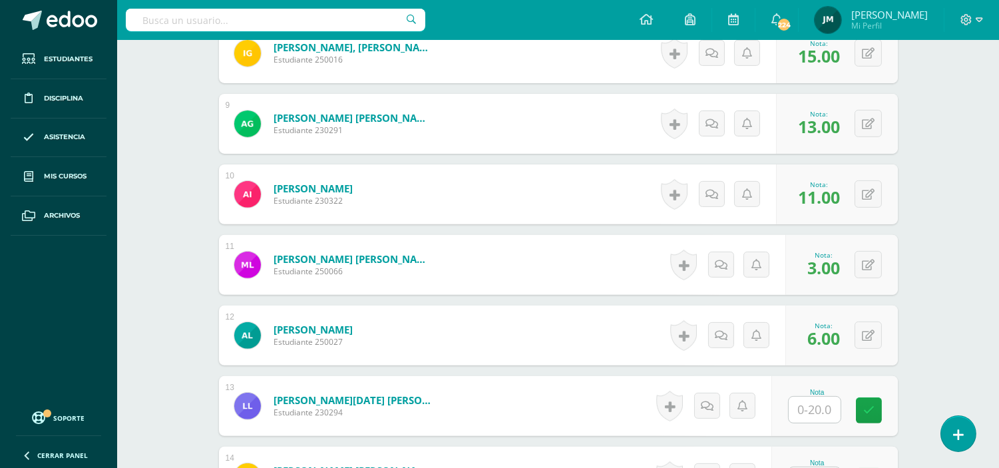
scroll to position [1037, 0]
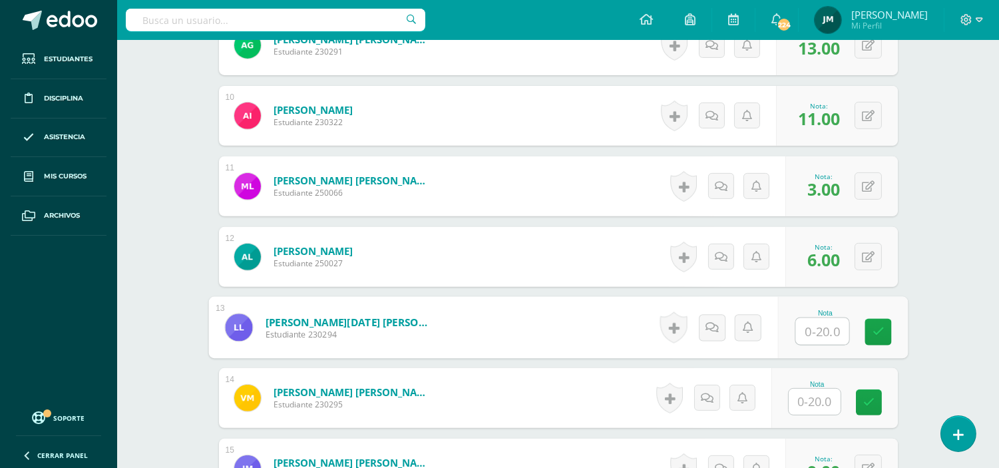
click at [817, 322] on input "text" at bounding box center [822, 331] width 53 height 27
type input "7"
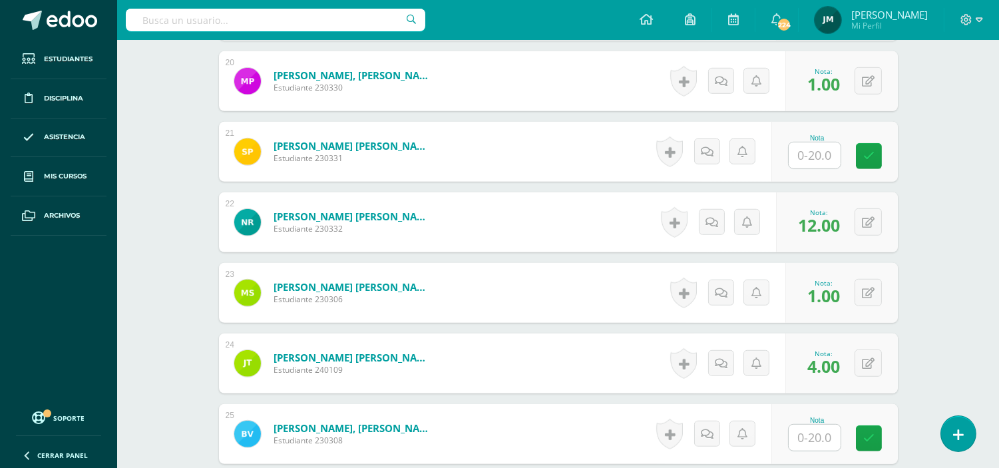
scroll to position [1925, 0]
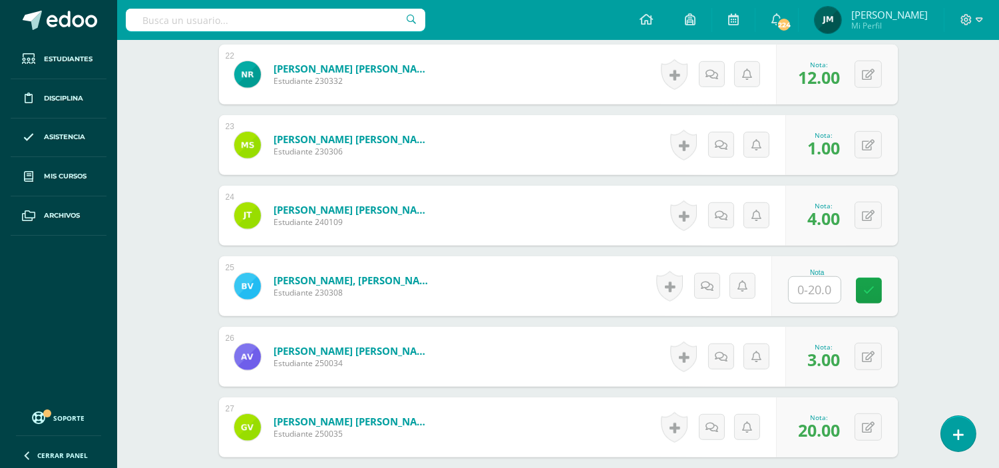
click at [807, 281] on input "text" at bounding box center [815, 290] width 52 height 26
type input "11"
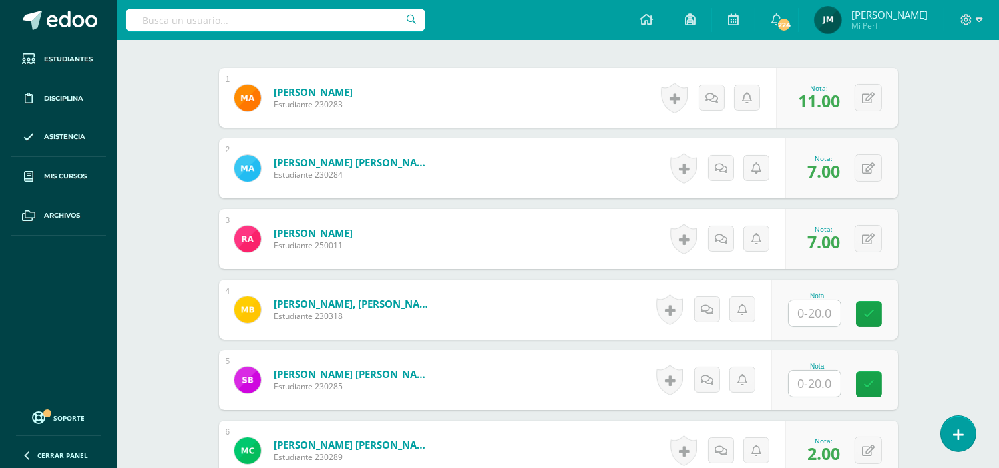
scroll to position [446, 0]
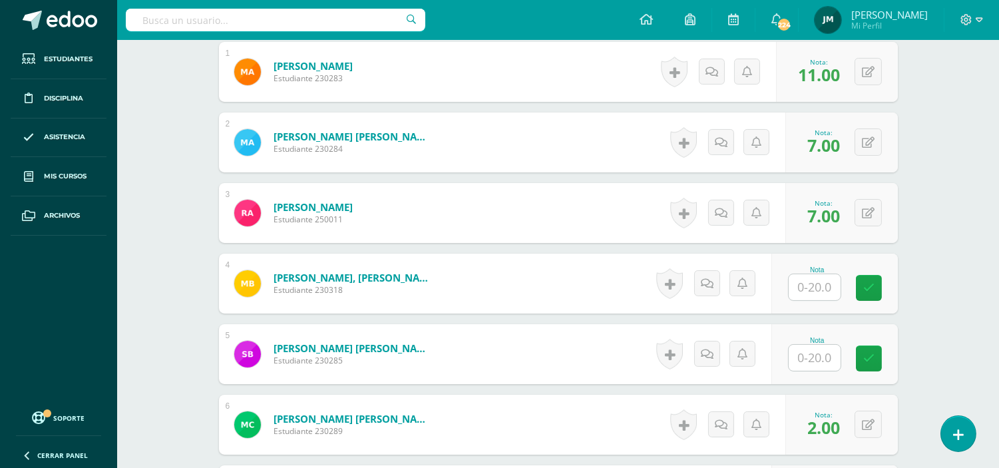
click at [816, 278] on input "text" at bounding box center [815, 287] width 52 height 26
type input "4"
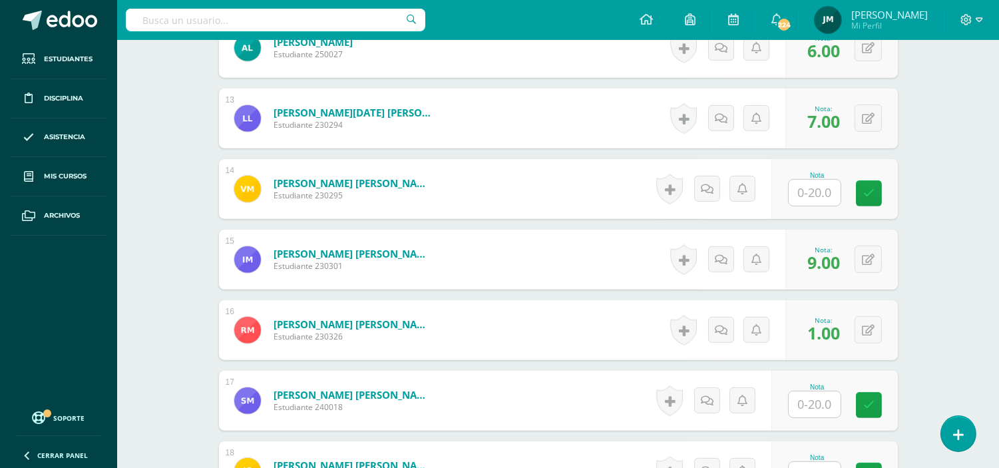
scroll to position [1260, 0]
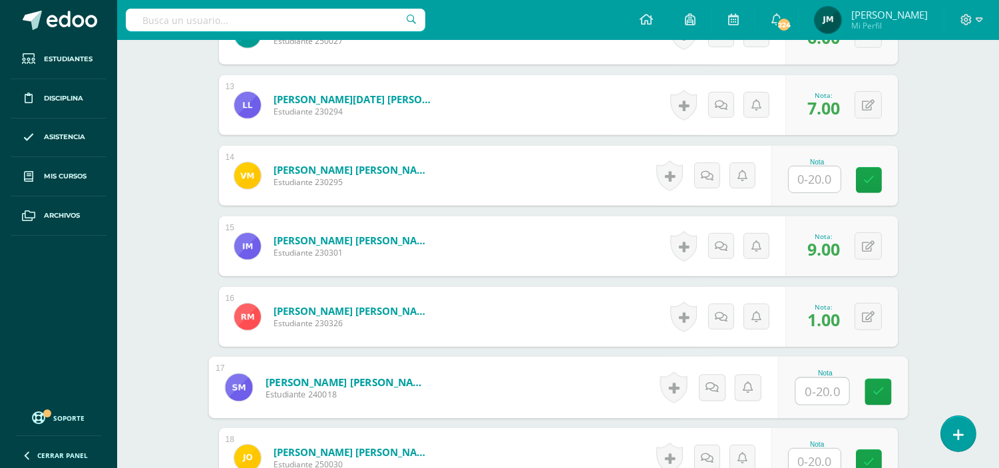
click at [815, 378] on input "text" at bounding box center [822, 391] width 53 height 27
type input "19"
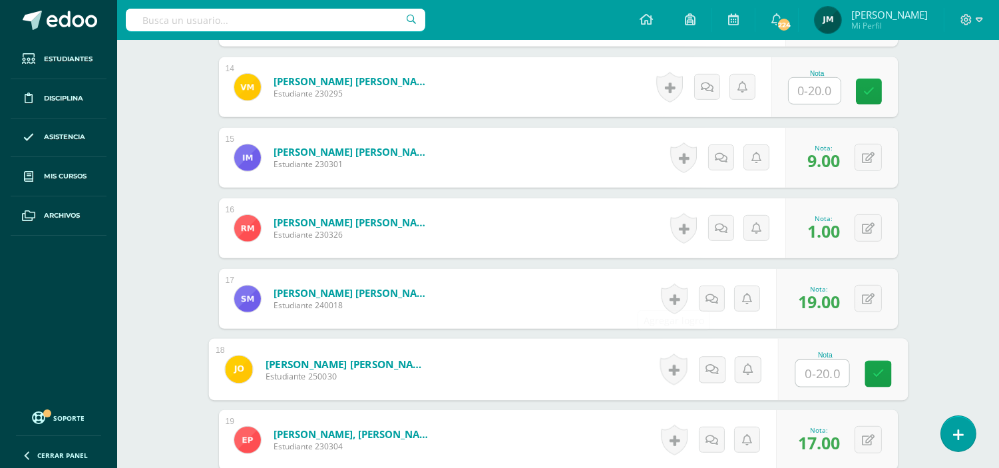
scroll to position [1407, 0]
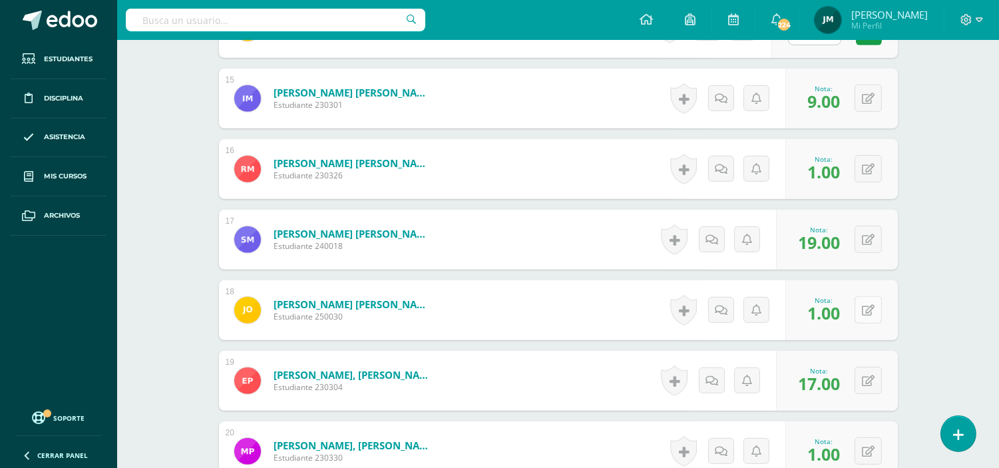
click at [868, 305] on icon at bounding box center [868, 310] width 13 height 11
type input "3"
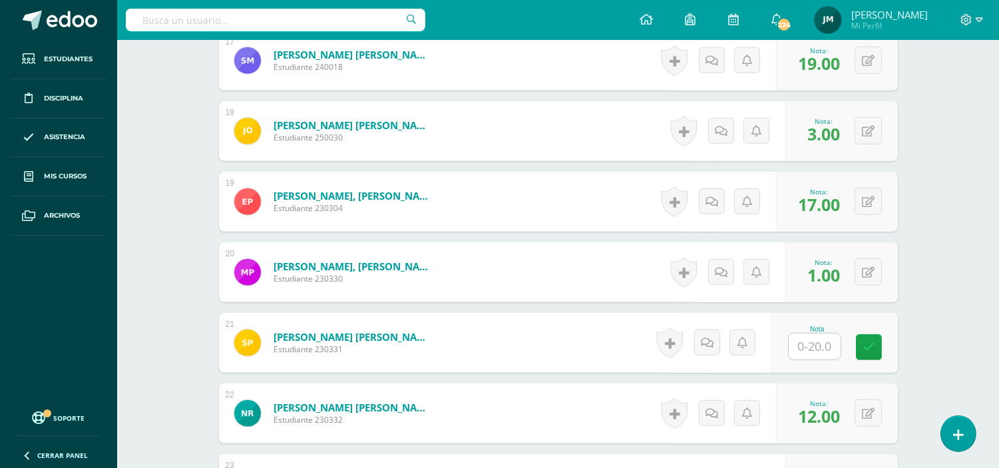
scroll to position [1777, 0]
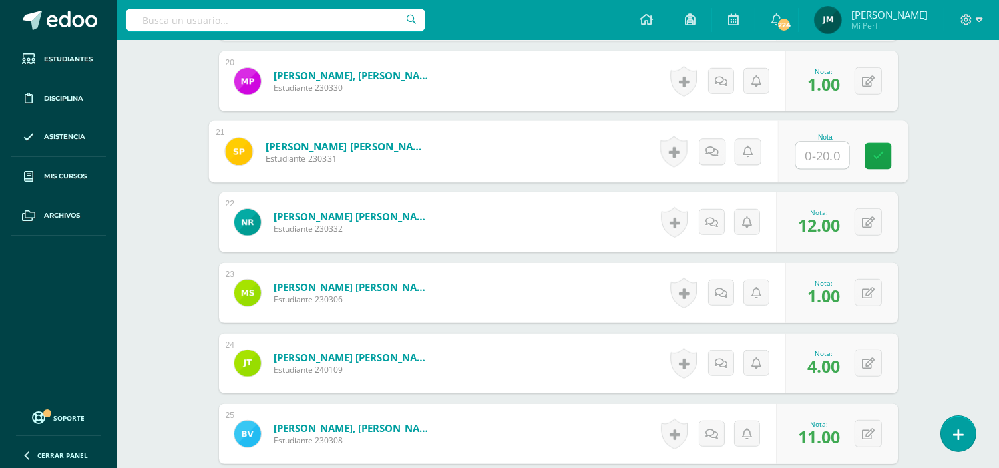
click at [823, 144] on input "text" at bounding box center [822, 155] width 53 height 27
type input "9"
click at [882, 149] on link at bounding box center [878, 156] width 27 height 27
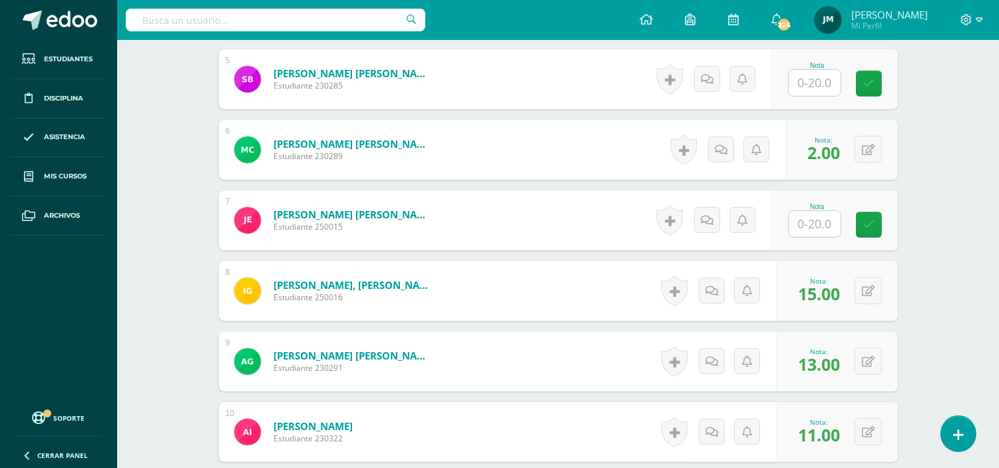
scroll to position [722, 0]
click at [825, 210] on input "text" at bounding box center [822, 223] width 53 height 27
type input "1"
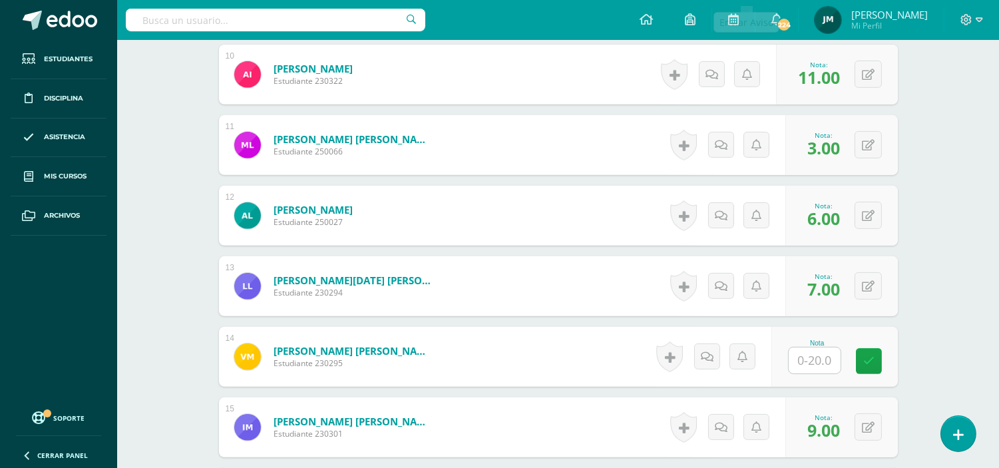
scroll to position [1092, 0]
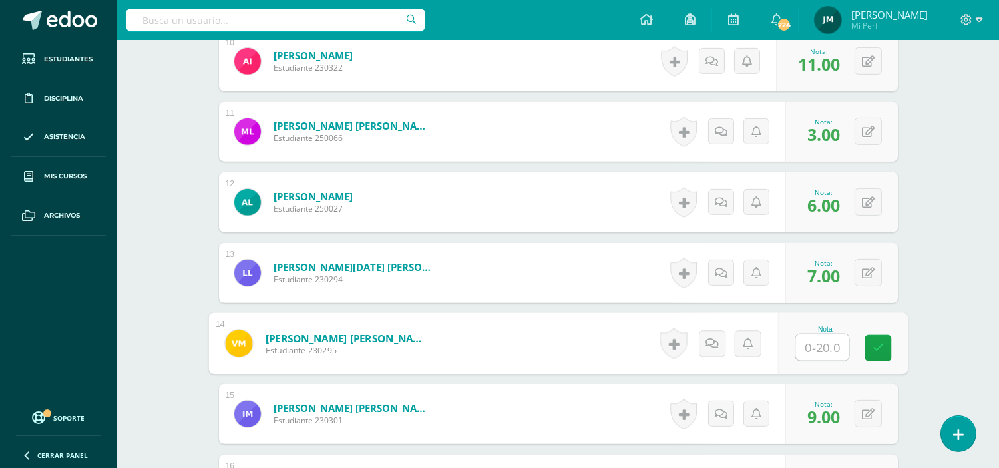
click at [817, 336] on input "text" at bounding box center [822, 347] width 53 height 27
type input "7"
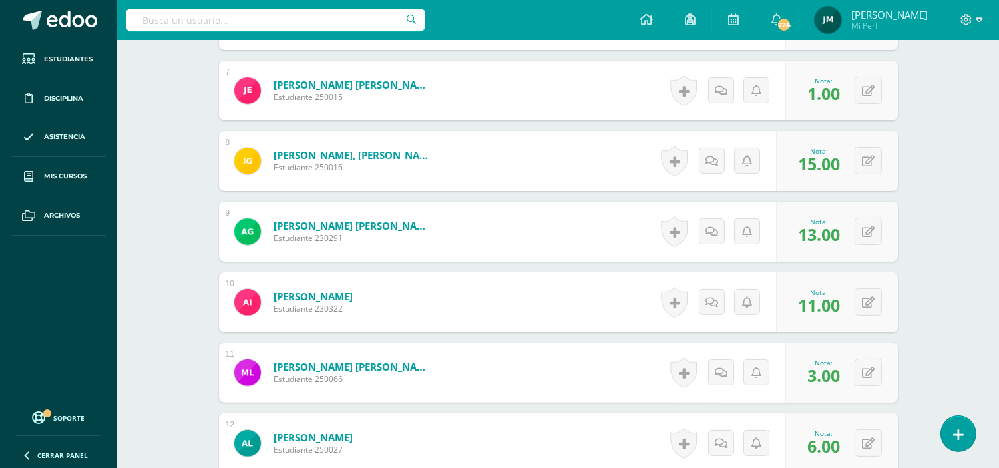
scroll to position [574, 0]
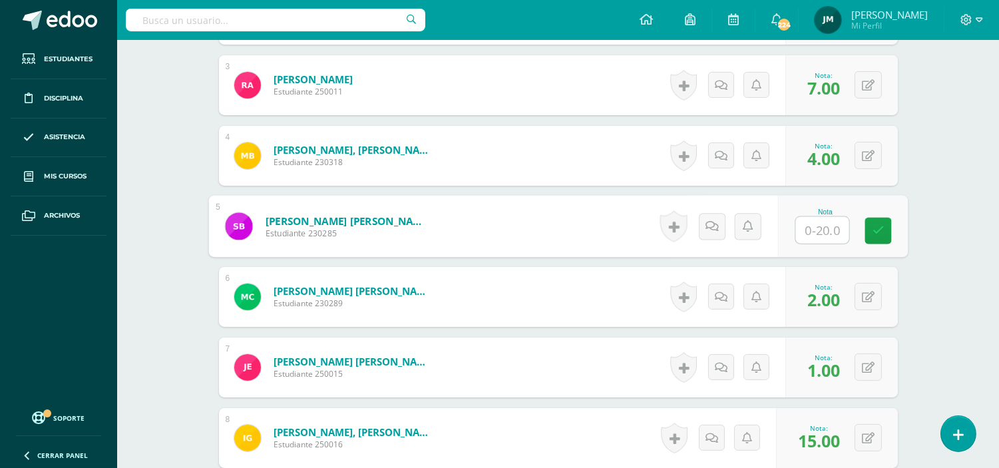
click at [812, 218] on input "text" at bounding box center [822, 230] width 53 height 27
type input "1"
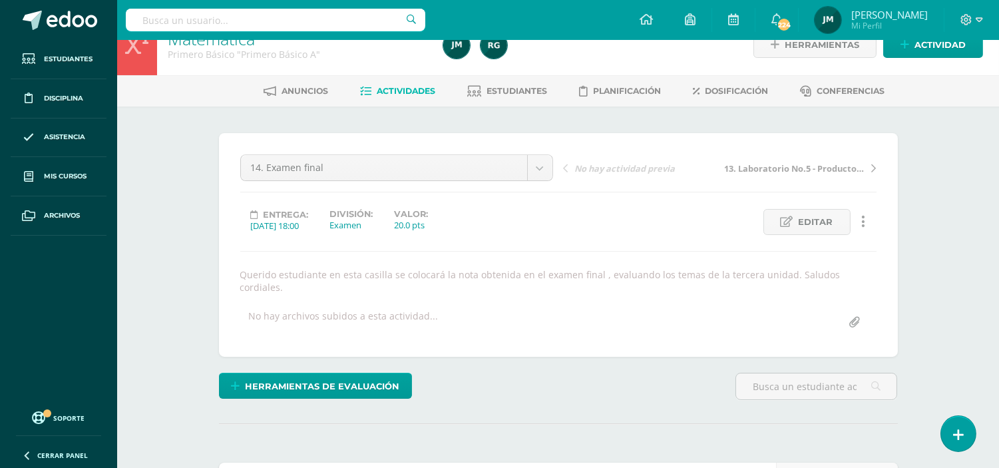
scroll to position [0, 0]
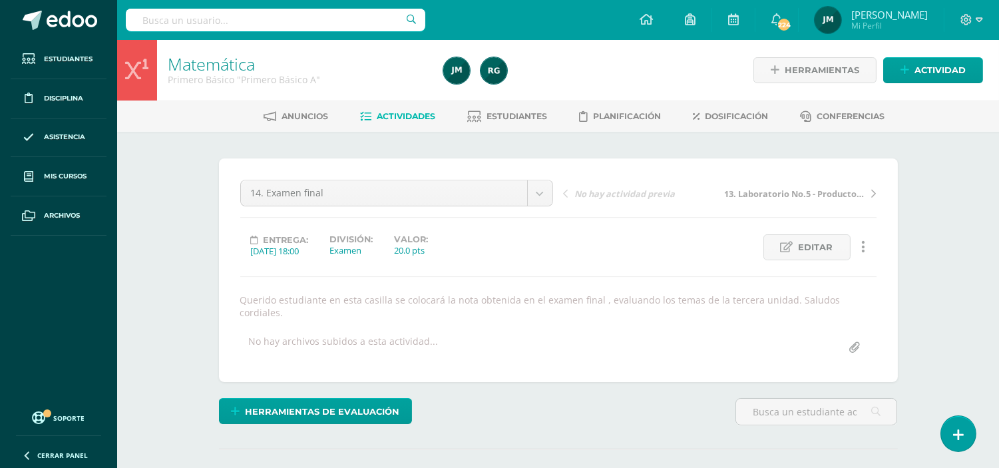
click at [395, 116] on span "Actividades" at bounding box center [406, 116] width 59 height 10
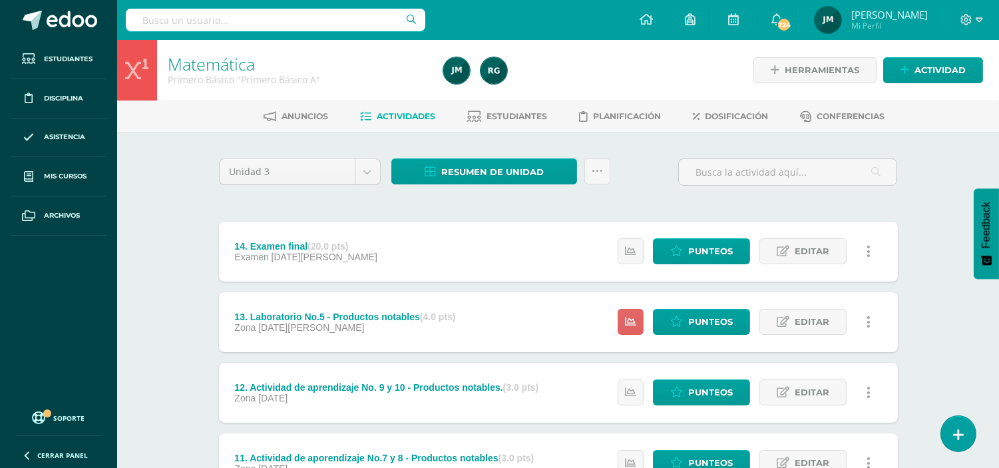
click at [405, 113] on span "Actividades" at bounding box center [406, 116] width 59 height 10
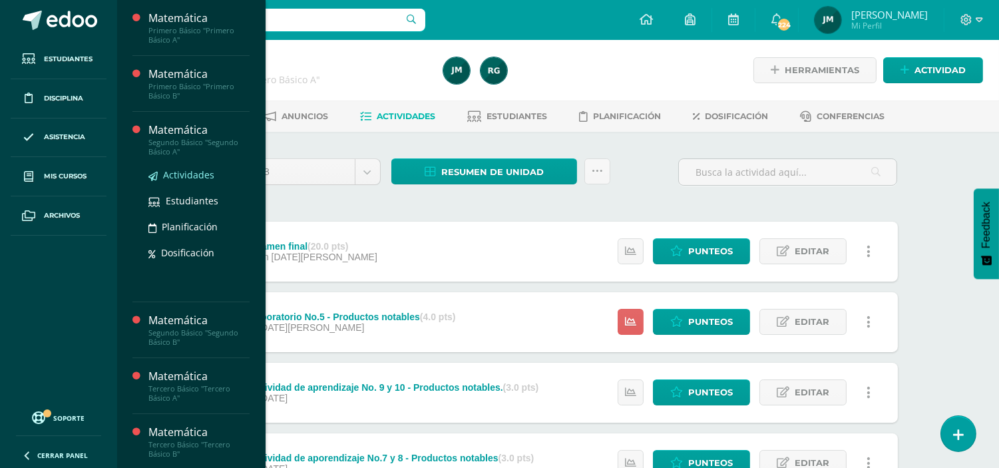
click at [181, 176] on span "Actividades" at bounding box center [188, 174] width 51 height 13
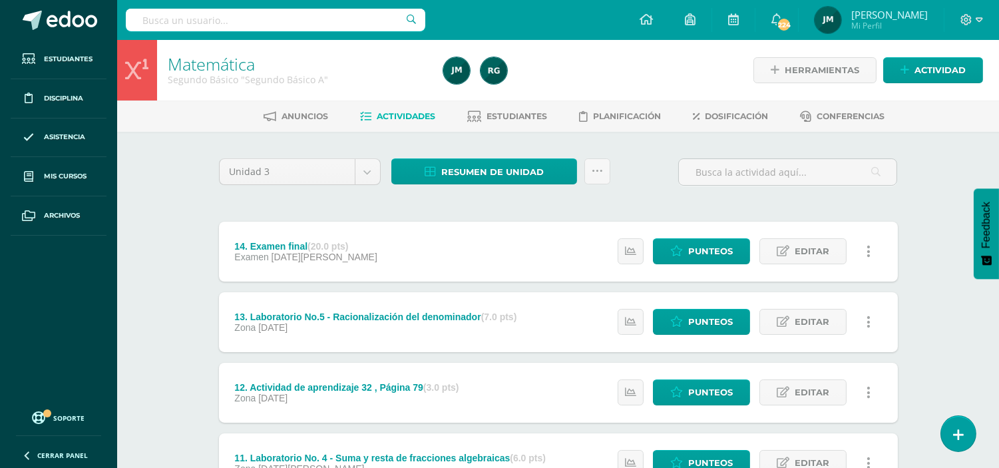
click at [413, 112] on span "Actividades" at bounding box center [406, 116] width 59 height 10
click at [821, 160] on input "text" at bounding box center [788, 172] width 218 height 26
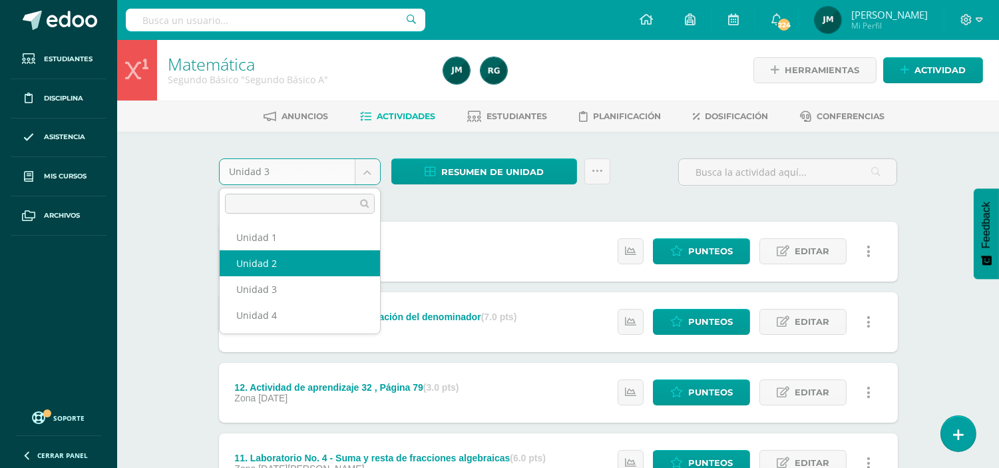
select select "Unidad 2"
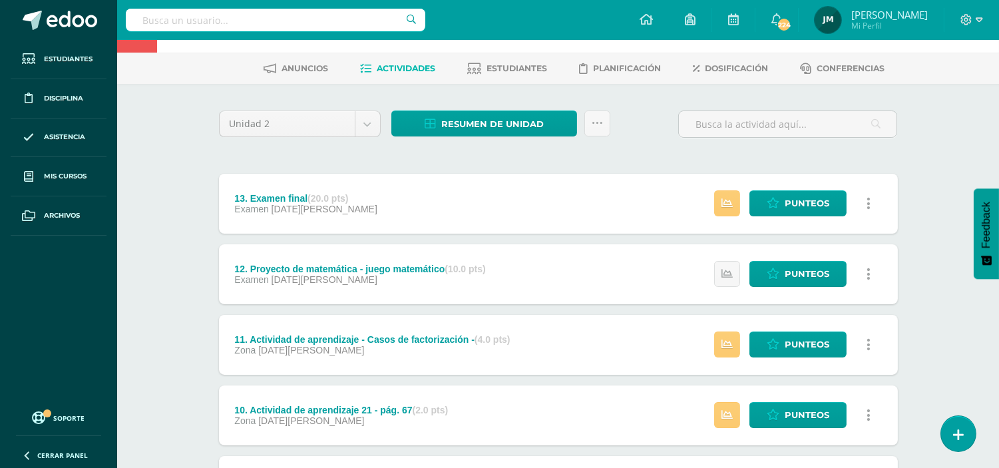
scroll to position [74, 0]
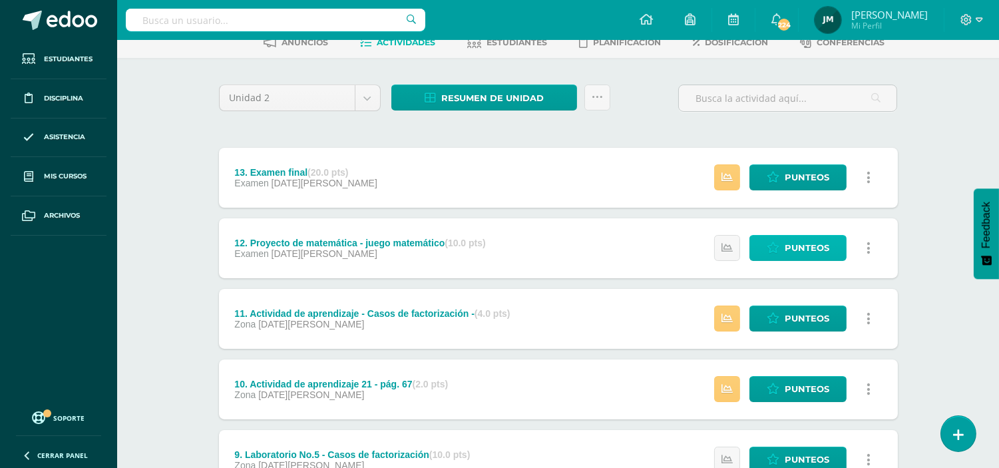
click at [821, 251] on span "Punteos" at bounding box center [807, 248] width 45 height 25
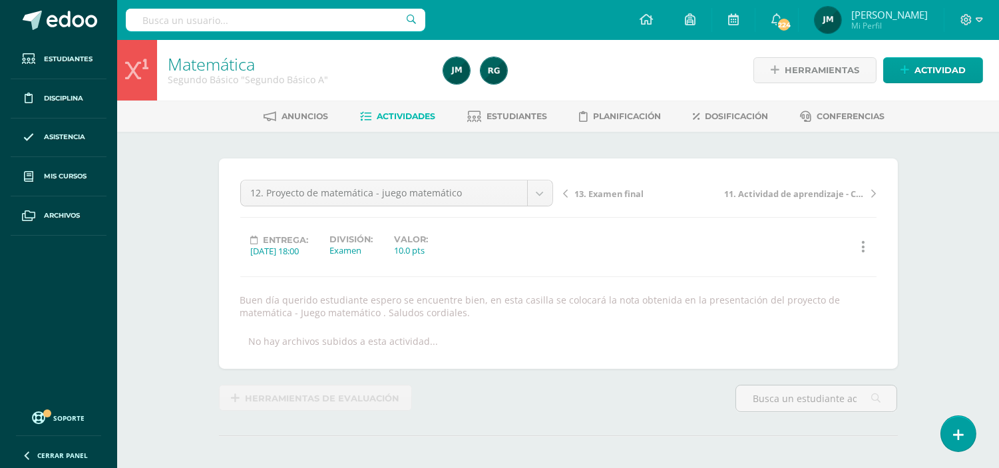
drag, startPoint x: 242, startPoint y: 302, endPoint x: 420, endPoint y: 306, distance: 177.8
click at [420, 306] on div "Buen día querido estudiante espero se encuentre bien, en esta casilla se coloca…" at bounding box center [558, 306] width 647 height 25
copy div "Buen día querido estudiante espero se encuentre bien, en esta casilla se coloca…"
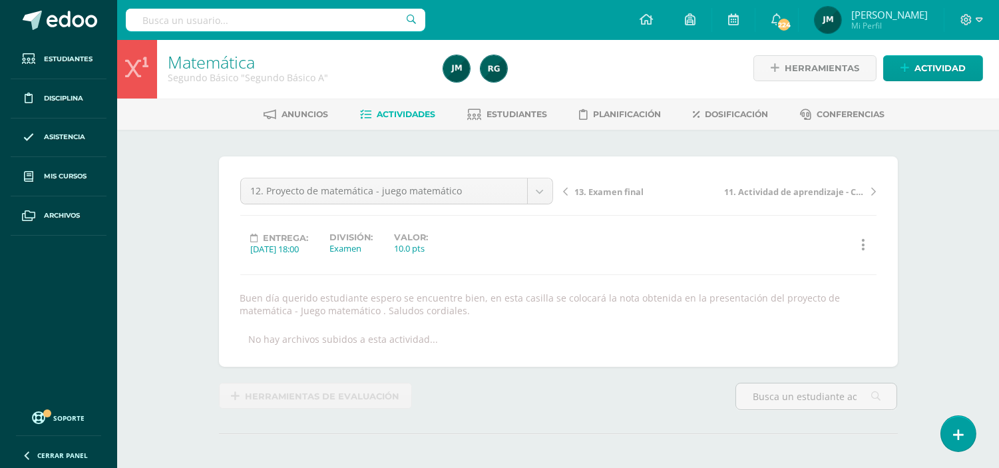
drag, startPoint x: 471, startPoint y: 185, endPoint x: 224, endPoint y: 182, distance: 247.0
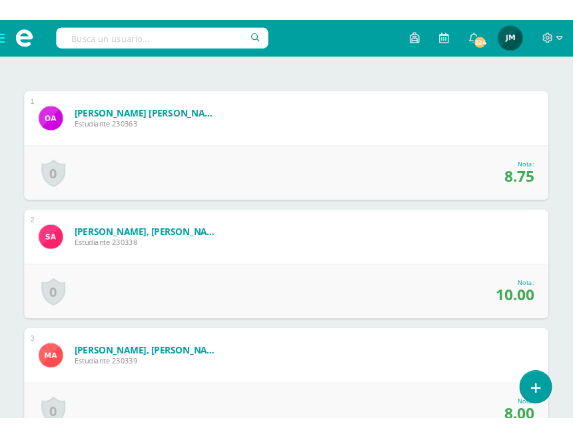
scroll to position [393, 0]
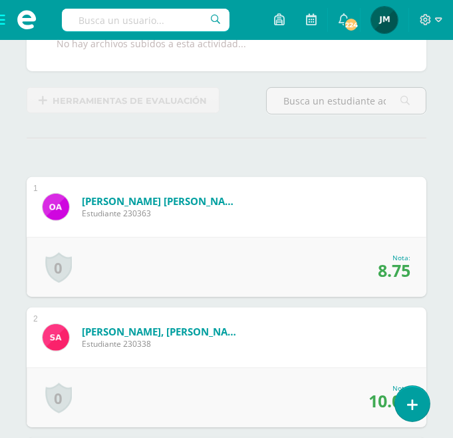
scroll to position [0, 0]
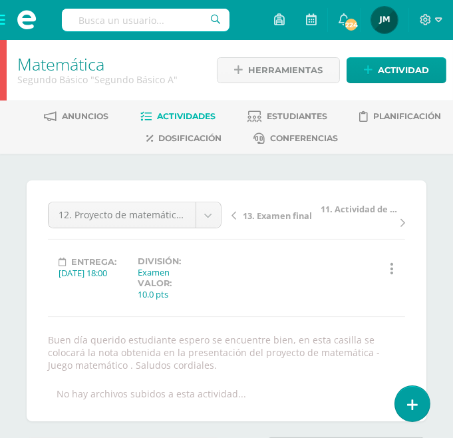
click at [2, 24] on span at bounding box center [26, 20] width 53 height 40
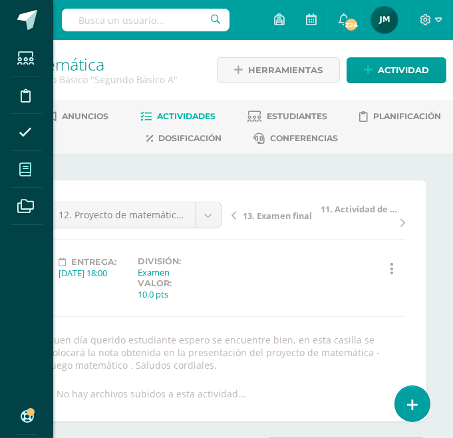
click at [25, 170] on icon at bounding box center [25, 169] width 12 height 13
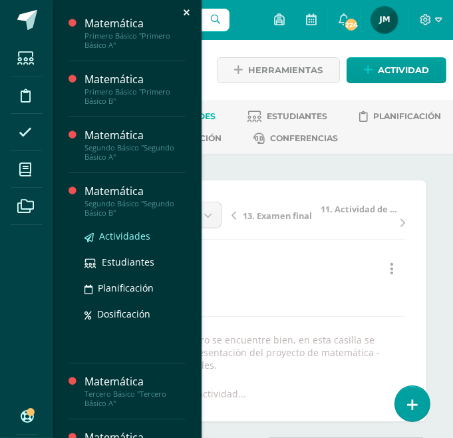
click at [117, 238] on span "Actividades" at bounding box center [124, 236] width 51 height 13
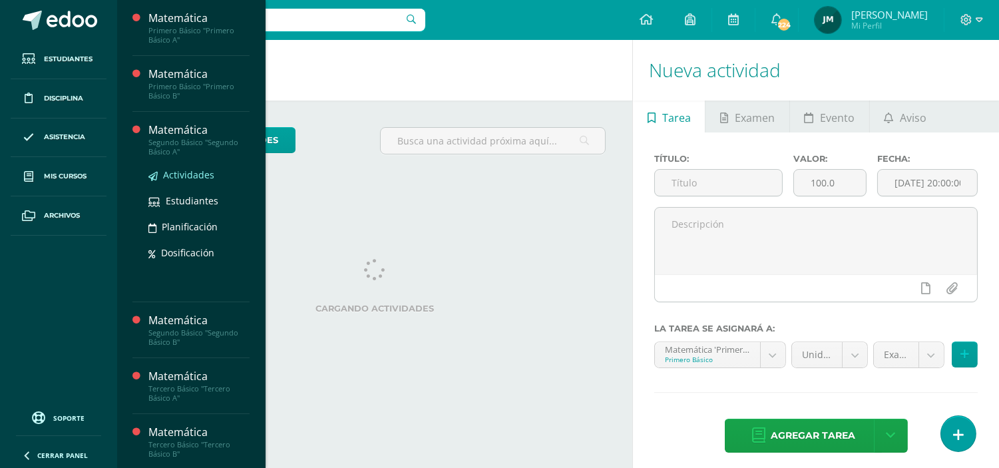
click at [198, 171] on span "Actividades" at bounding box center [188, 174] width 51 height 13
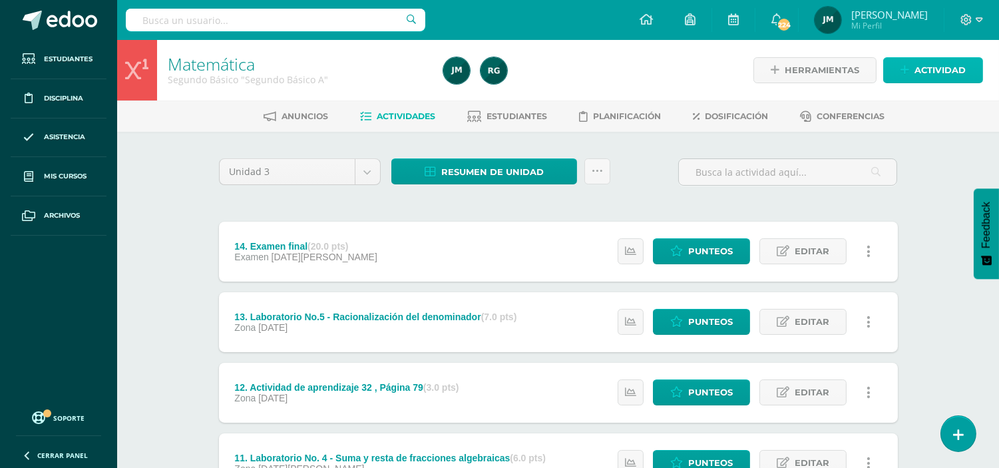
click at [947, 69] on span "Actividad" at bounding box center [940, 70] width 51 height 25
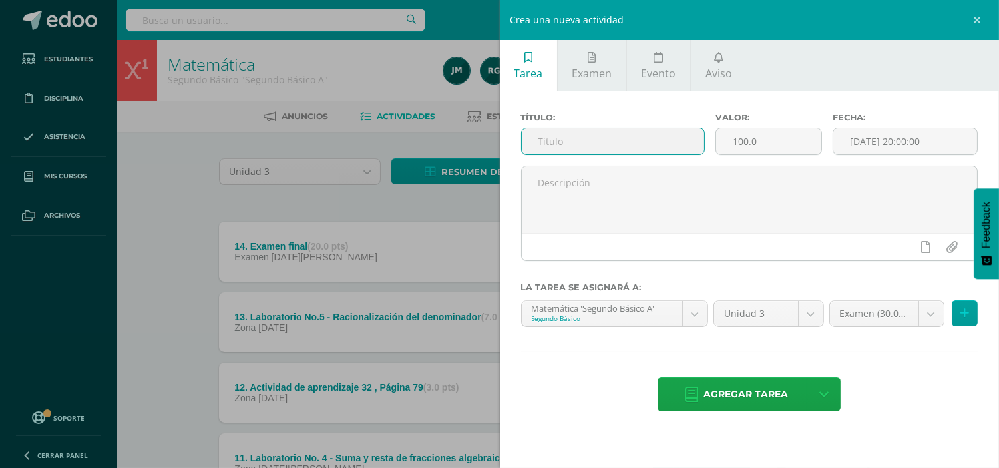
click at [559, 142] on input "text" at bounding box center [613, 141] width 183 height 26
type input "15. Proyecto matemática - Juego matemático"
drag, startPoint x: 780, startPoint y: 142, endPoint x: 659, endPoint y: 144, distance: 121.2
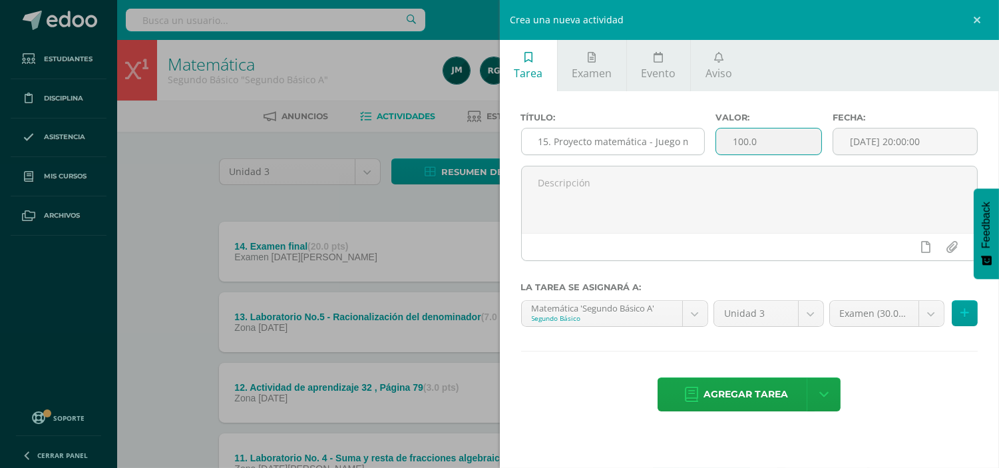
click at [659, 144] on div "Título: 15. Proyecto matemática - Juego matemático Valor: 100.0 Fecha: 2025-08-…" at bounding box center [750, 139] width 468 height 53
type input "10"
click at [914, 141] on input "[DATE] 20:00:00" at bounding box center [905, 141] width 144 height 26
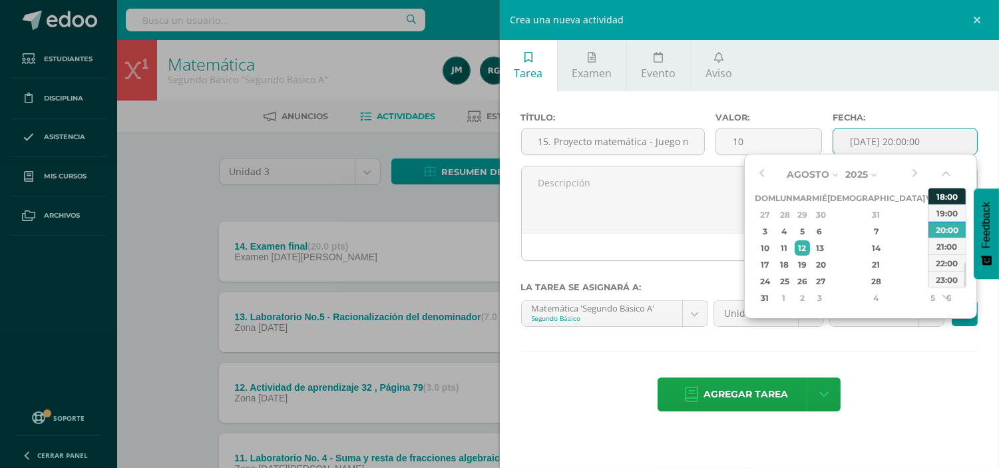
click at [942, 201] on div "18:00" at bounding box center [947, 196] width 37 height 17
type input "2025-08-12 18:00"
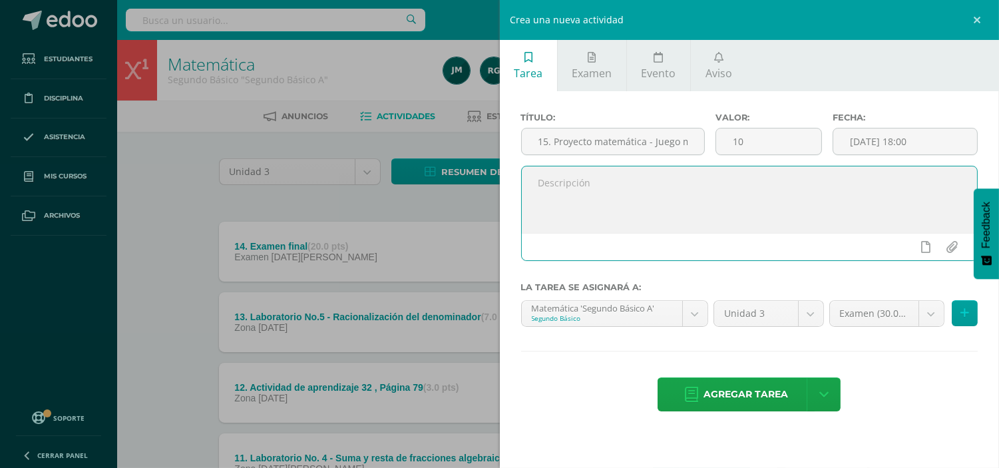
paste textarea "Buen día querido estudiante espero se encuentre bien, en esta casilla se coloca…"
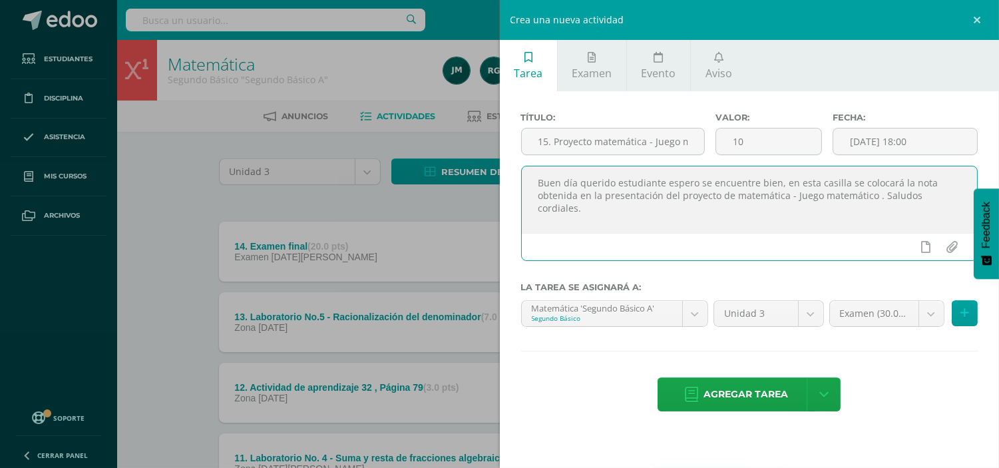
click at [879, 197] on textarea "Buen día querido estudiante espero se encuentre bien, en esta casilla se coloca…" at bounding box center [750, 199] width 456 height 67
type textarea "Buen día querido estudiante espero se encuentre bien, en esta casilla se coloca…"
click at [956, 316] on button at bounding box center [965, 313] width 26 height 26
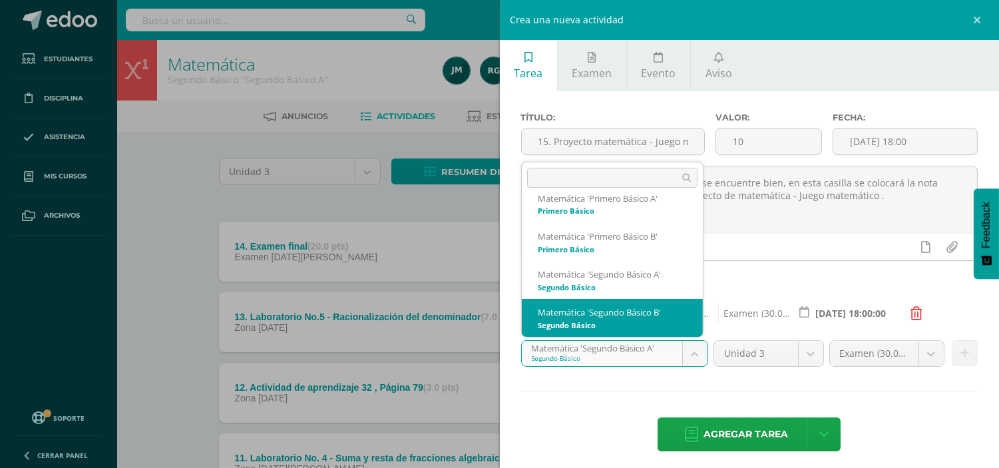
select select "91449"
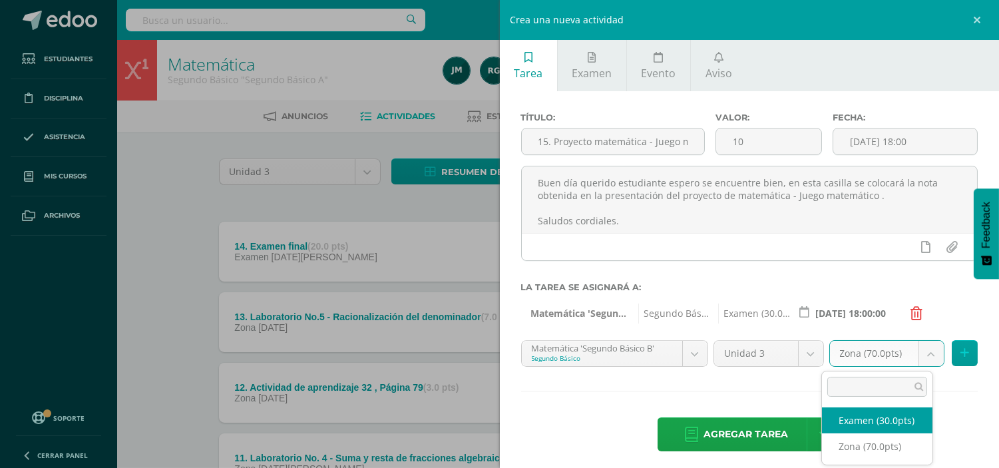
select select "103114"
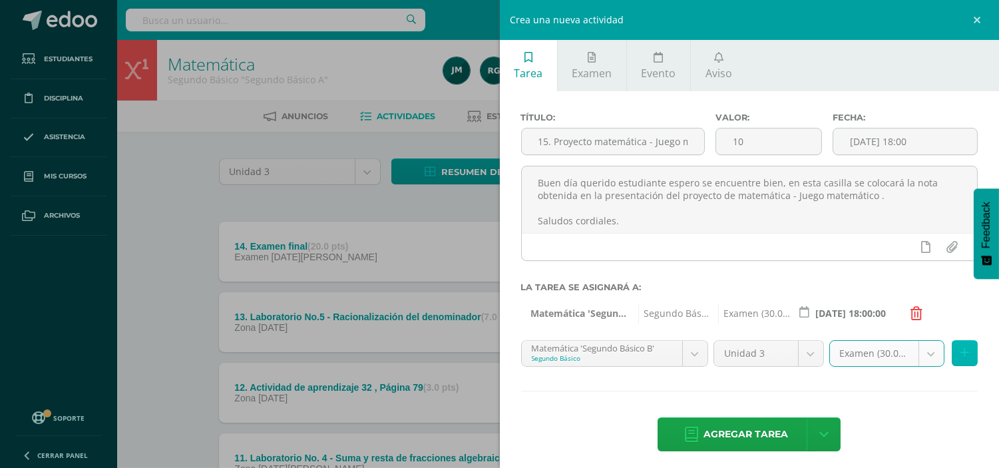
click at [961, 354] on icon at bounding box center [965, 352] width 9 height 11
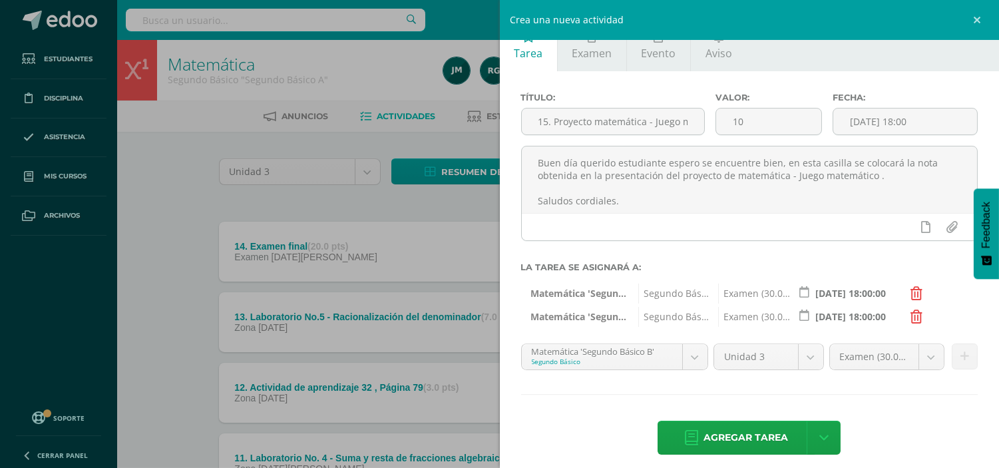
scroll to position [31, 0]
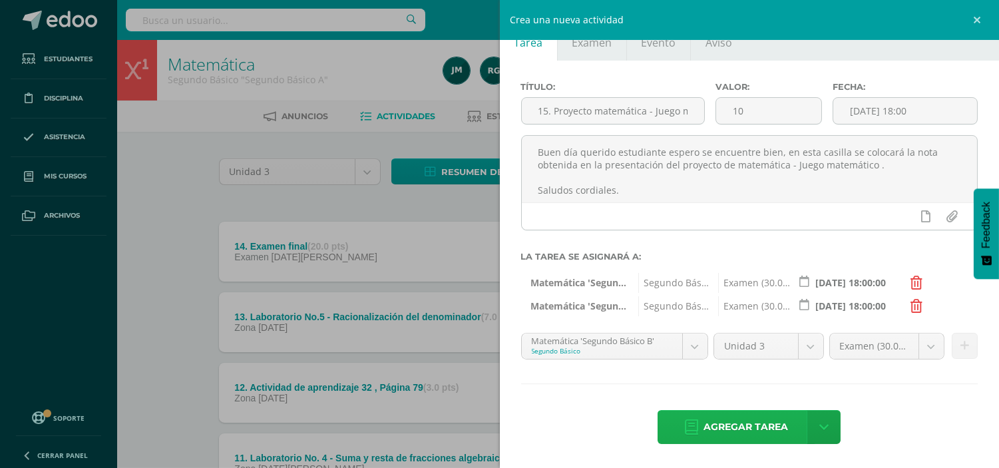
click at [736, 425] on span "Agregar tarea" at bounding box center [746, 427] width 85 height 33
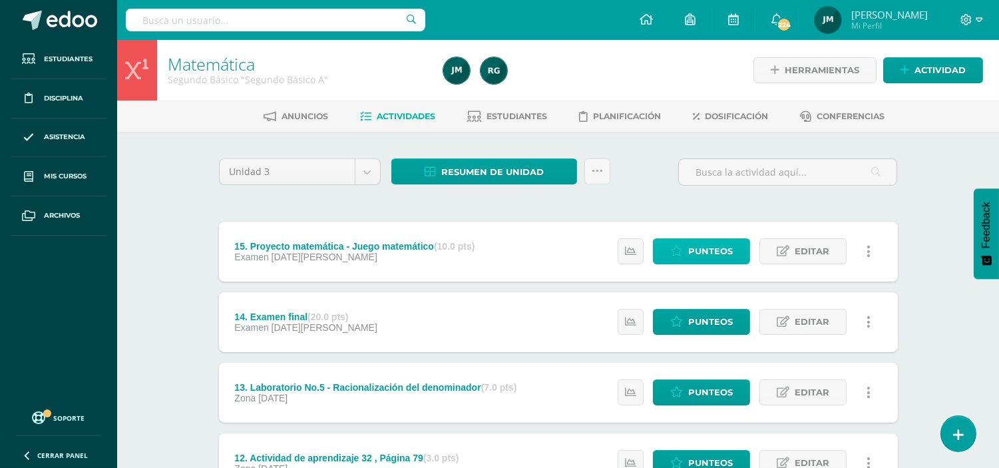
click at [688, 249] on link "Punteos" at bounding box center [701, 251] width 97 height 26
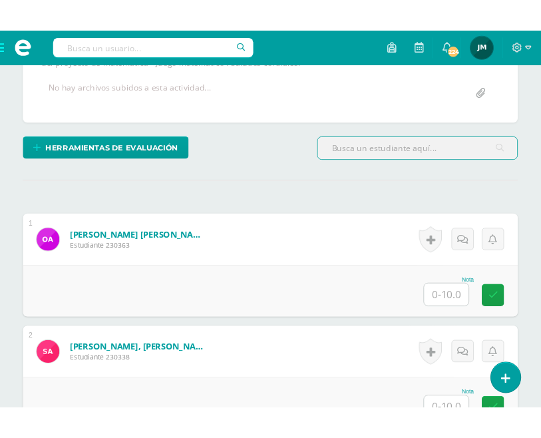
scroll to position [298, 0]
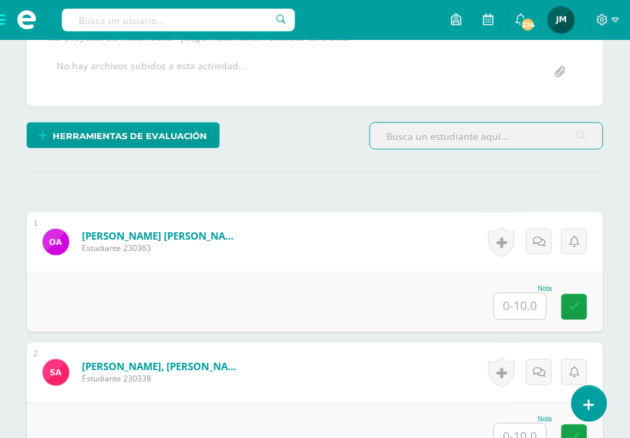
click at [515, 304] on input "text" at bounding box center [520, 307] width 52 height 26
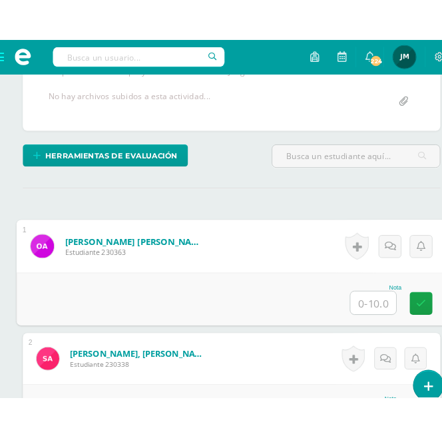
scroll to position [316, 0]
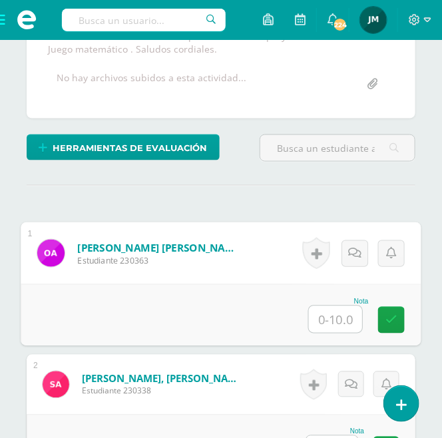
click at [337, 316] on input "text" at bounding box center [335, 319] width 53 height 27
type input "8.75"
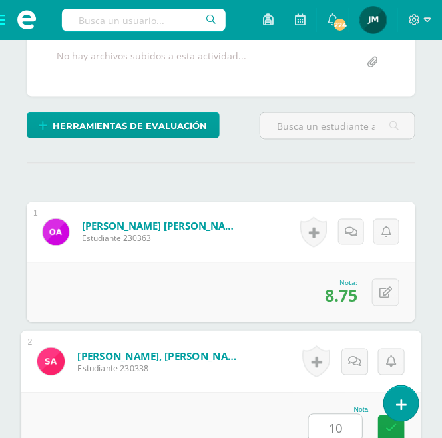
type input "10"
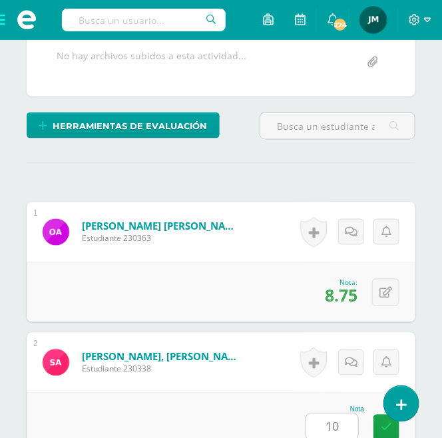
scroll to position [676, 0]
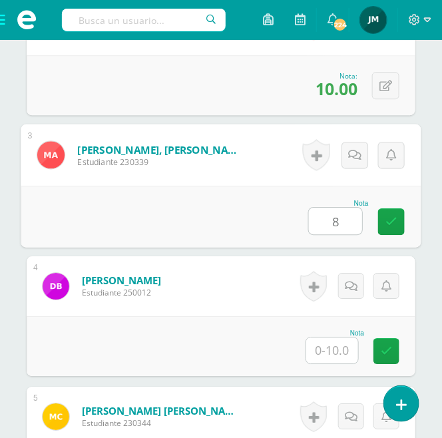
type input "8"
click at [330, 361] on input "text" at bounding box center [332, 351] width 52 height 26
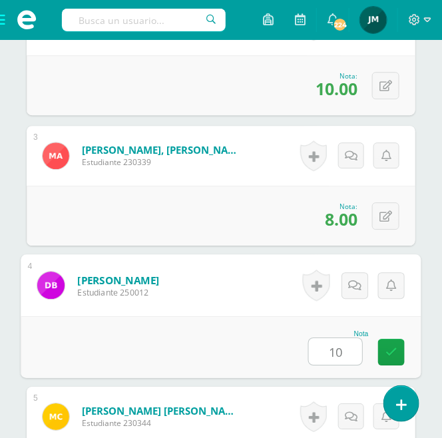
type input "10"
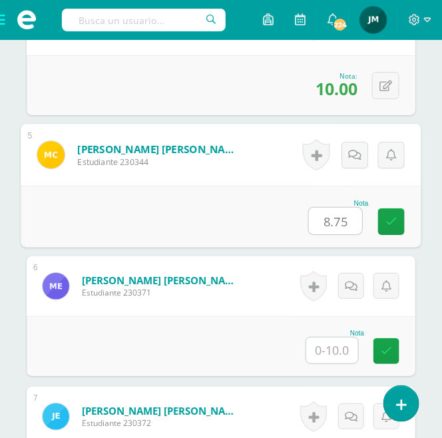
type input "8.75"
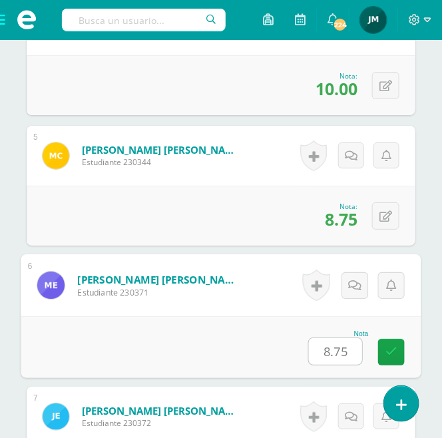
type input "8.75"
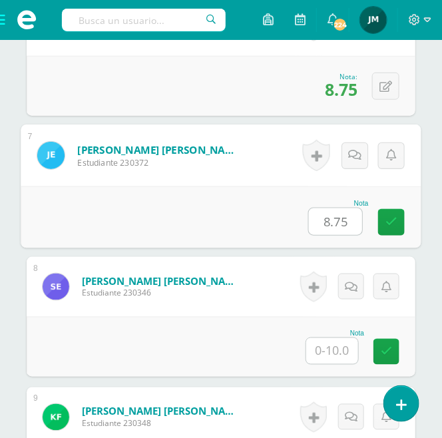
type input "8.75"
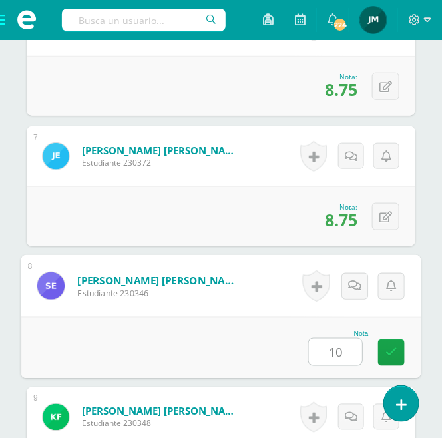
type input "10"
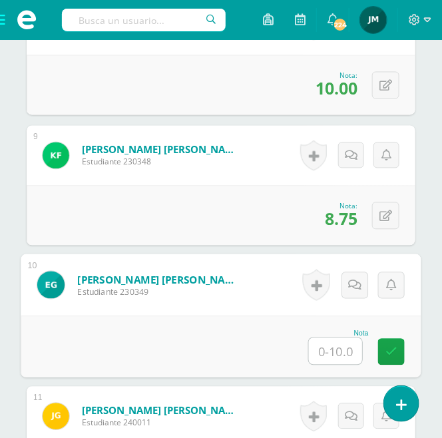
scroll to position [1385, 0]
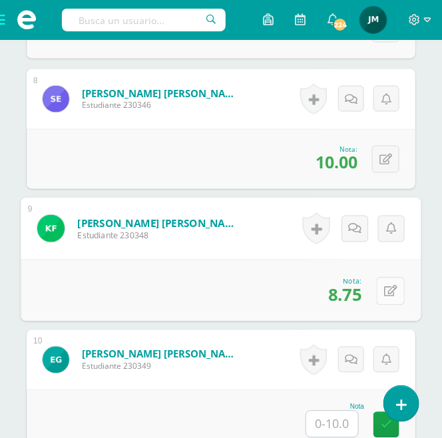
click at [394, 288] on button at bounding box center [391, 291] width 28 height 28
type input "10"
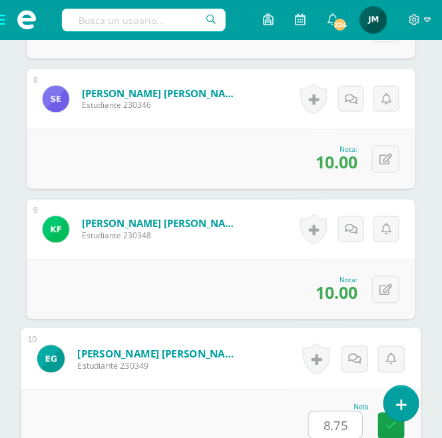
type input "8.75"
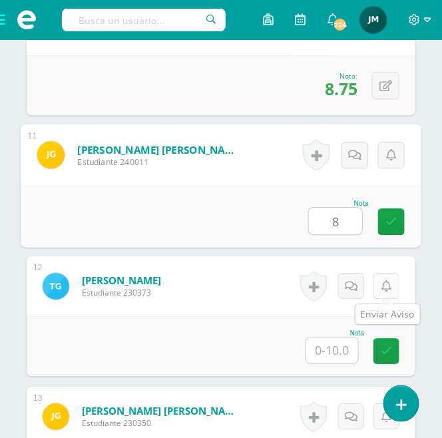
type input "8"
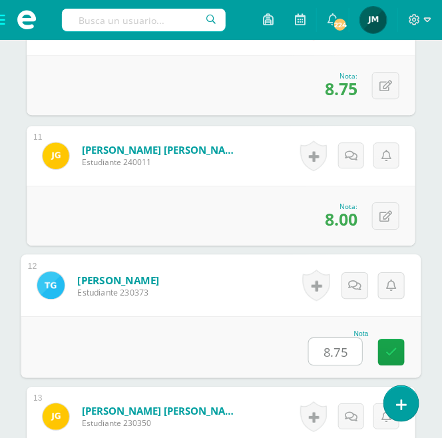
type input "8.75"
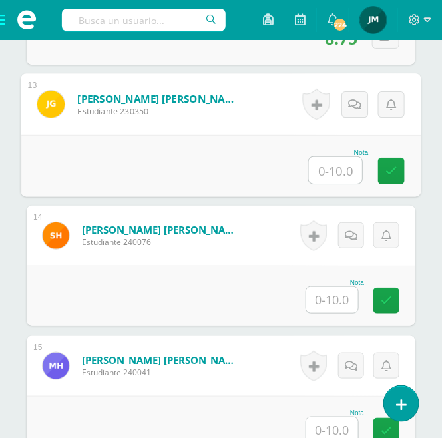
scroll to position [2054, 0]
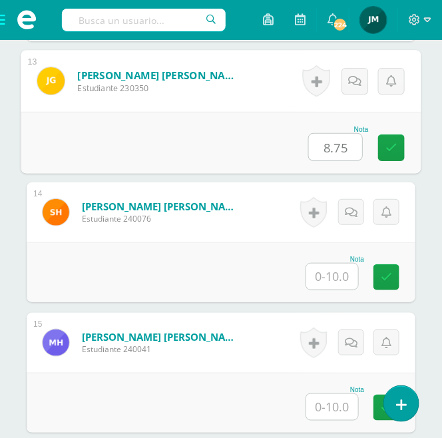
type input "8.75"
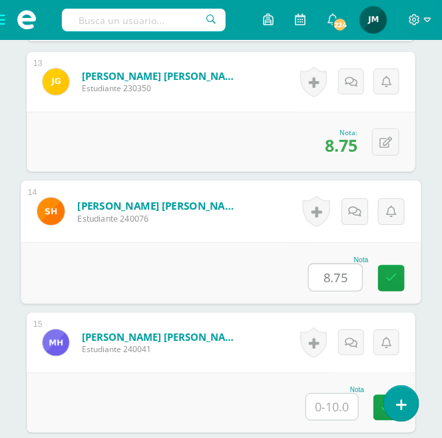
type input "8.75"
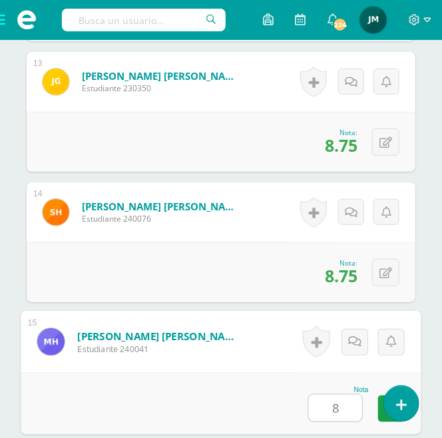
type input "8"
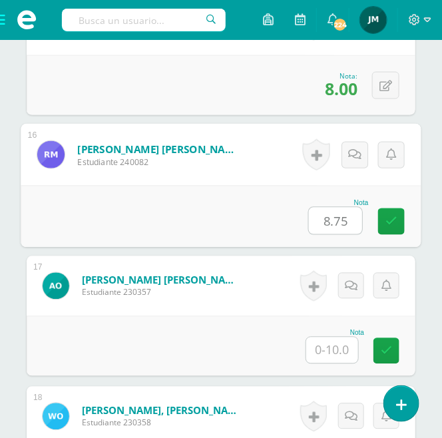
type input "8.75"
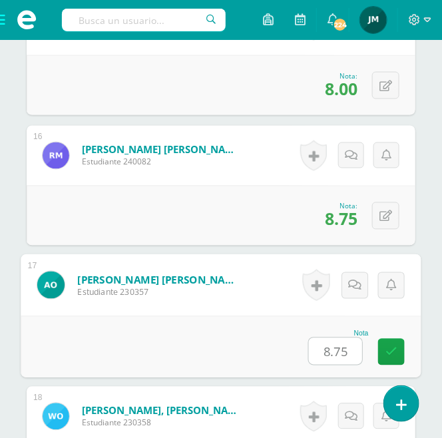
type input "8.75"
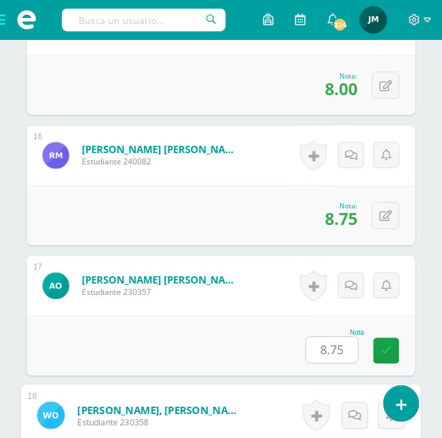
scroll to position [2633, 0]
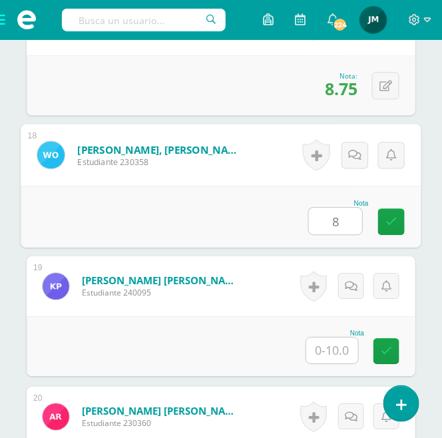
type input "8"
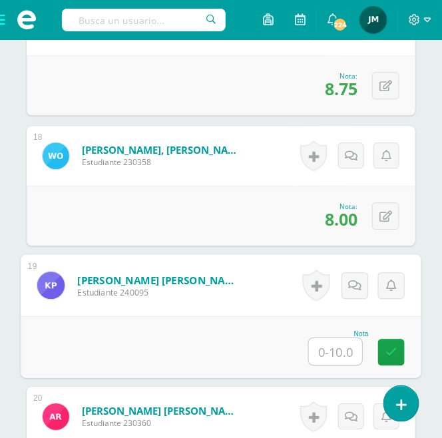
click at [340, 357] on input "text" at bounding box center [335, 351] width 53 height 27
type input "9.10"
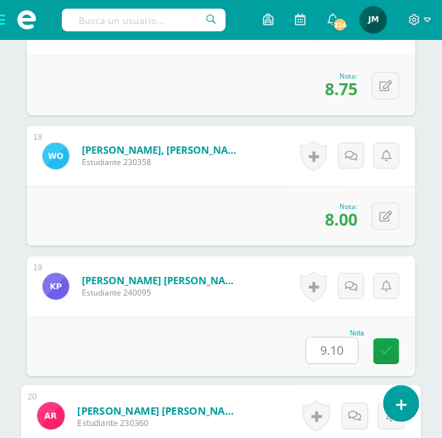
scroll to position [2893, 0]
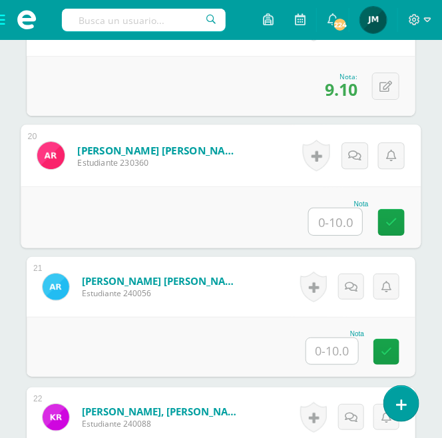
click at [348, 222] on input "text" at bounding box center [335, 221] width 53 height 27
type input "8.75"
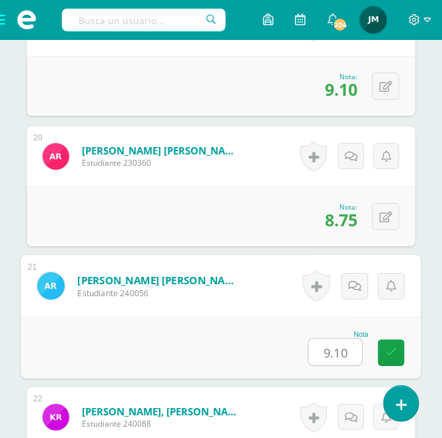
type input "9.10"
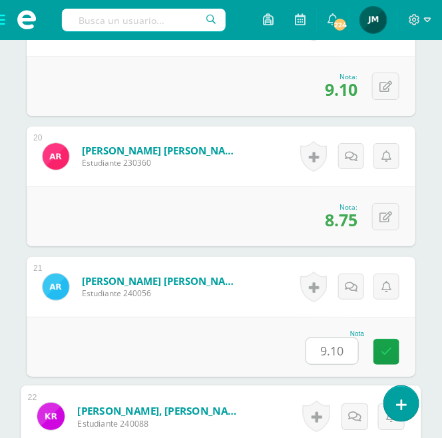
scroll to position [3154, 0]
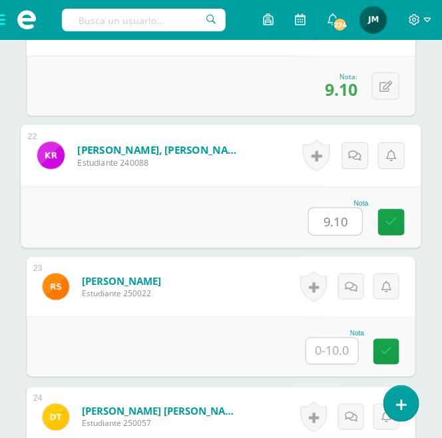
type input "9.10"
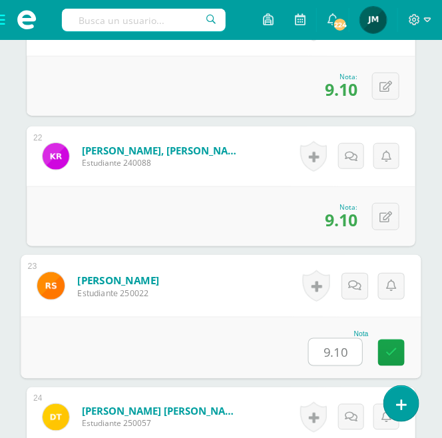
type input "9.10"
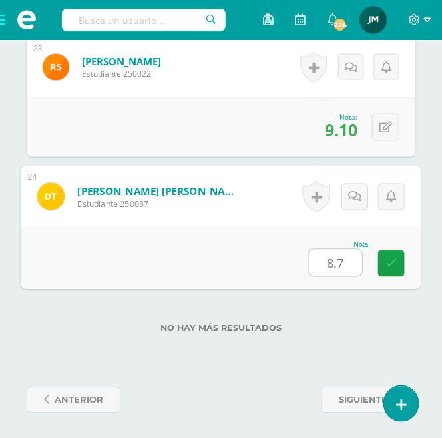
type input "8.75"
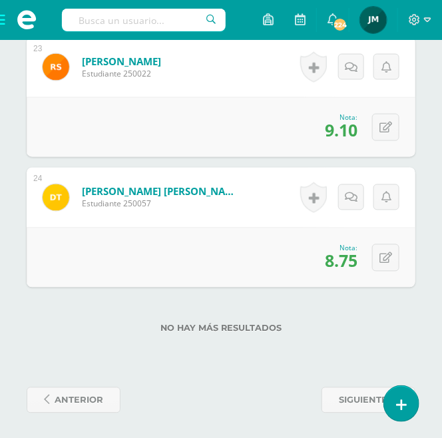
click at [5, 16] on span at bounding box center [26, 20] width 53 height 40
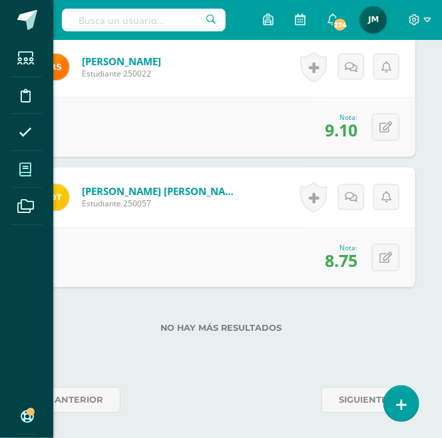
click at [37, 172] on span at bounding box center [26, 169] width 30 height 30
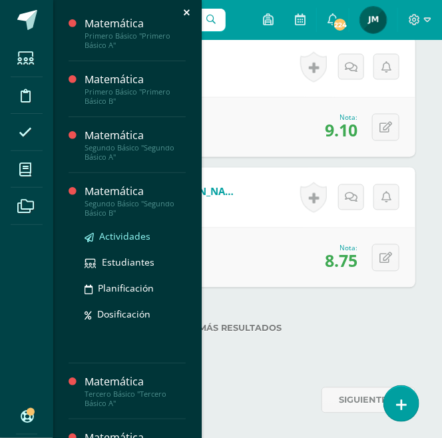
click at [115, 230] on span "Actividades" at bounding box center [124, 236] width 51 height 13
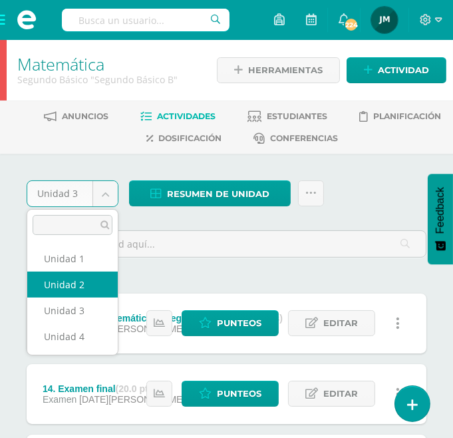
select select "Unidad 2"
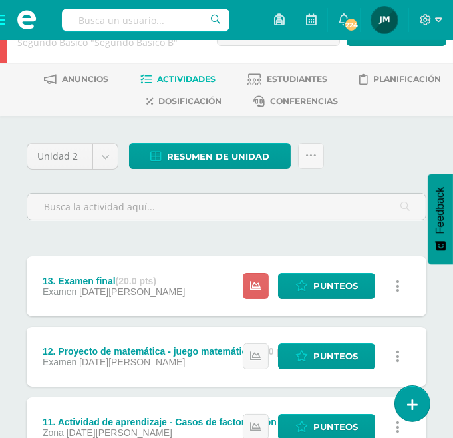
scroll to position [74, 0]
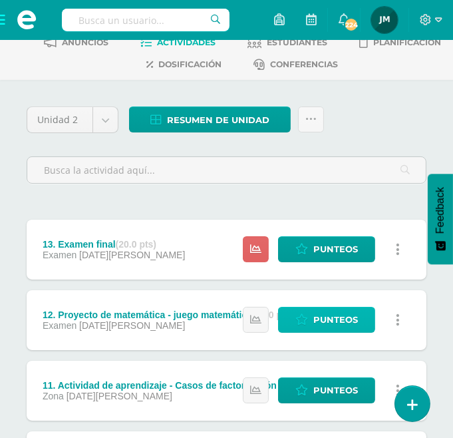
click at [326, 324] on span "Punteos" at bounding box center [336, 320] width 45 height 25
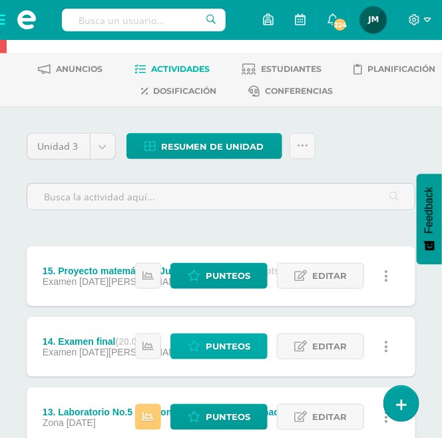
scroll to position [74, 0]
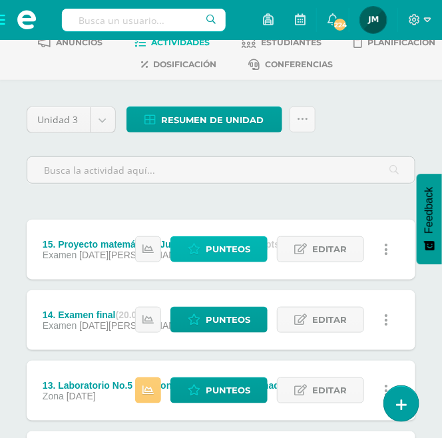
click at [236, 245] on span "Punteos" at bounding box center [228, 249] width 45 height 25
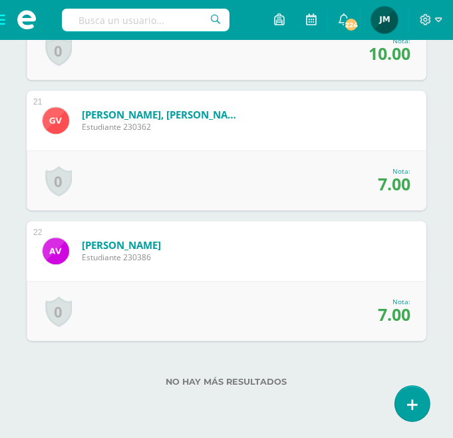
scroll to position [3100, 0]
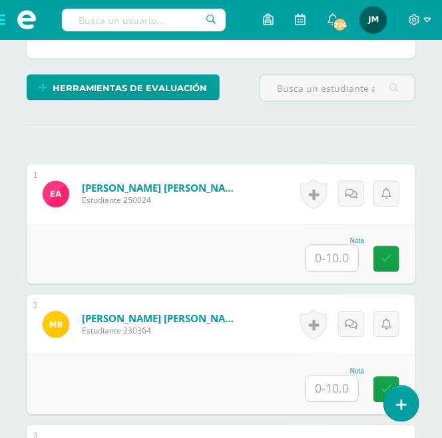
scroll to position [379, 0]
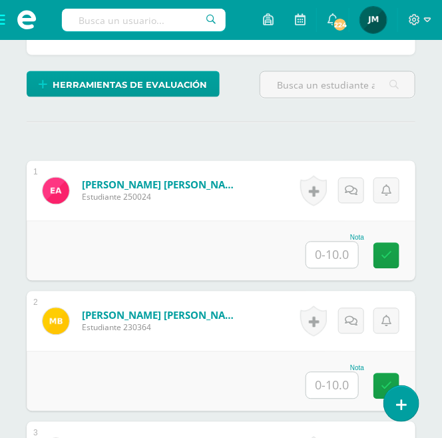
click at [334, 250] on input "text" at bounding box center [332, 255] width 52 height 26
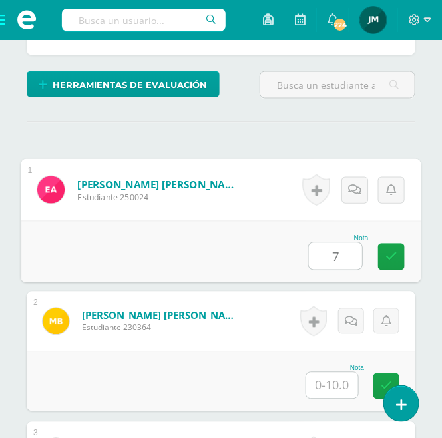
type input "7"
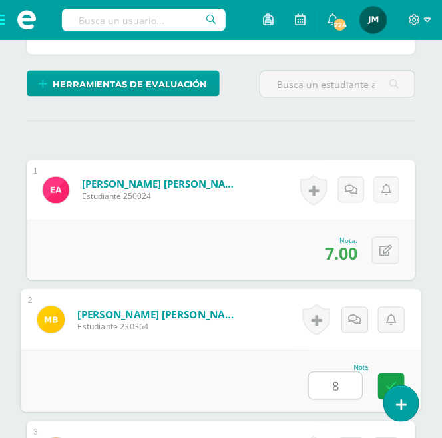
scroll to position [381, 0]
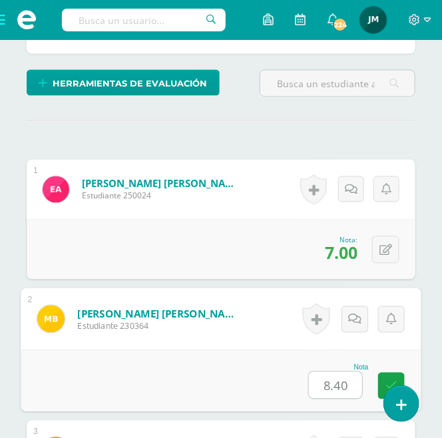
type input "8.40"
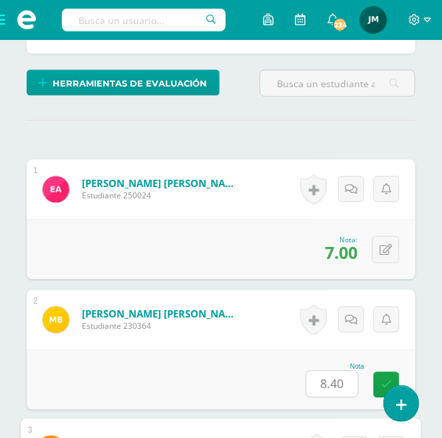
scroll to position [676, 0]
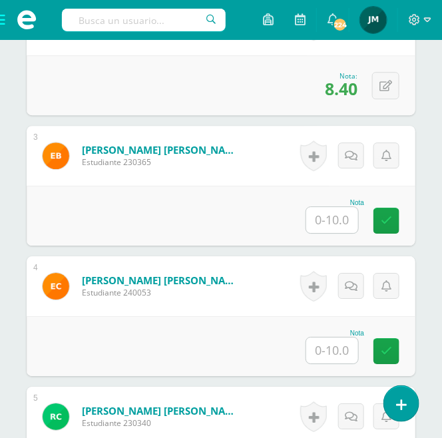
click at [348, 226] on input "text" at bounding box center [332, 220] width 52 height 26
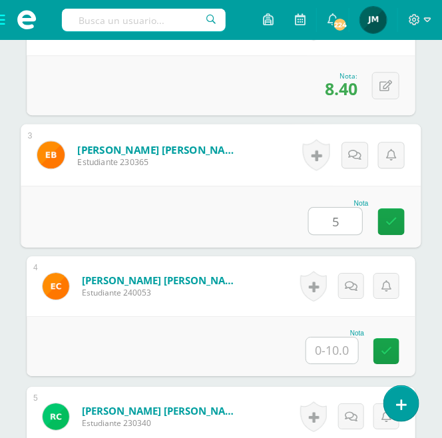
type input "5"
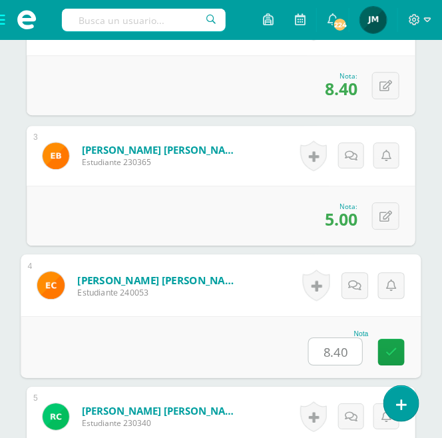
type input "8.40"
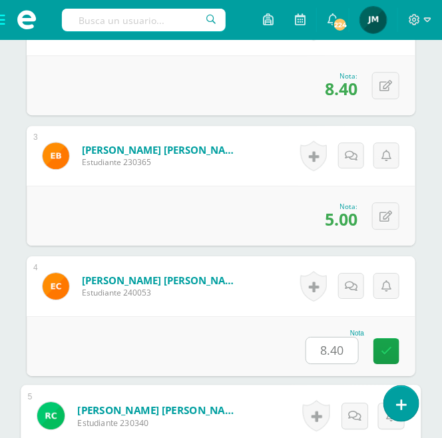
scroll to position [937, 0]
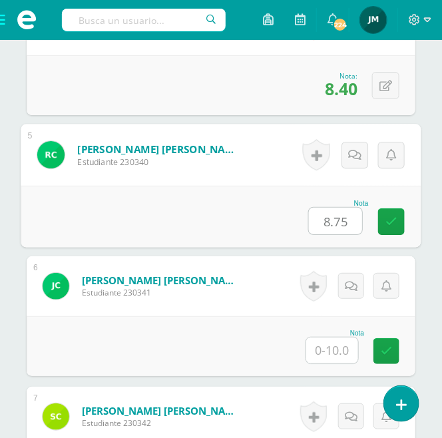
type input "8.75"
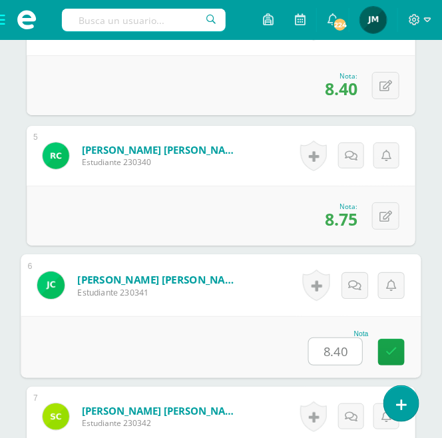
type input "8.40"
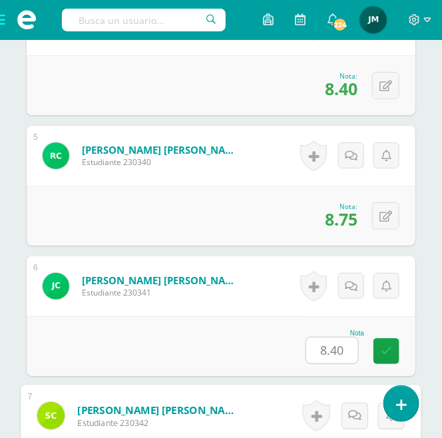
scroll to position [1197, 0]
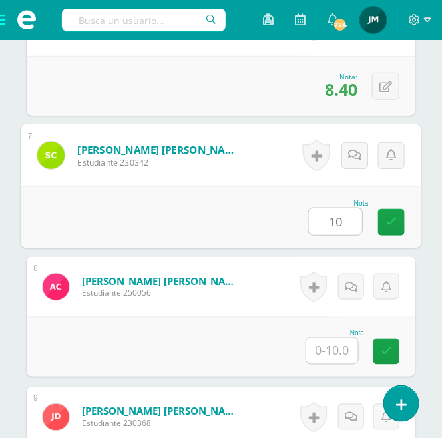
type input "10"
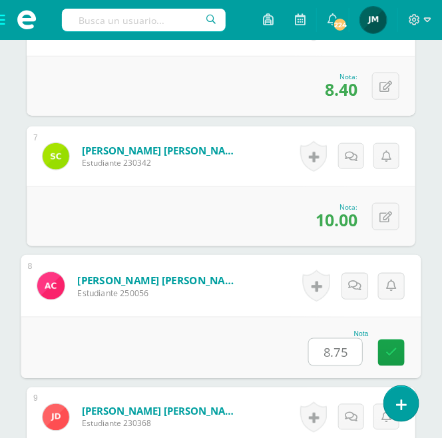
type input "8.75"
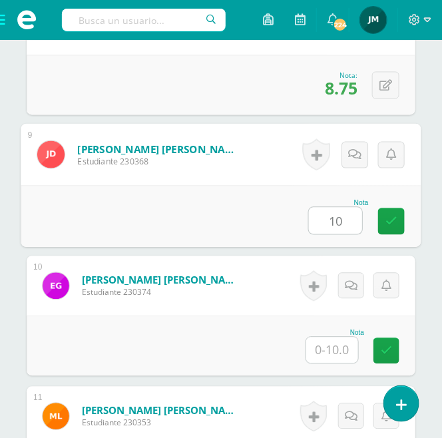
type input "10"
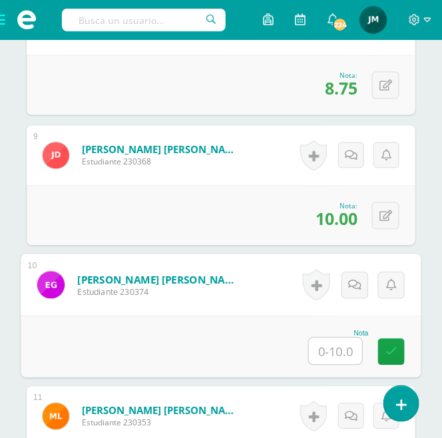
click at [337, 350] on input "text" at bounding box center [335, 351] width 53 height 27
type input "8.75"
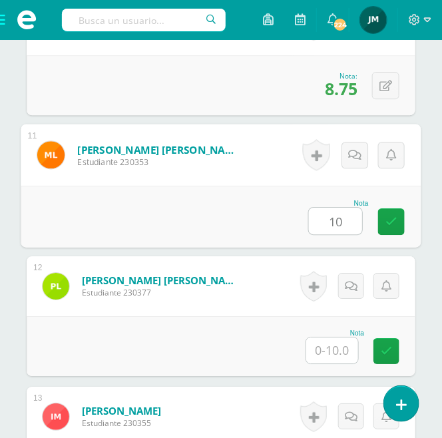
type input "10"
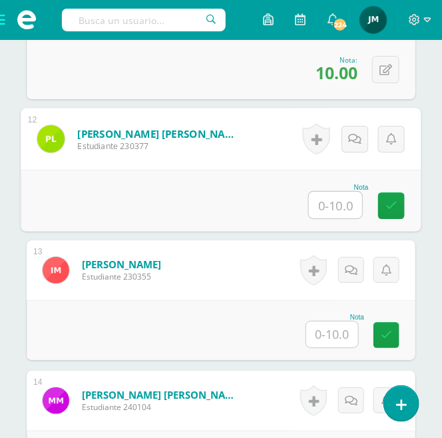
scroll to position [1867, 0]
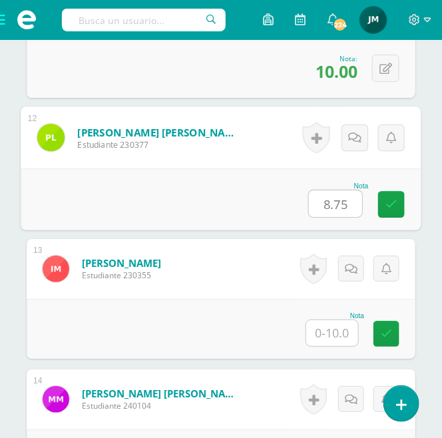
type input "8.75"
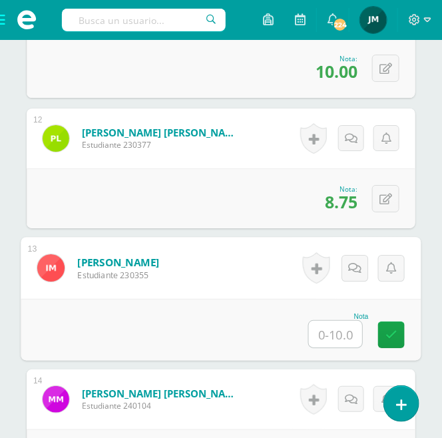
click at [334, 328] on input "text" at bounding box center [335, 334] width 53 height 27
type input "10"
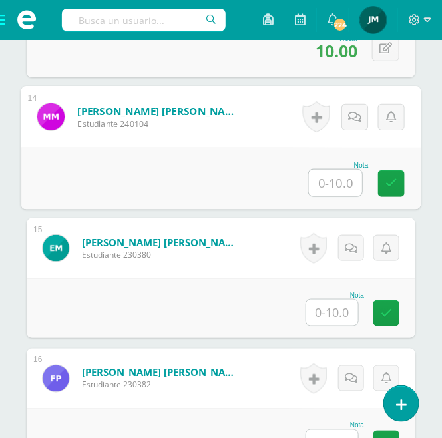
scroll to position [2185, 0]
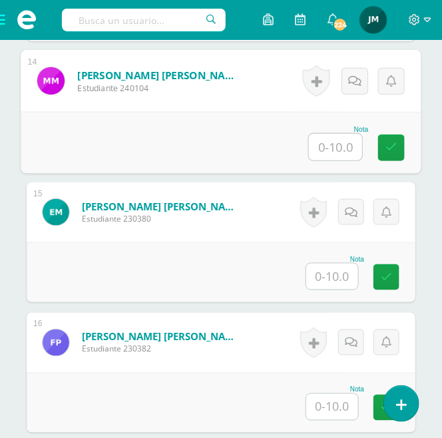
click at [342, 142] on input "text" at bounding box center [335, 147] width 53 height 27
type input "10"
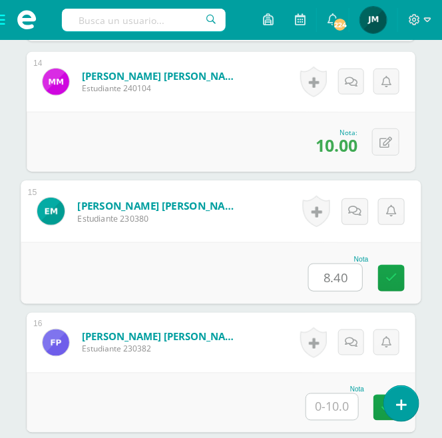
type input "8.40"
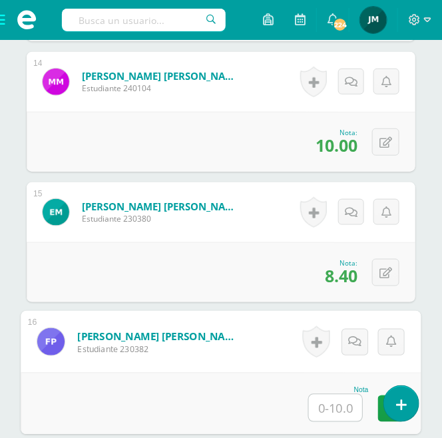
click at [337, 407] on input "text" at bounding box center [335, 408] width 53 height 27
type input "5"
click at [380, 413] on link at bounding box center [391, 408] width 27 height 27
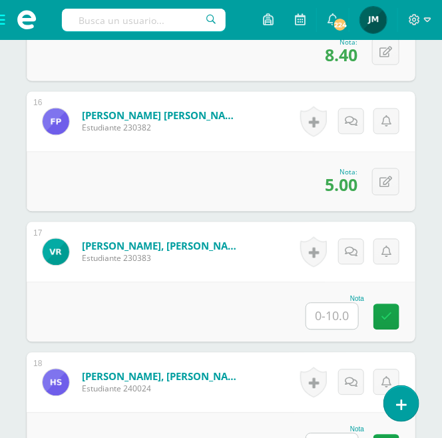
scroll to position [2407, 0]
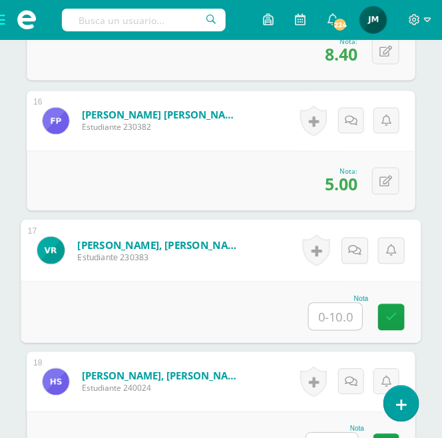
click at [338, 322] on input "text" at bounding box center [335, 317] width 53 height 27
type input "10"
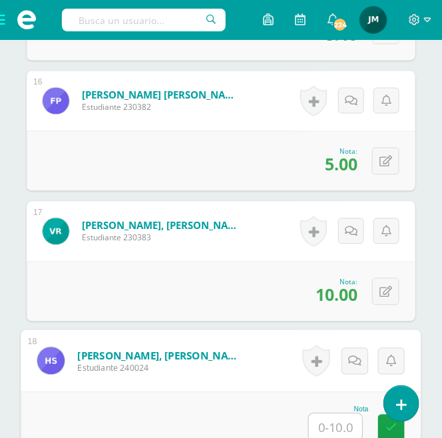
click at [351, 426] on input "text" at bounding box center [335, 427] width 53 height 27
type input "8"
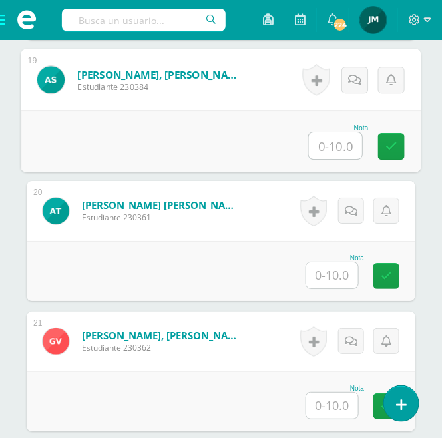
scroll to position [2837, 0]
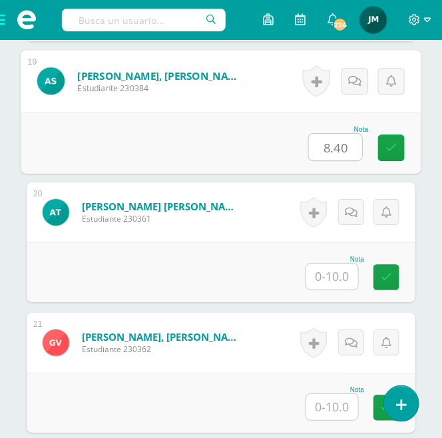
type input "8.40"
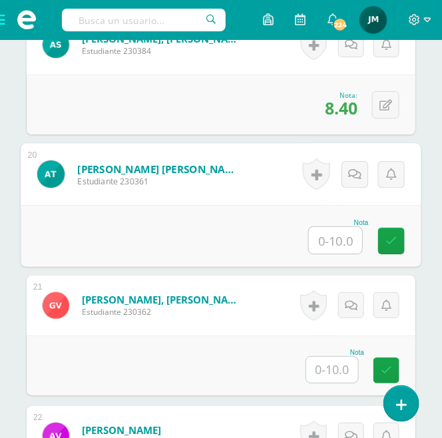
scroll to position [2911, 0]
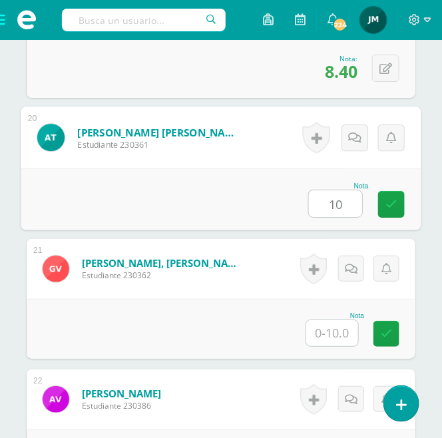
type input "10"
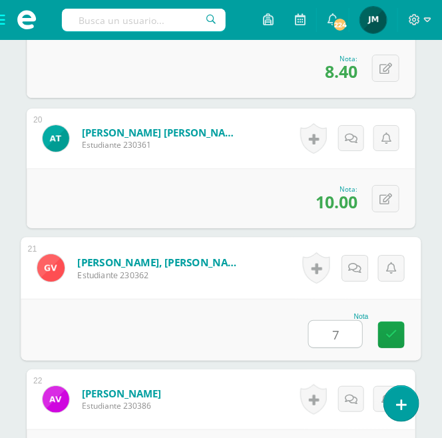
type input "7"
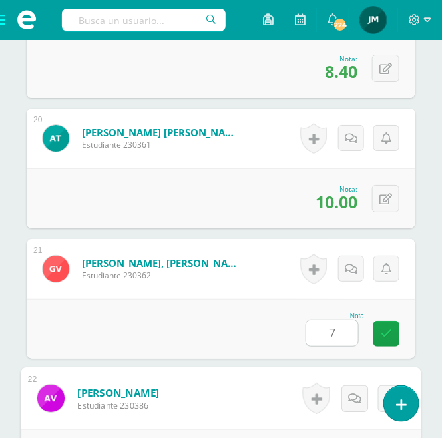
scroll to position [3113, 0]
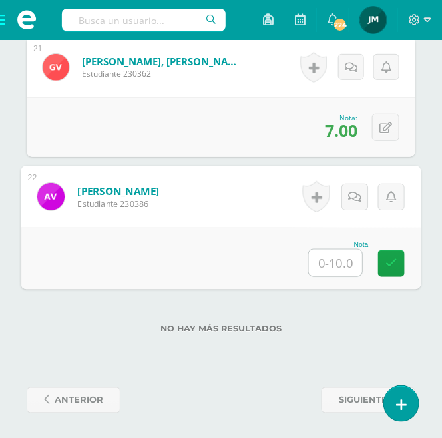
type input "7"
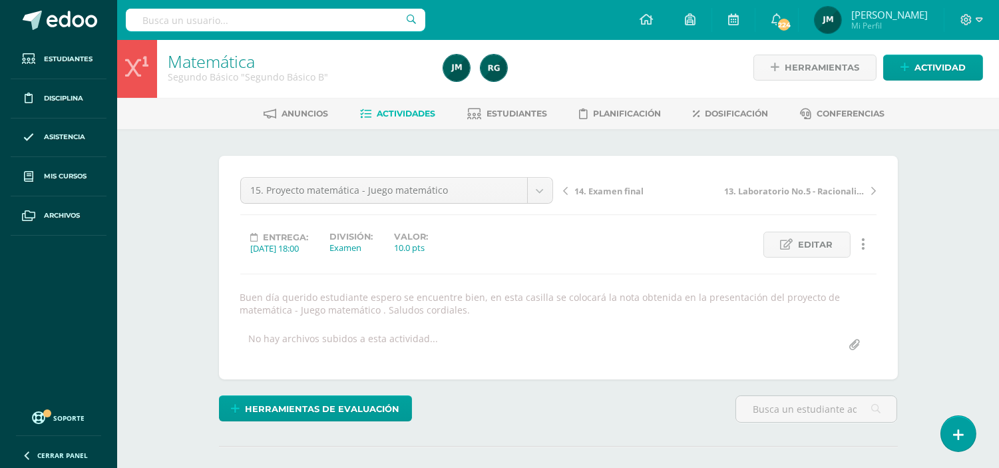
scroll to position [0, 0]
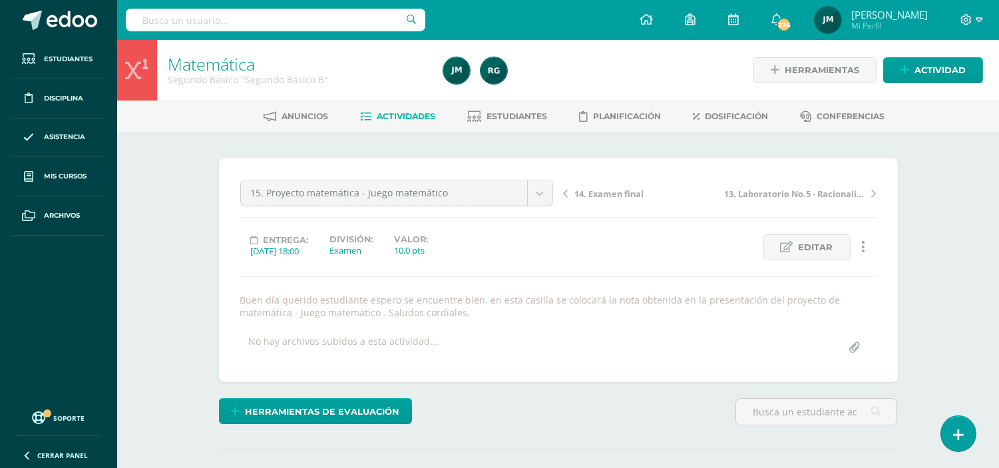
click at [414, 117] on span "Actividades" at bounding box center [406, 116] width 59 height 10
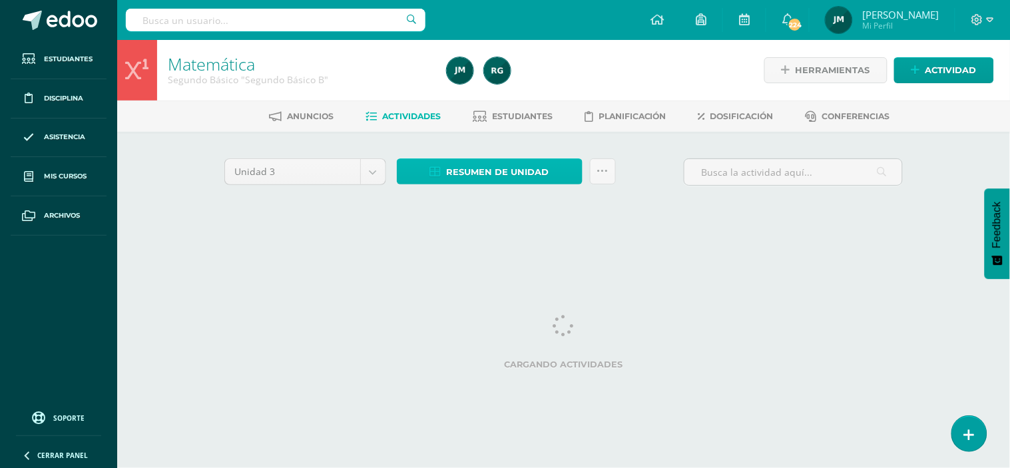
click at [482, 172] on span "Resumen de unidad" at bounding box center [498, 172] width 103 height 25
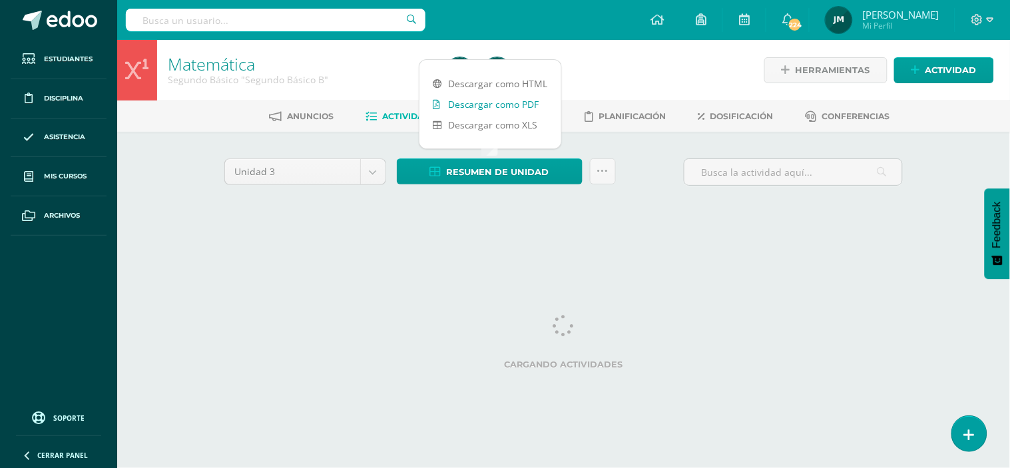
click at [484, 103] on link "Descargar como PDF" at bounding box center [490, 104] width 142 height 21
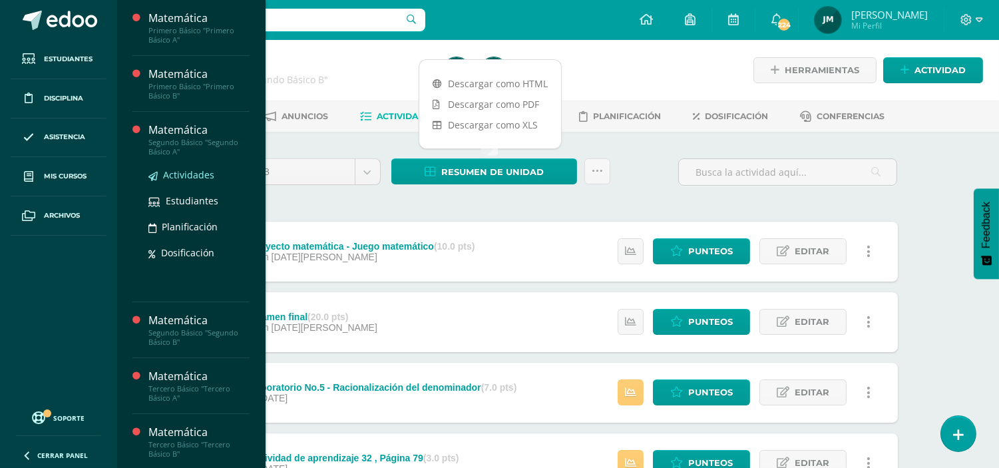
click at [195, 172] on span "Actividades" at bounding box center [188, 174] width 51 height 13
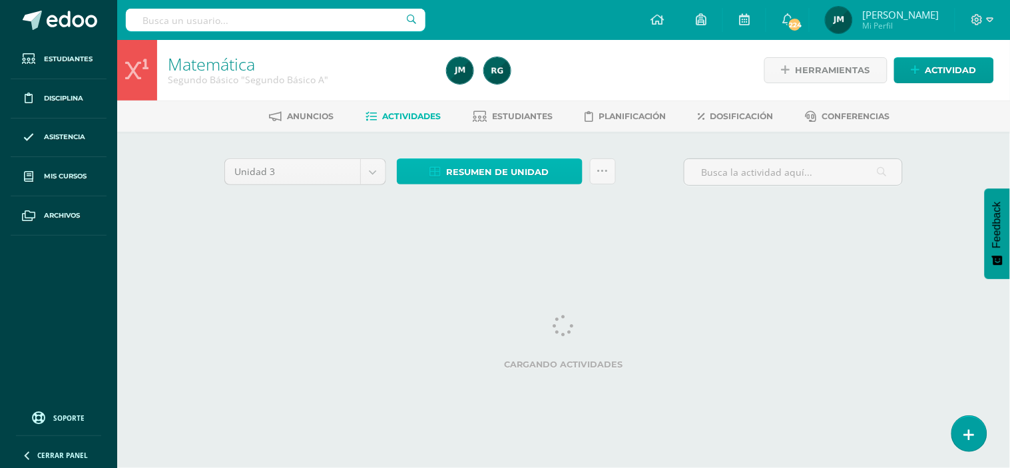
click at [455, 176] on span "Resumen de unidad" at bounding box center [498, 172] width 103 height 25
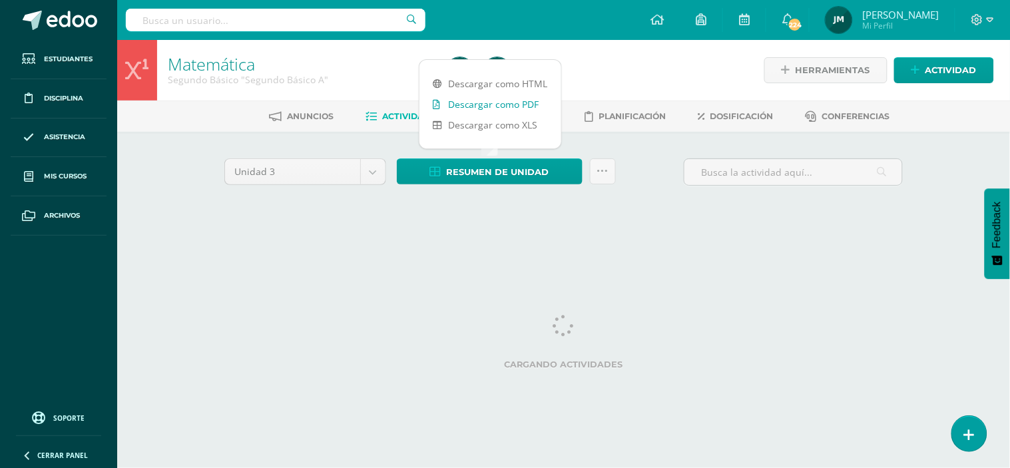
click at [474, 104] on link "Descargar como PDF" at bounding box center [490, 104] width 142 height 21
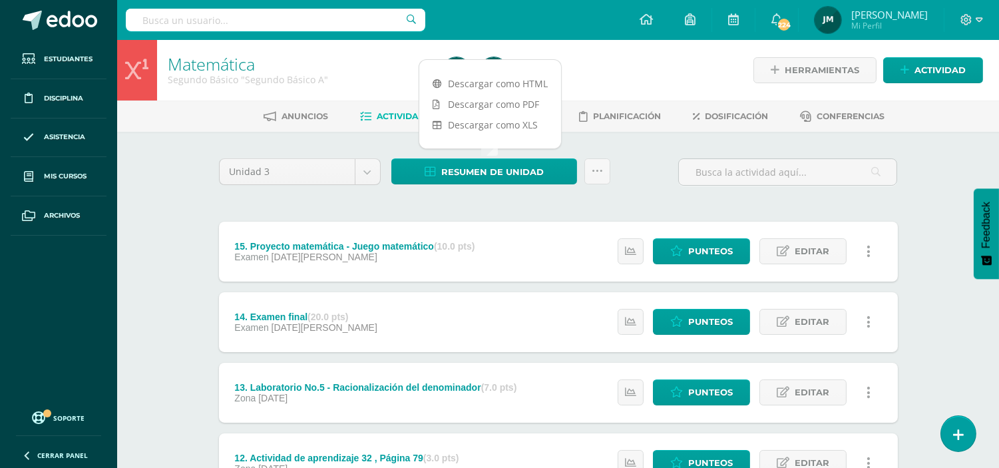
click at [658, 158] on div "Unidad 3 Unidad 1 Unidad 2 Unidad 3 Unidad 4 Resumen de unidad Subir actividade…" at bounding box center [559, 177] width 690 height 38
